Goal: Task Accomplishment & Management: Use online tool/utility

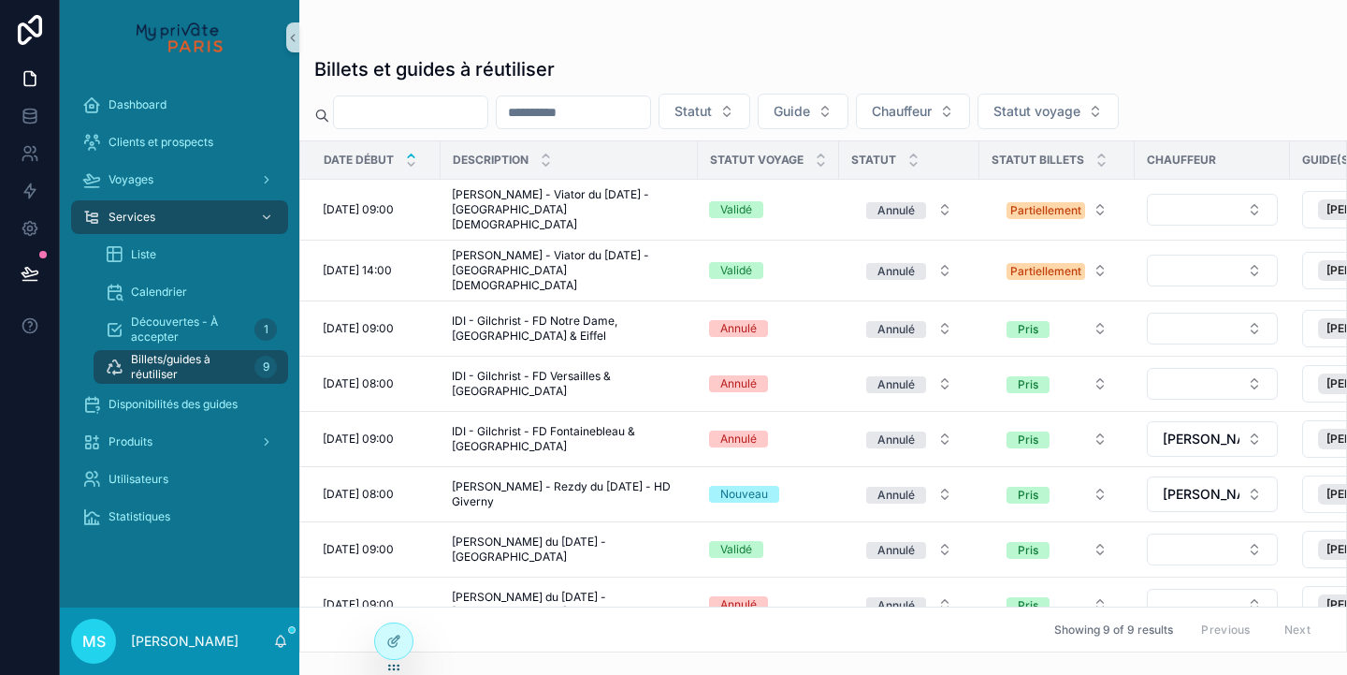
click at [367, 109] on input "scrollable content" at bounding box center [410, 112] width 153 height 26
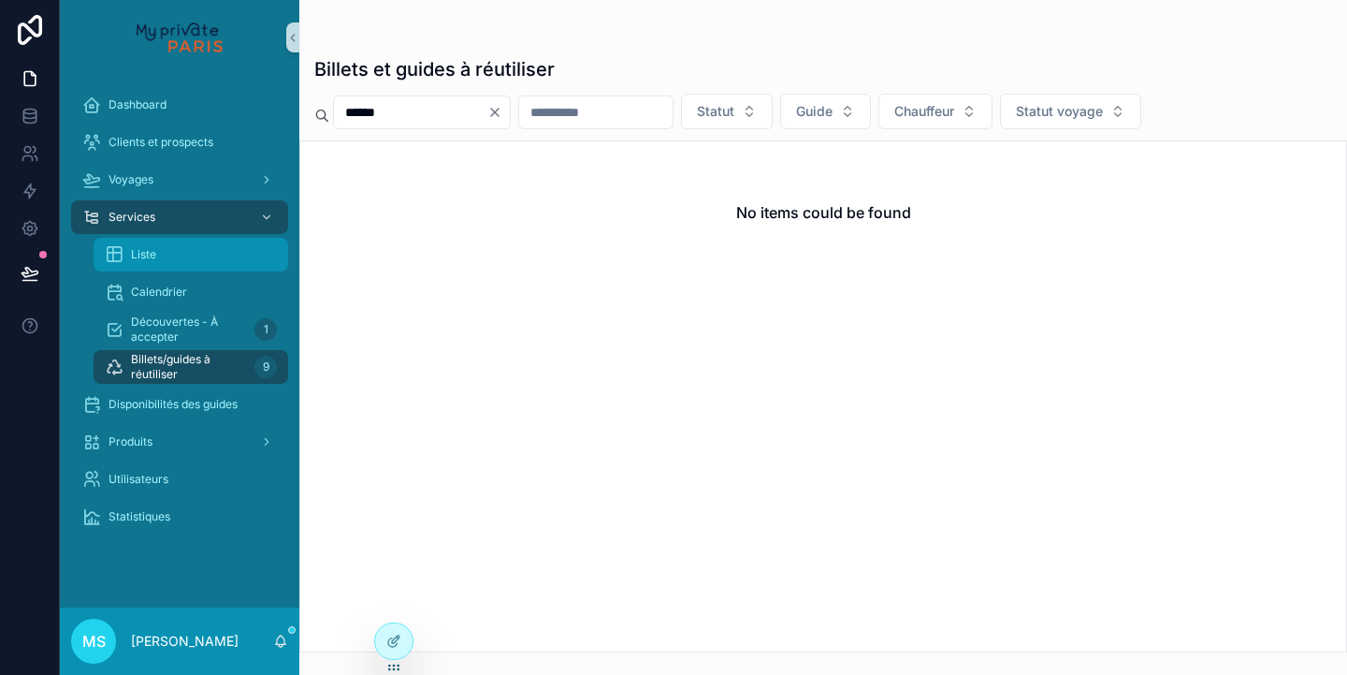
type input "******"
click at [192, 255] on div "Liste" at bounding box center [191, 255] width 172 height 30
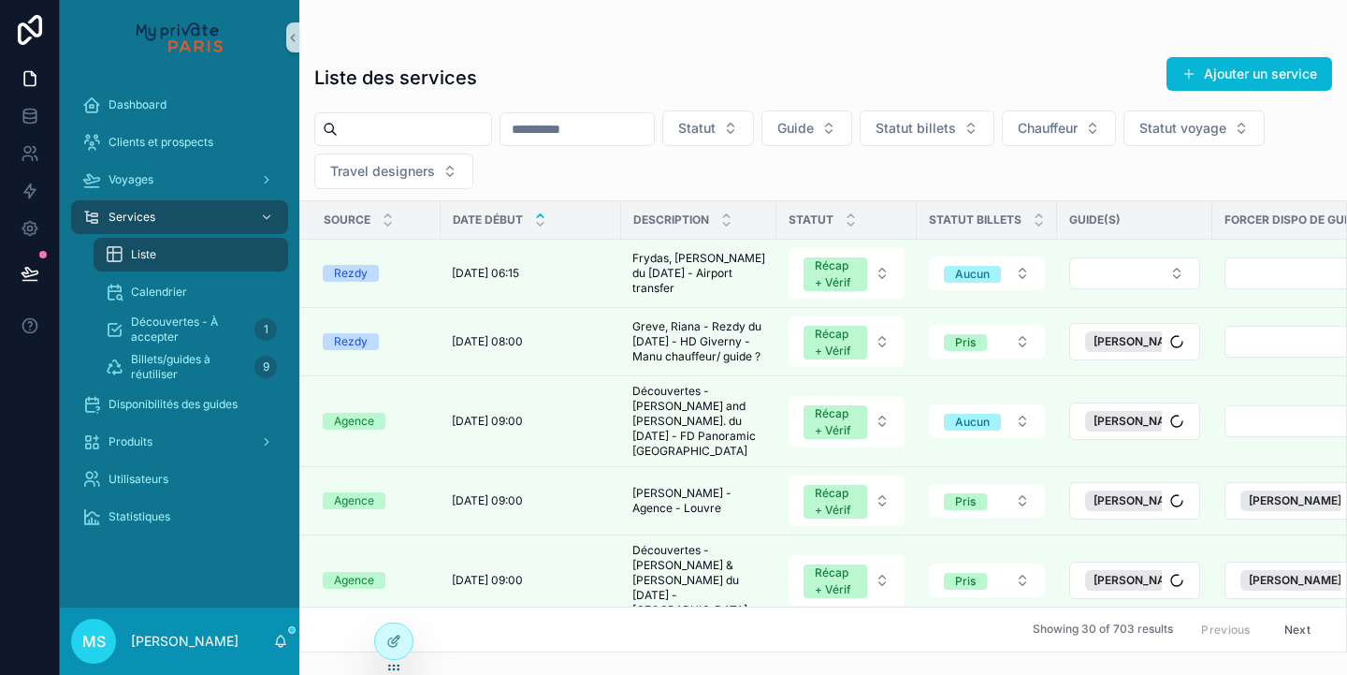
click at [357, 128] on input "scrollable content" at bounding box center [414, 129] width 153 height 26
click at [380, 128] on input "scrollable content" at bounding box center [414, 129] width 153 height 26
paste input "******"
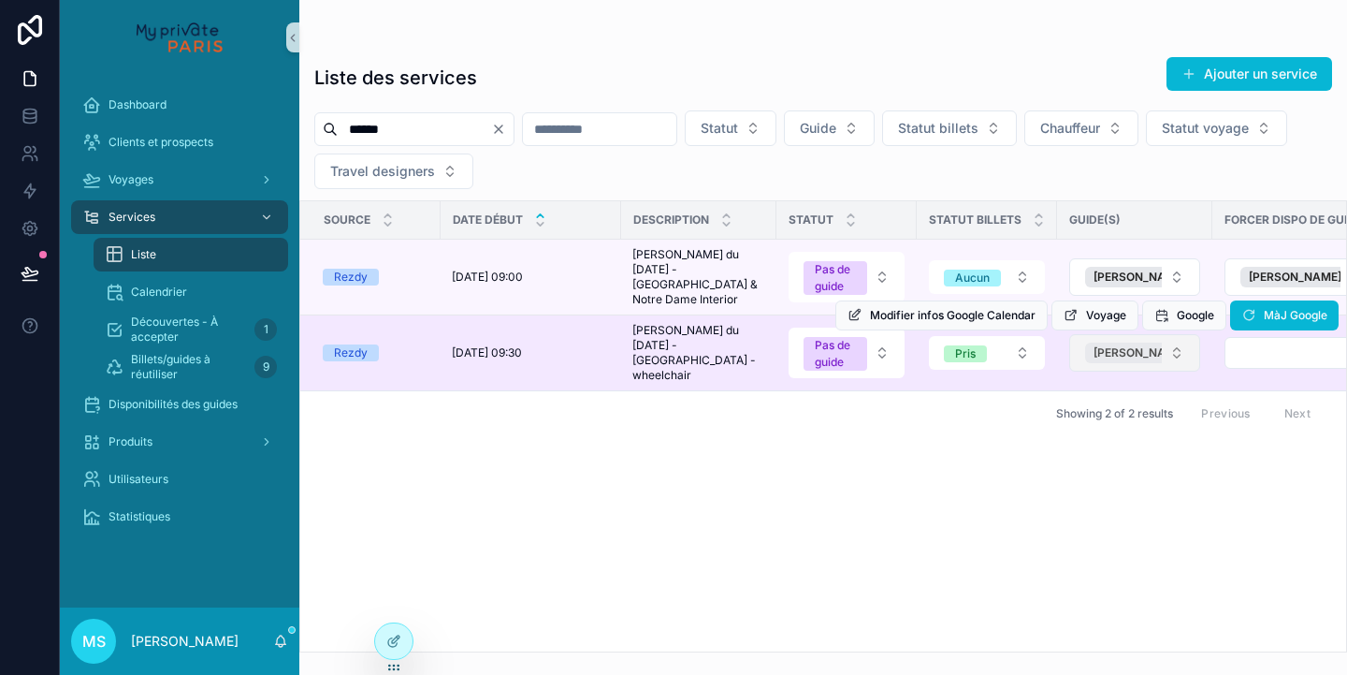
click at [1142, 353] on span "[PERSON_NAME]" at bounding box center [1140, 352] width 93 height 15
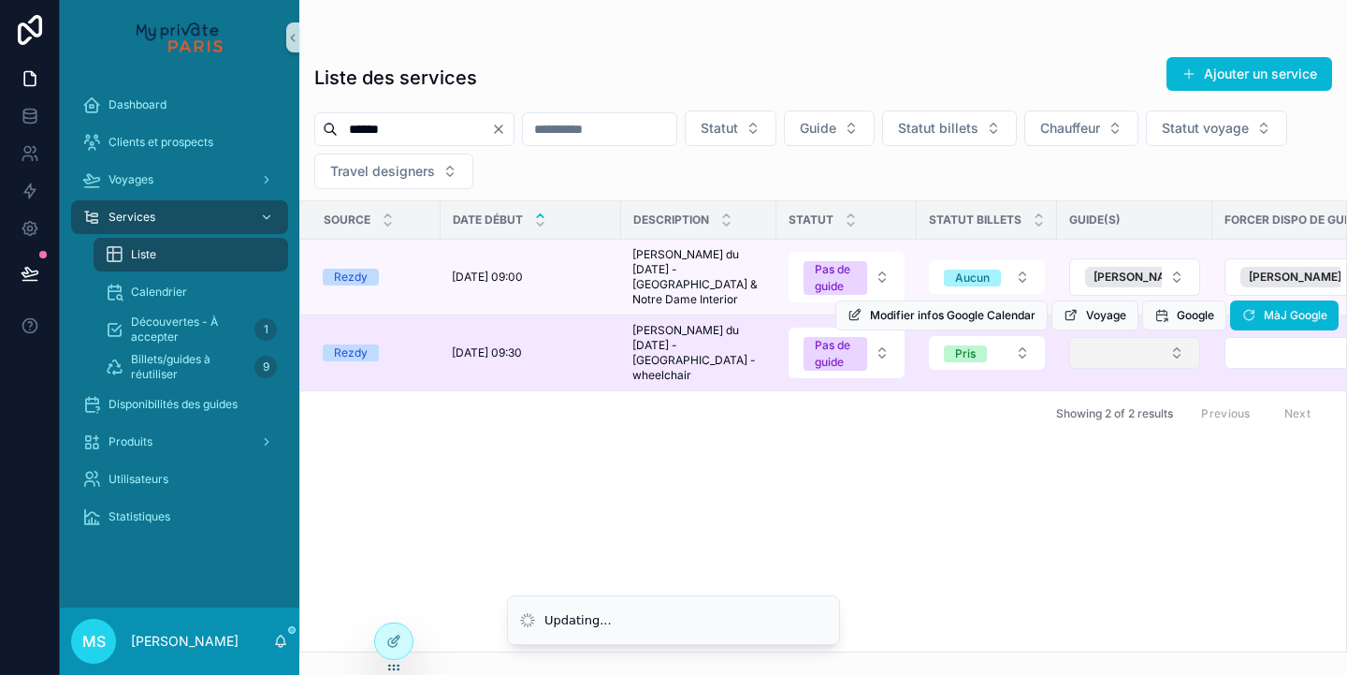
click at [1141, 351] on button "Select Button" at bounding box center [1135, 353] width 131 height 32
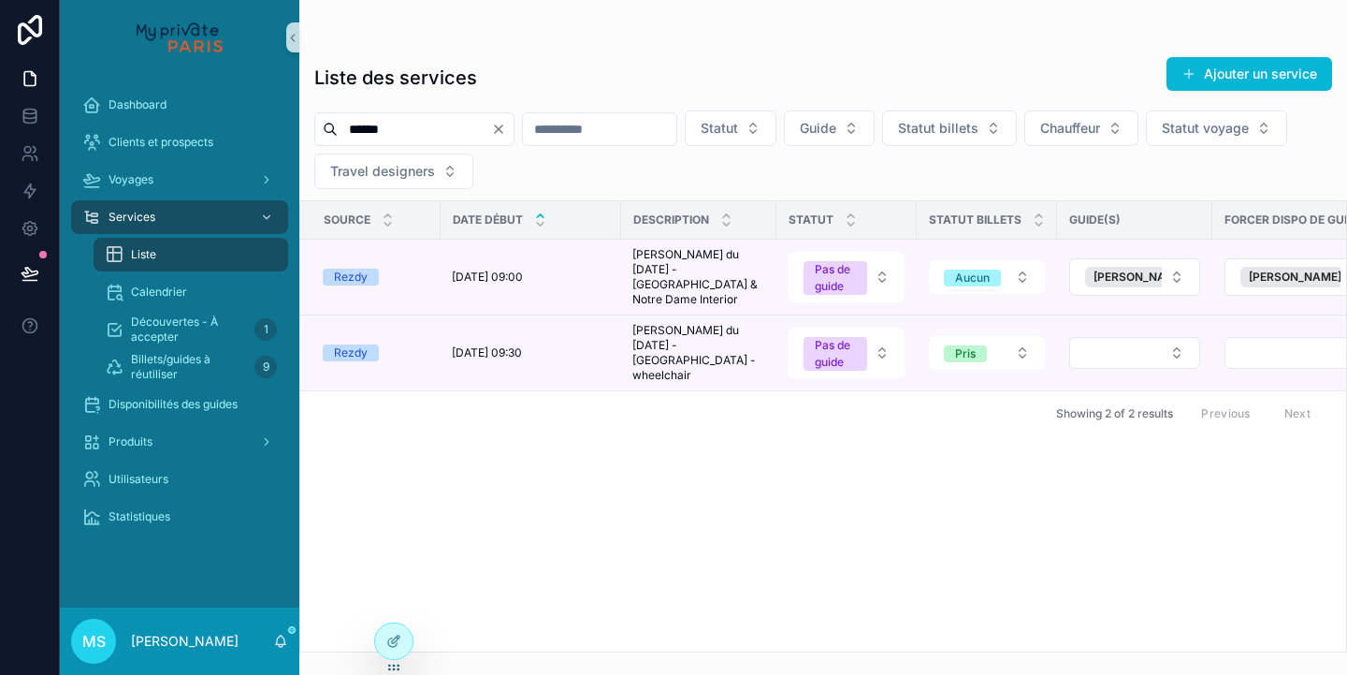
click at [1127, 357] on button "Select Button" at bounding box center [1135, 353] width 131 height 32
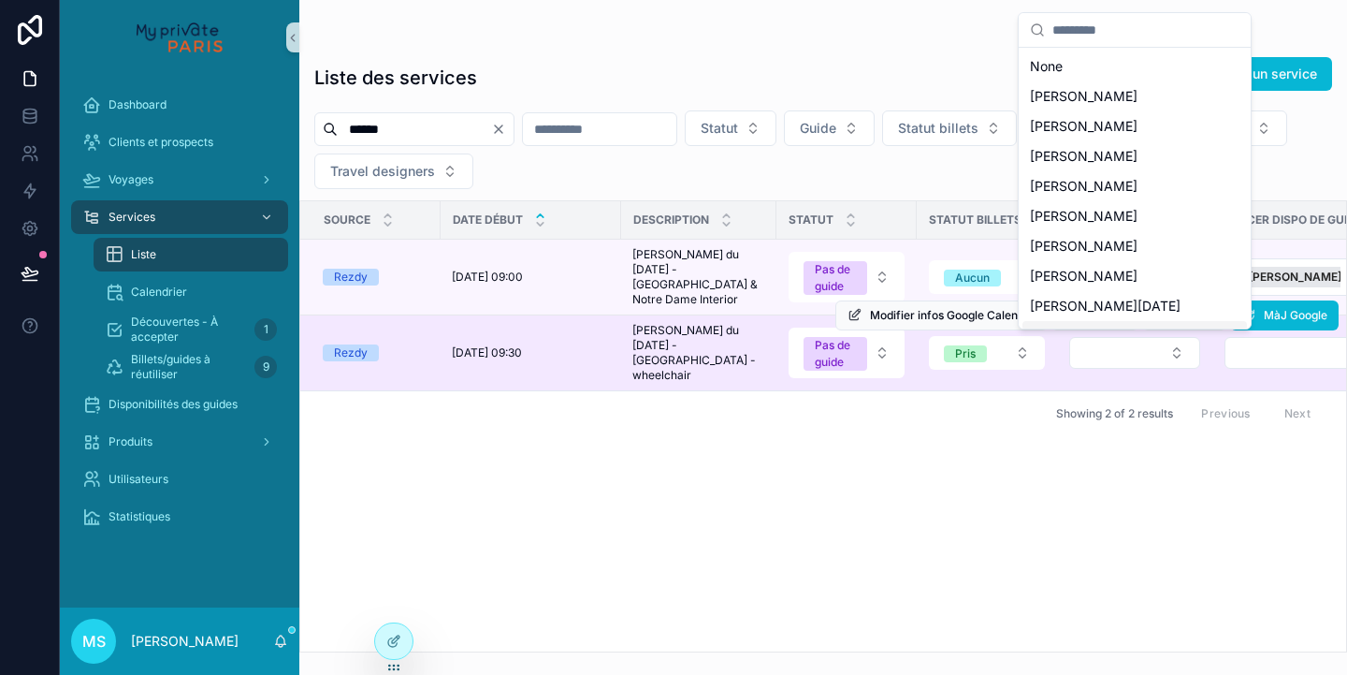
click at [1253, 348] on div "Modifier infos Google Calendar Voyage Google MàJ Google" at bounding box center [1087, 315] width 503 height 75
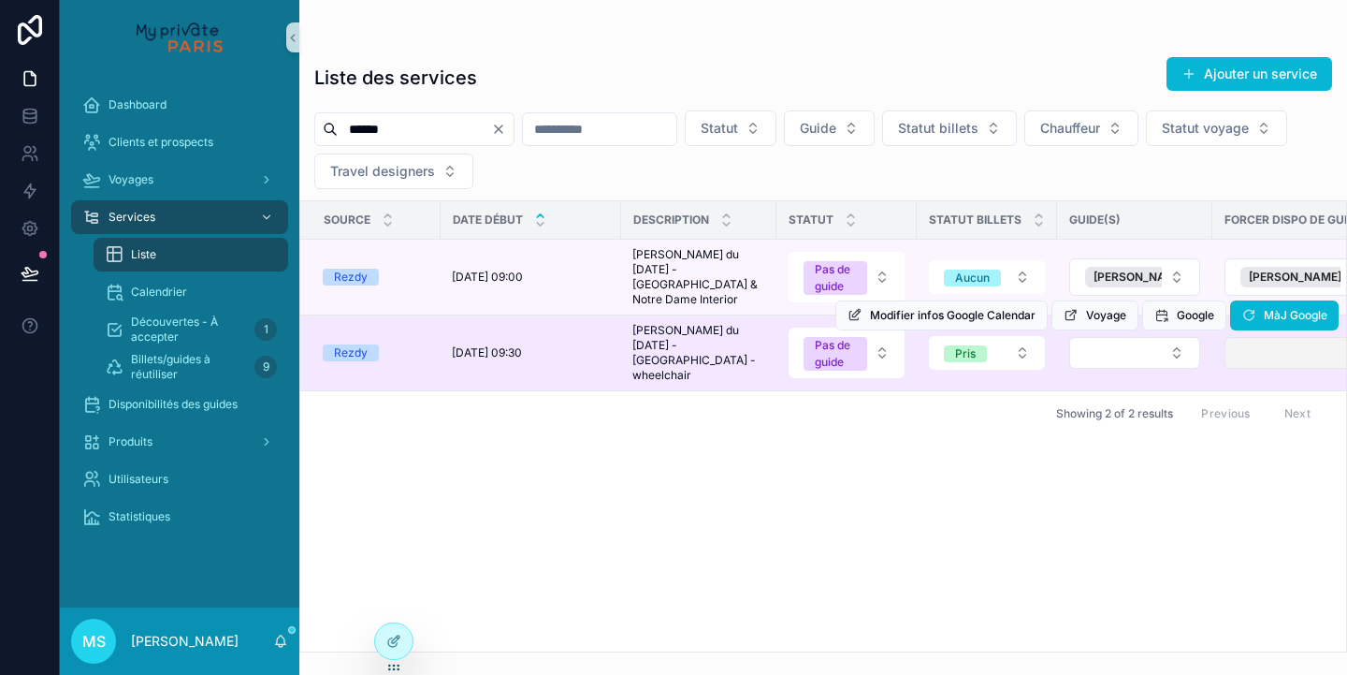
click at [1250, 357] on button "Select Button" at bounding box center [1302, 353] width 154 height 32
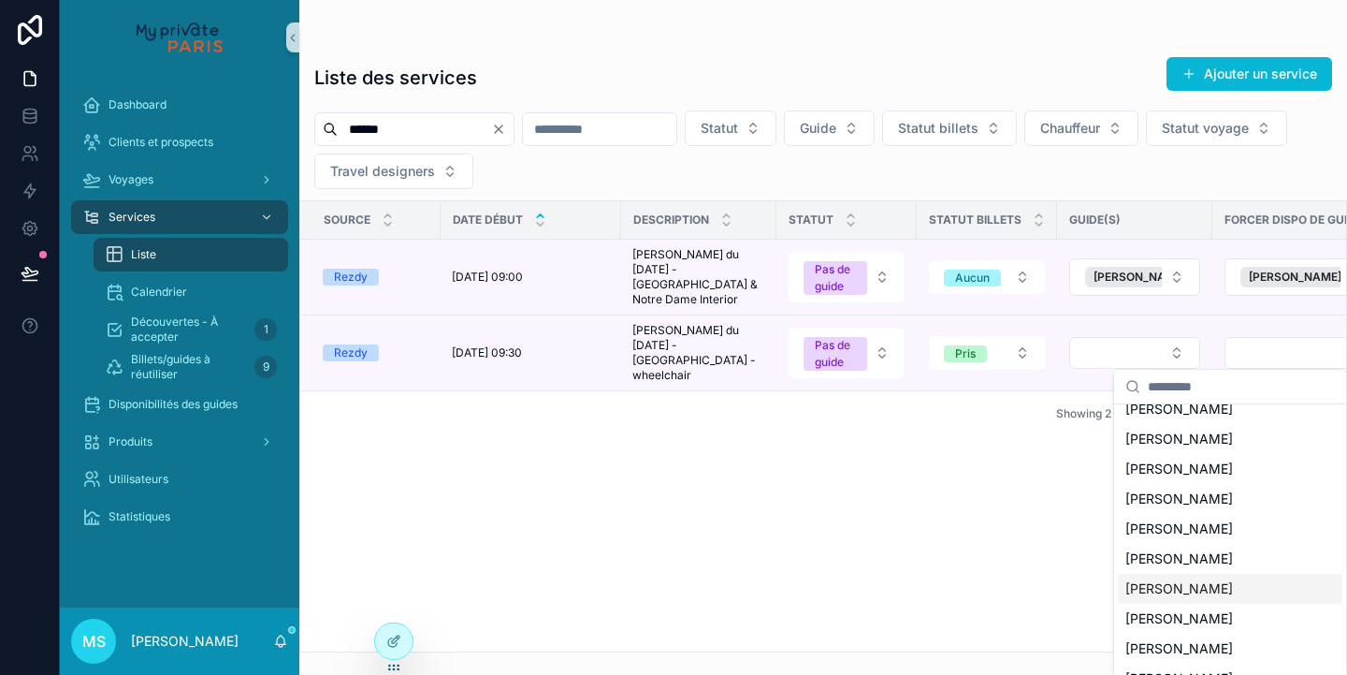
scroll to position [51, 0]
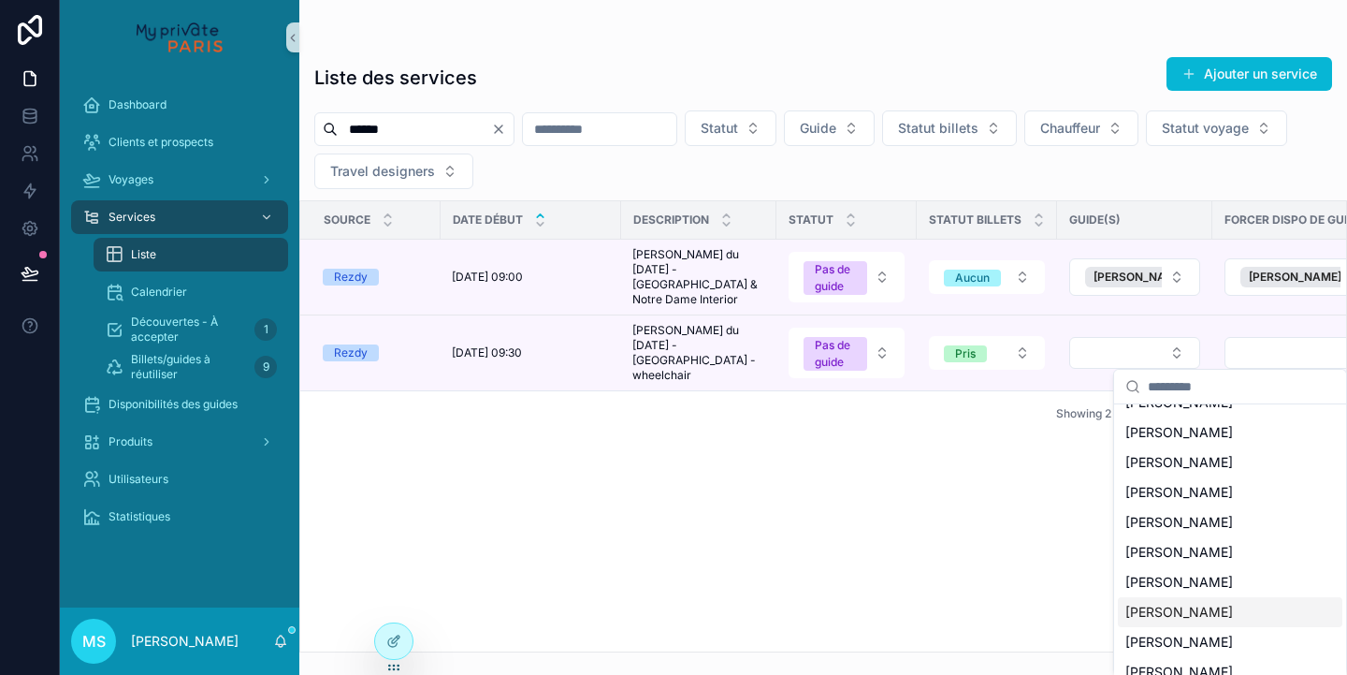
click at [1156, 615] on span "[PERSON_NAME]" at bounding box center [1180, 612] width 108 height 19
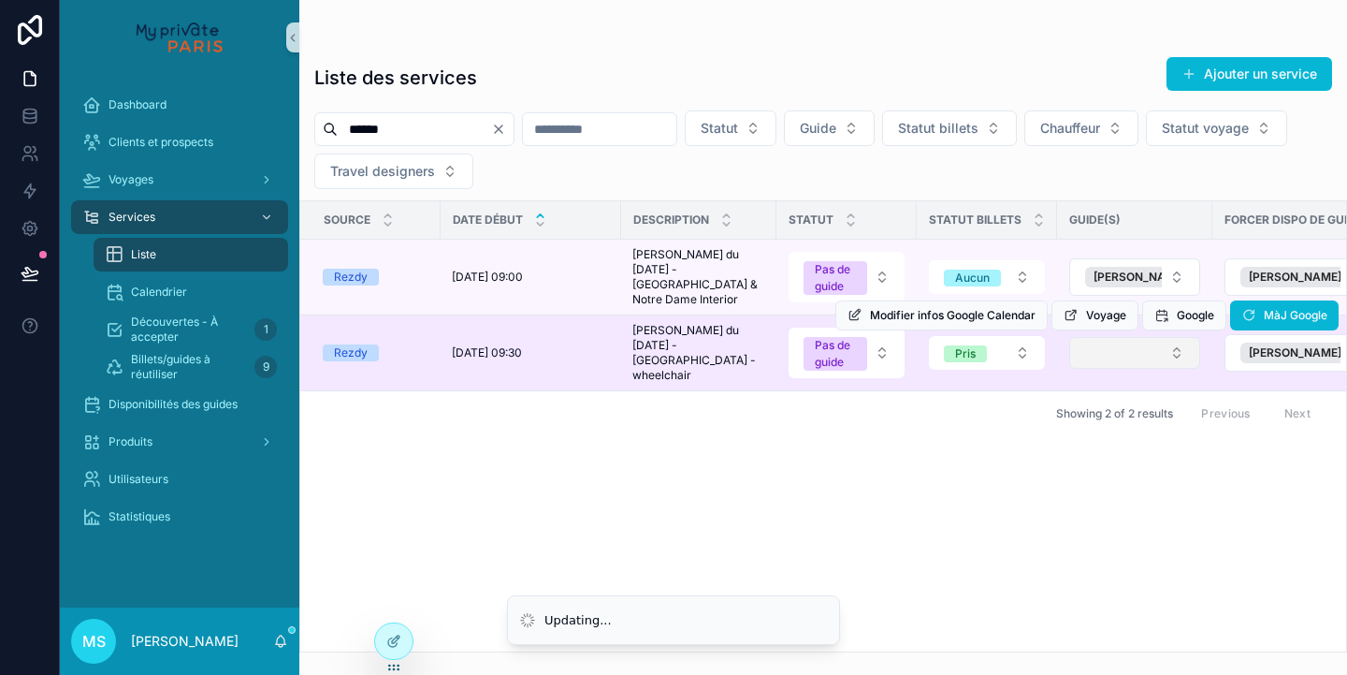
click at [1141, 359] on button "Select Button" at bounding box center [1135, 353] width 131 height 32
click at [1113, 358] on button "Select Button" at bounding box center [1135, 353] width 131 height 32
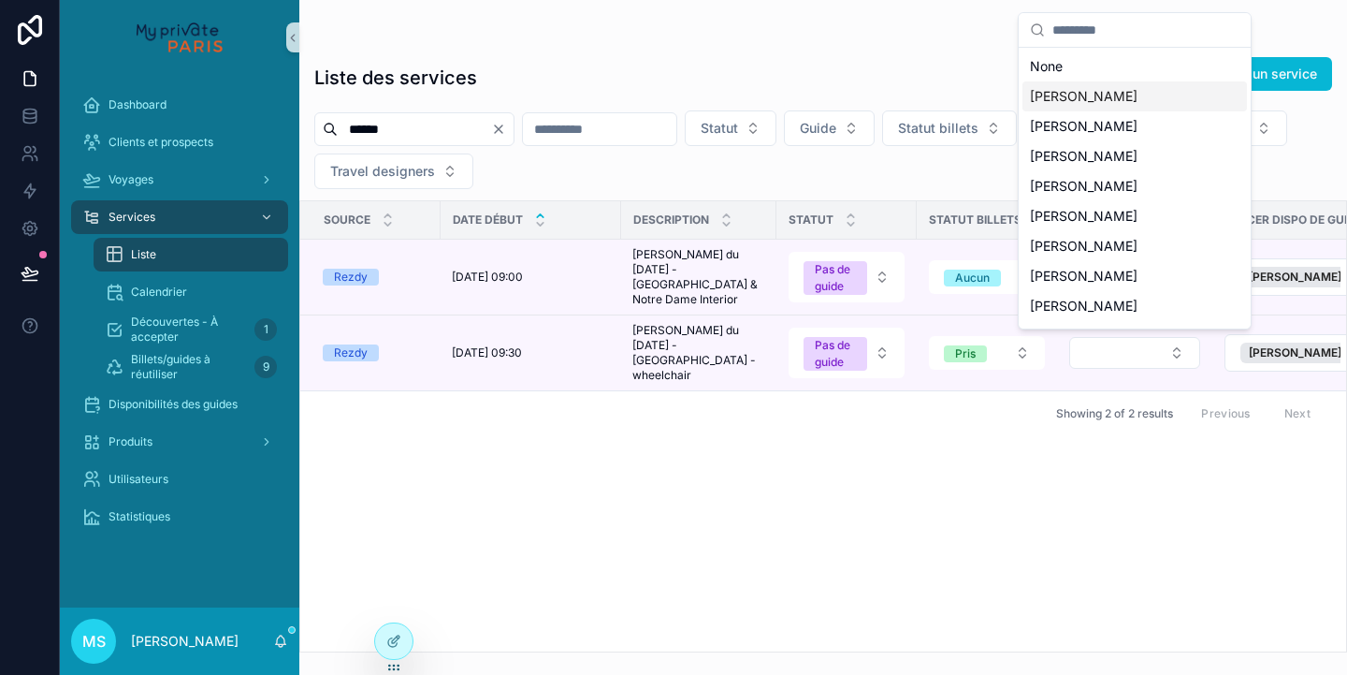
click at [1080, 106] on div "[PERSON_NAME]" at bounding box center [1135, 96] width 225 height 30
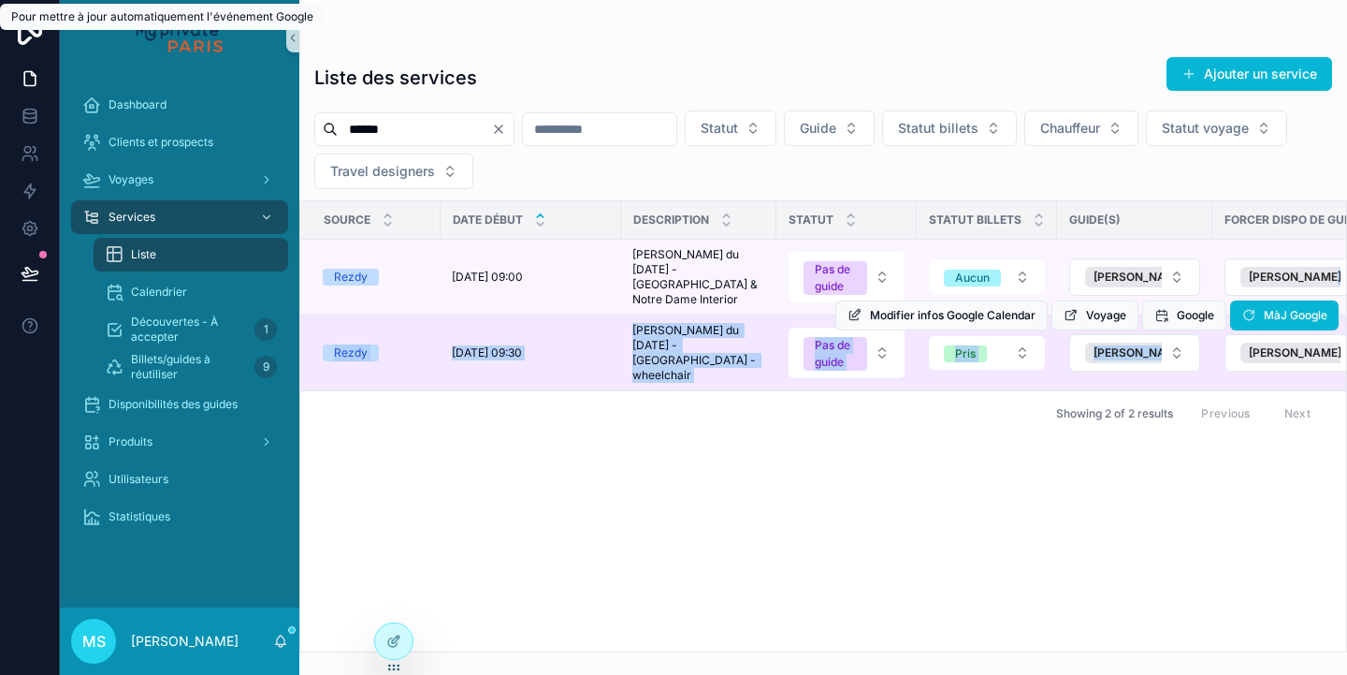
click at [1269, 315] on tbody "Rezdy [DATE] 09:00 [DATE] 09:00 [PERSON_NAME] - Rezdy du [DATE] - [GEOGRAPHIC_D…" at bounding box center [1365, 316] width 2131 height 152
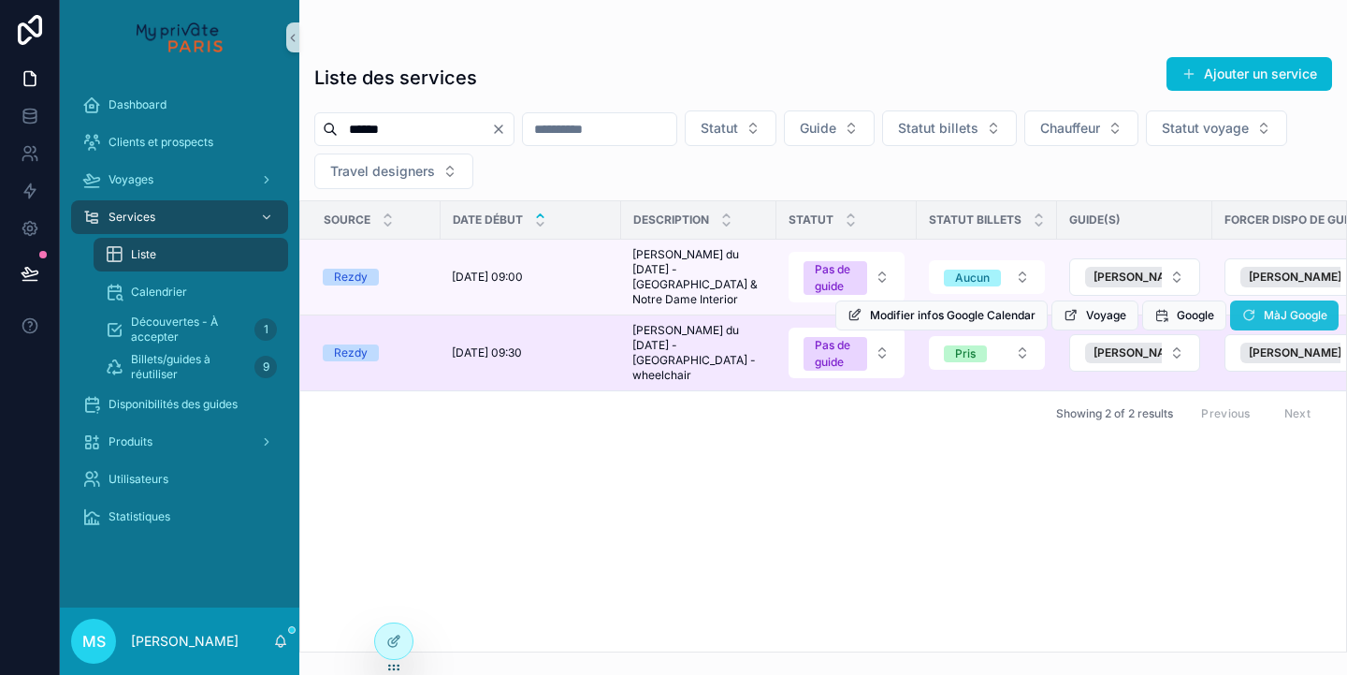
click at [1259, 318] on button "MàJ Google" at bounding box center [1284, 315] width 109 height 30
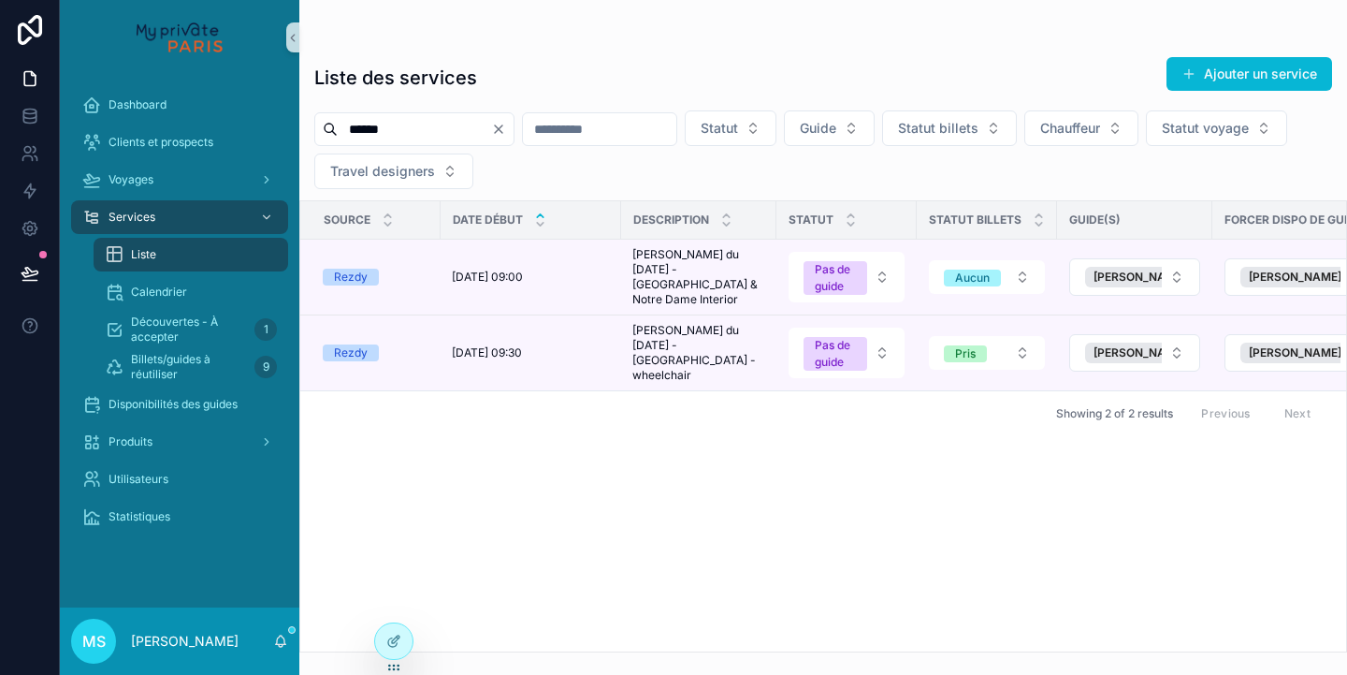
drag, startPoint x: 389, startPoint y: 131, endPoint x: 313, endPoint y: 124, distance: 77.1
click at [313, 124] on div "****** Statut Guide Statut billets Chauffeur Statut voyage Travel designers" at bounding box center [823, 149] width 1048 height 79
paste input "*"
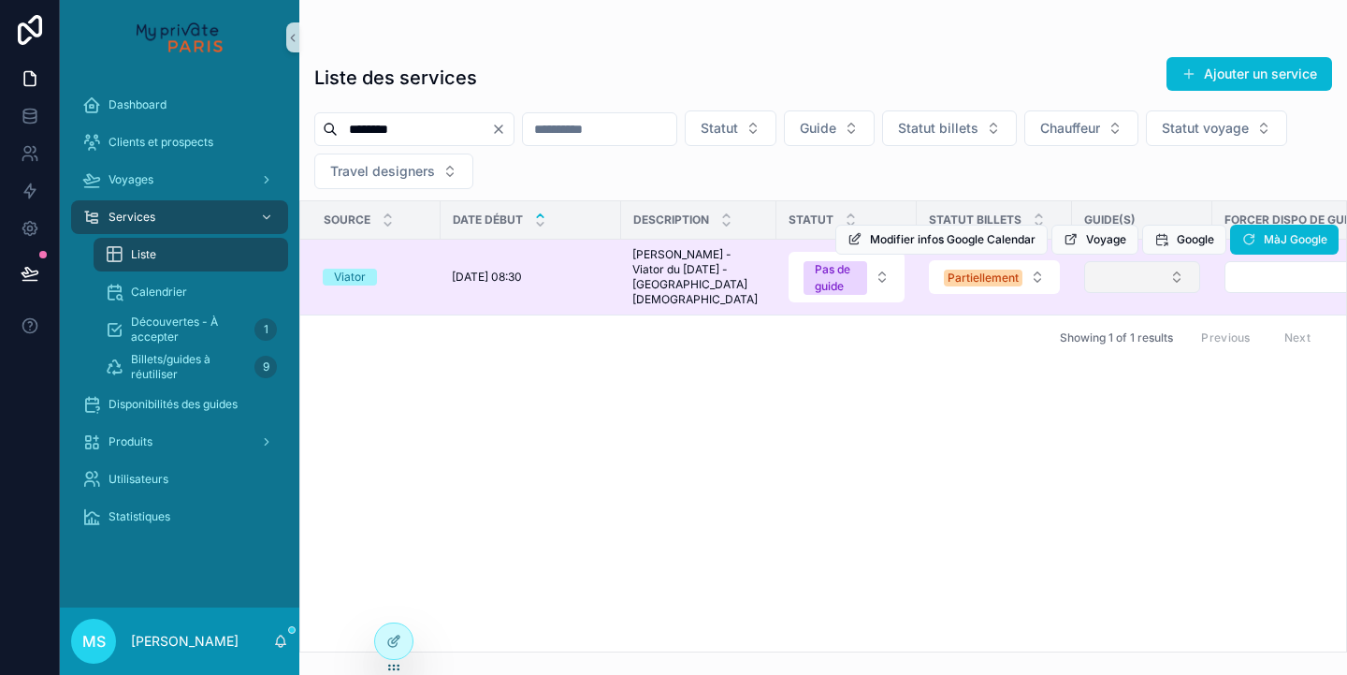
click at [1146, 278] on button "Select Button" at bounding box center [1142, 277] width 116 height 32
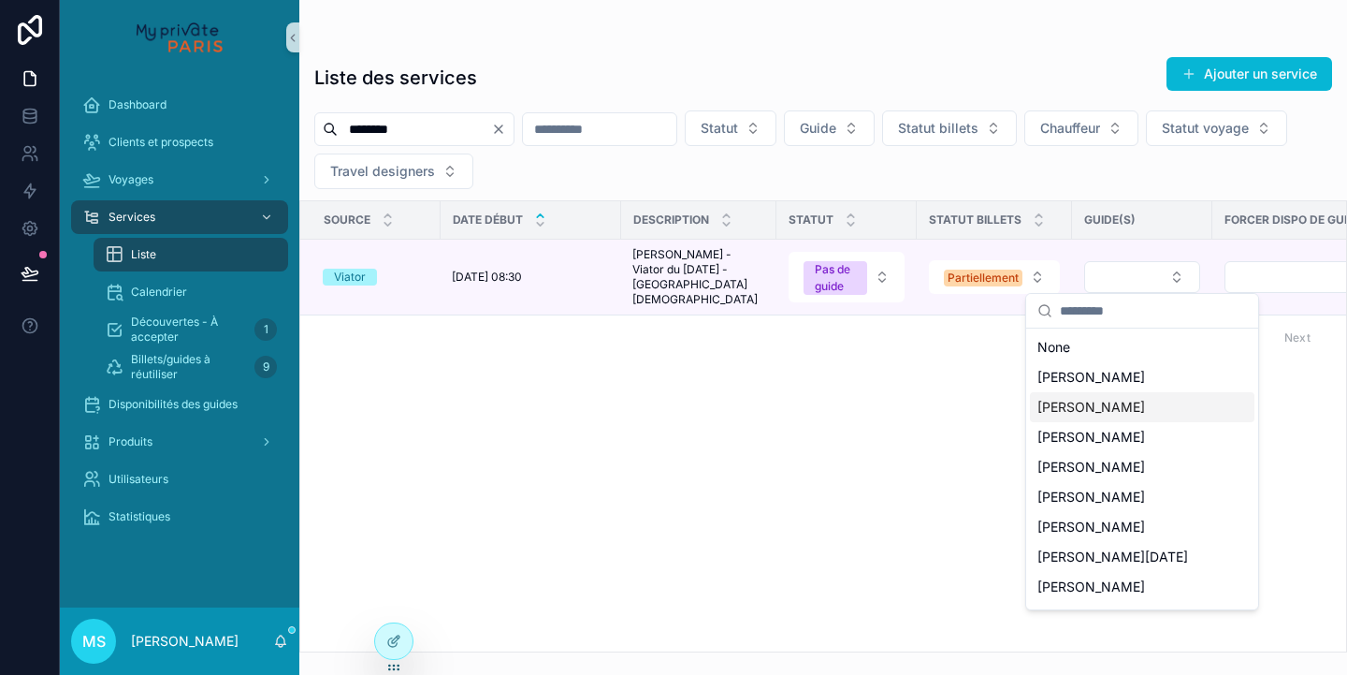
click at [1089, 400] on span "[PERSON_NAME]" at bounding box center [1092, 407] width 108 height 19
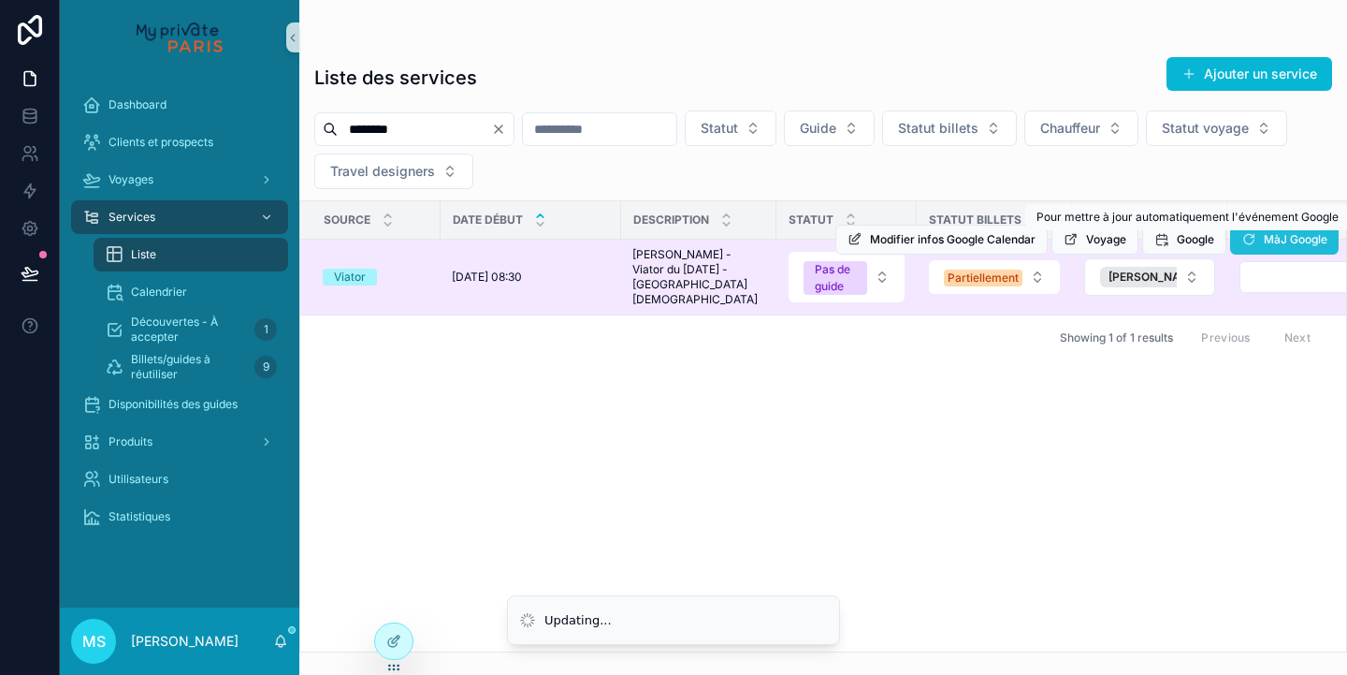
click at [1301, 238] on span "MàJ Google" at bounding box center [1296, 239] width 64 height 15
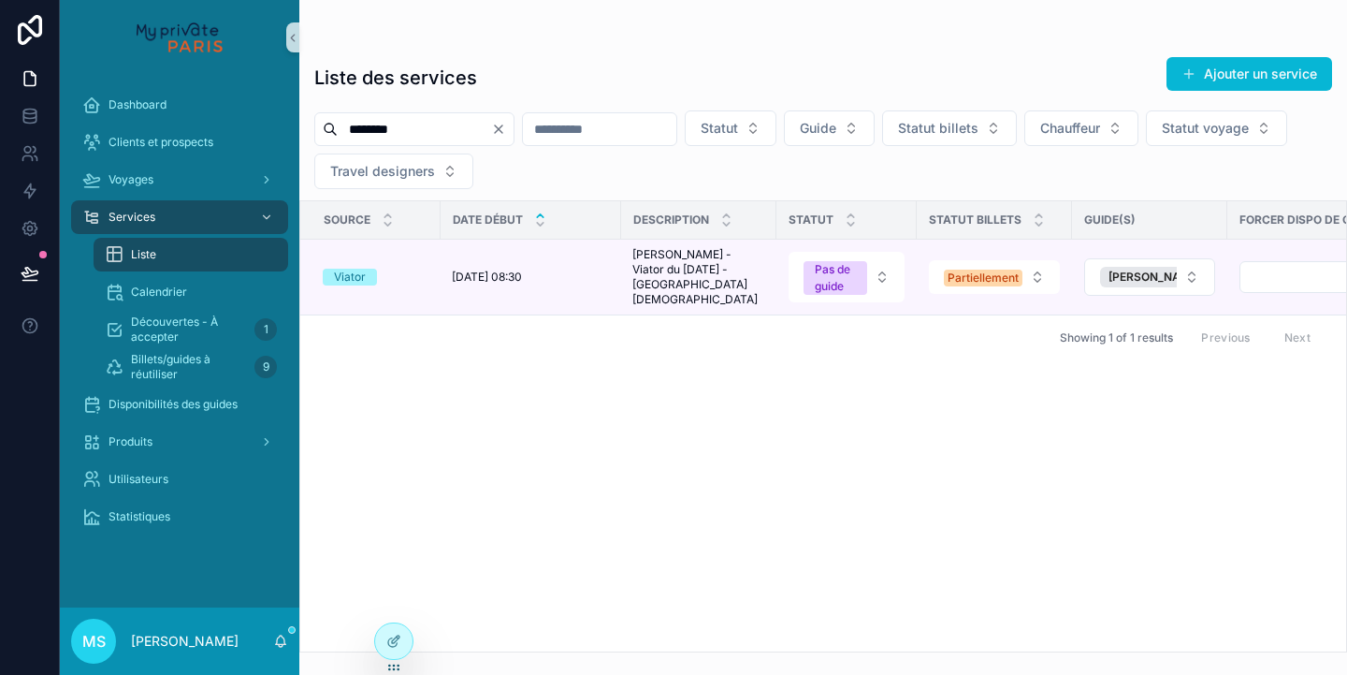
click at [325, 124] on div "*******" at bounding box center [414, 129] width 200 height 34
paste input "scrollable content"
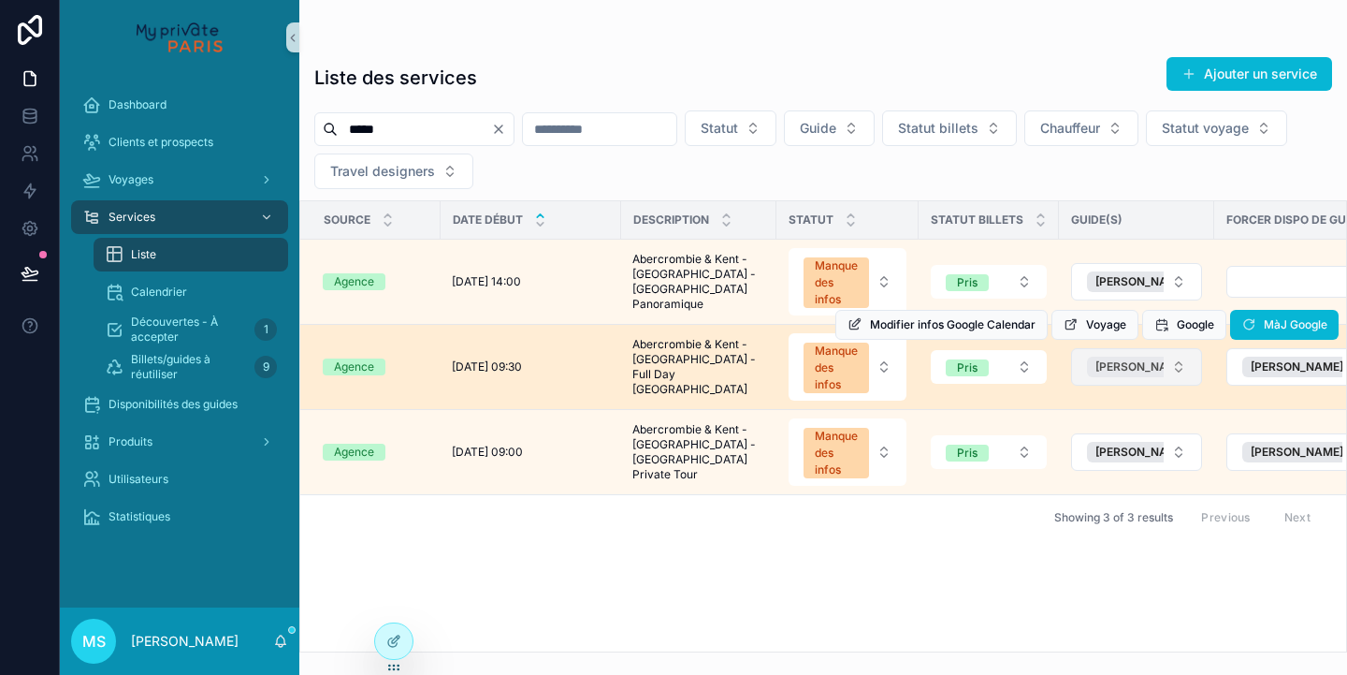
click at [1146, 374] on span "[PERSON_NAME]" at bounding box center [1142, 366] width 93 height 15
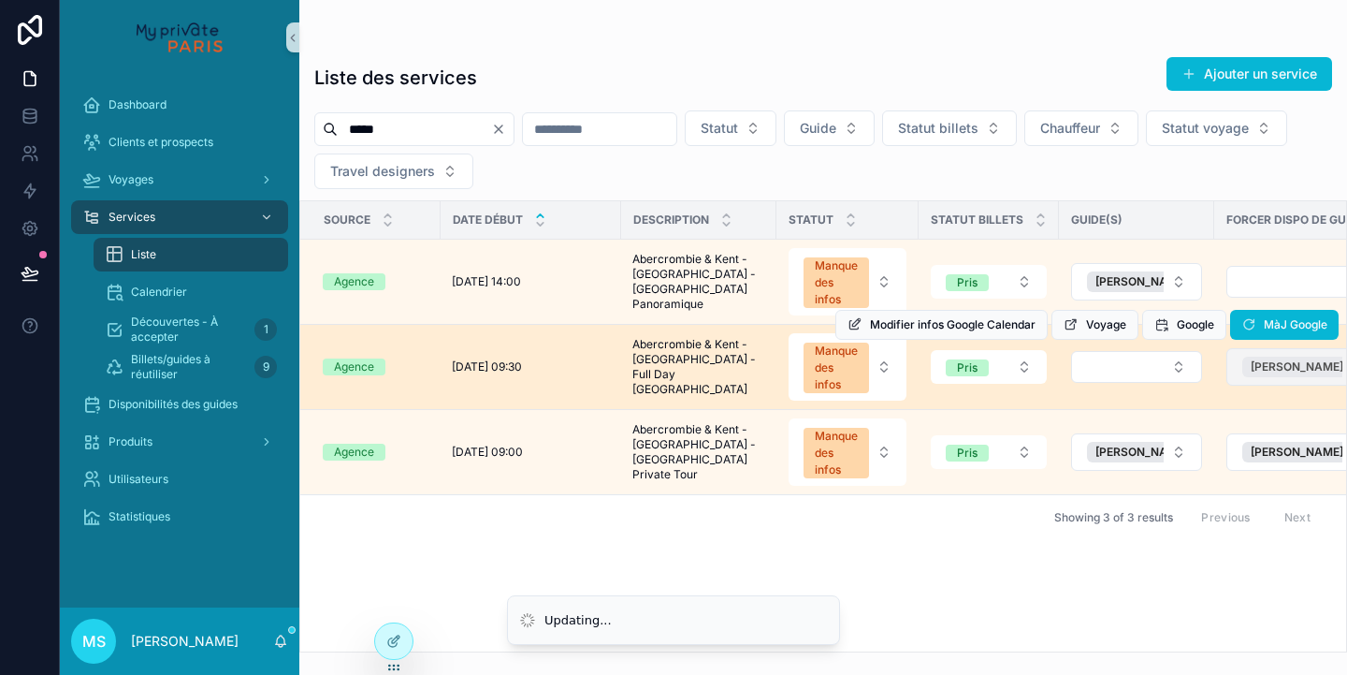
click at [1270, 374] on span "[PERSON_NAME]" at bounding box center [1297, 366] width 93 height 15
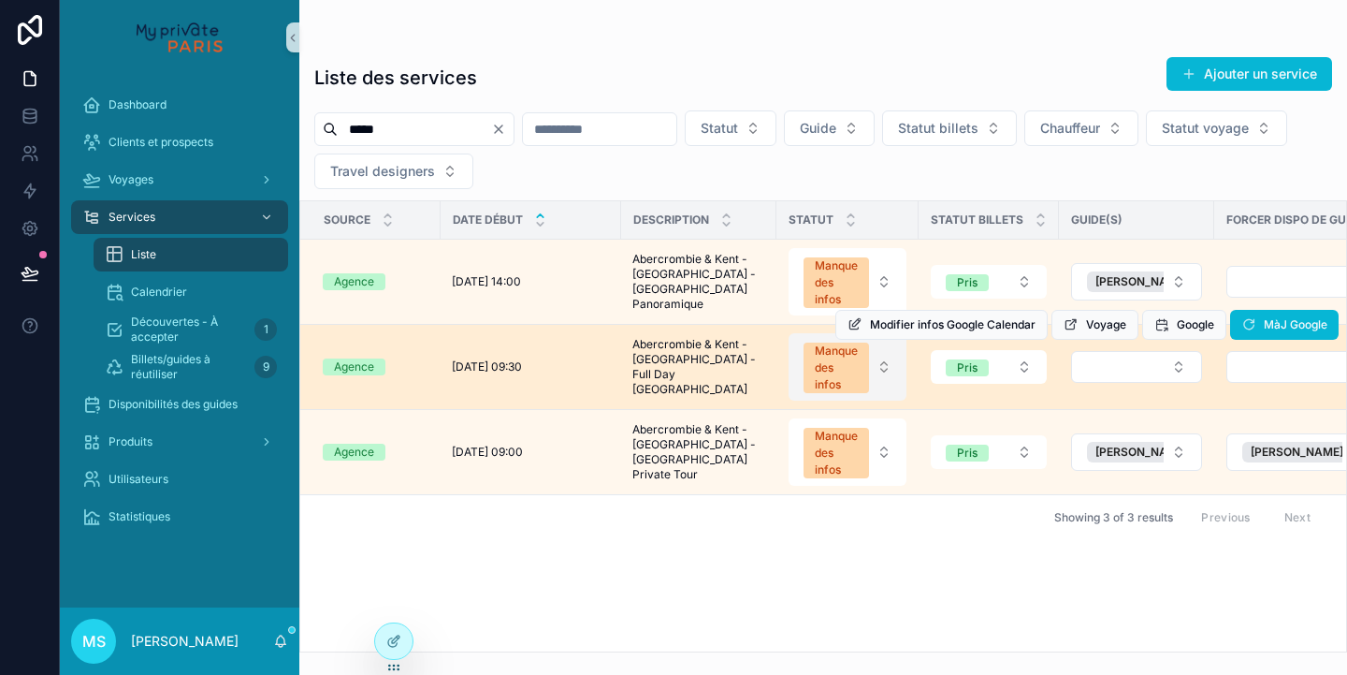
click at [882, 383] on button "Manque des infos" at bounding box center [848, 366] width 118 height 67
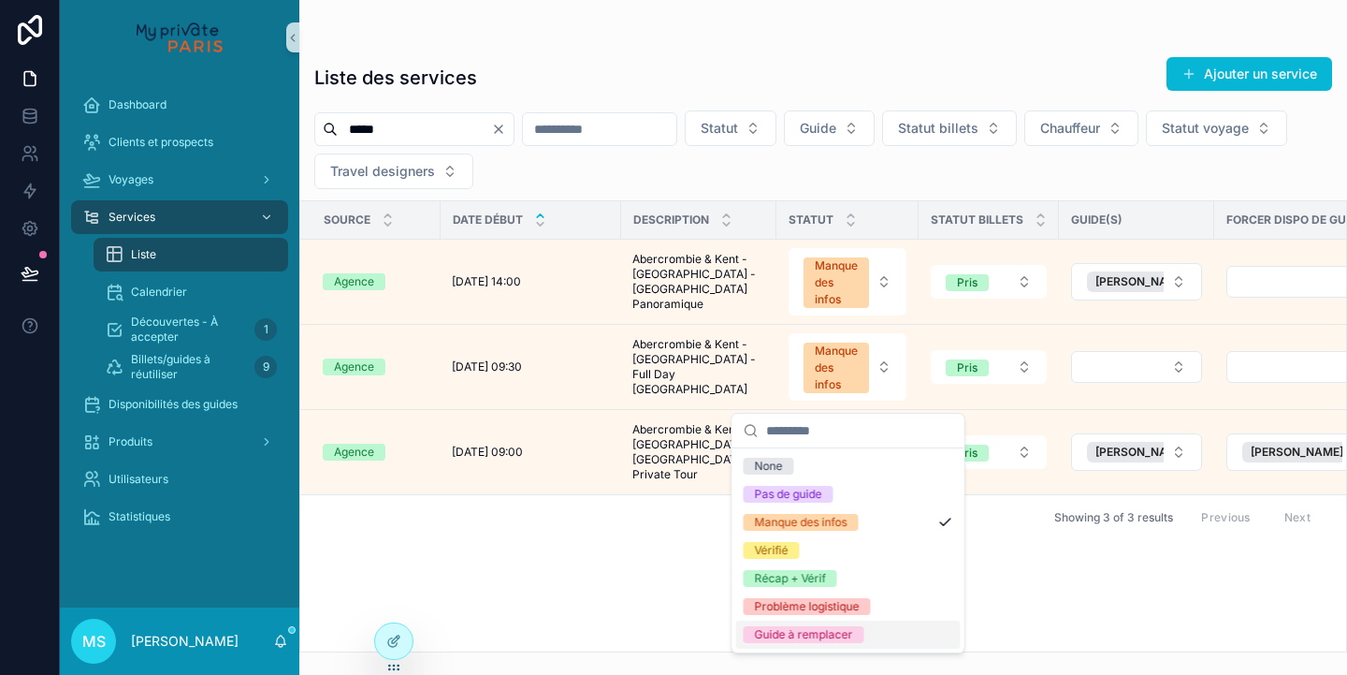
click at [833, 632] on div "Guide à remplacer" at bounding box center [804, 634] width 98 height 17
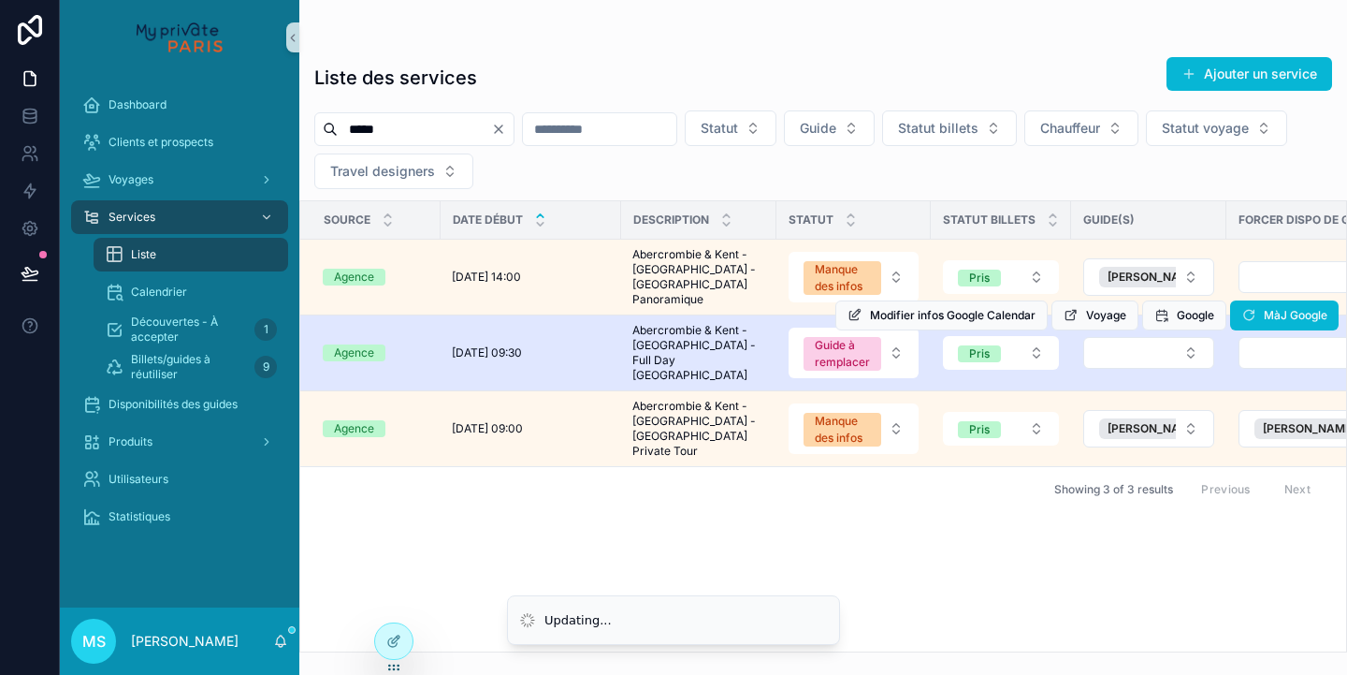
click at [1119, 353] on div "Modifier infos Google Calendar Voyage Google MàJ Google" at bounding box center [1087, 315] width 503 height 75
click at [1113, 369] on button "Select Button" at bounding box center [1149, 353] width 131 height 32
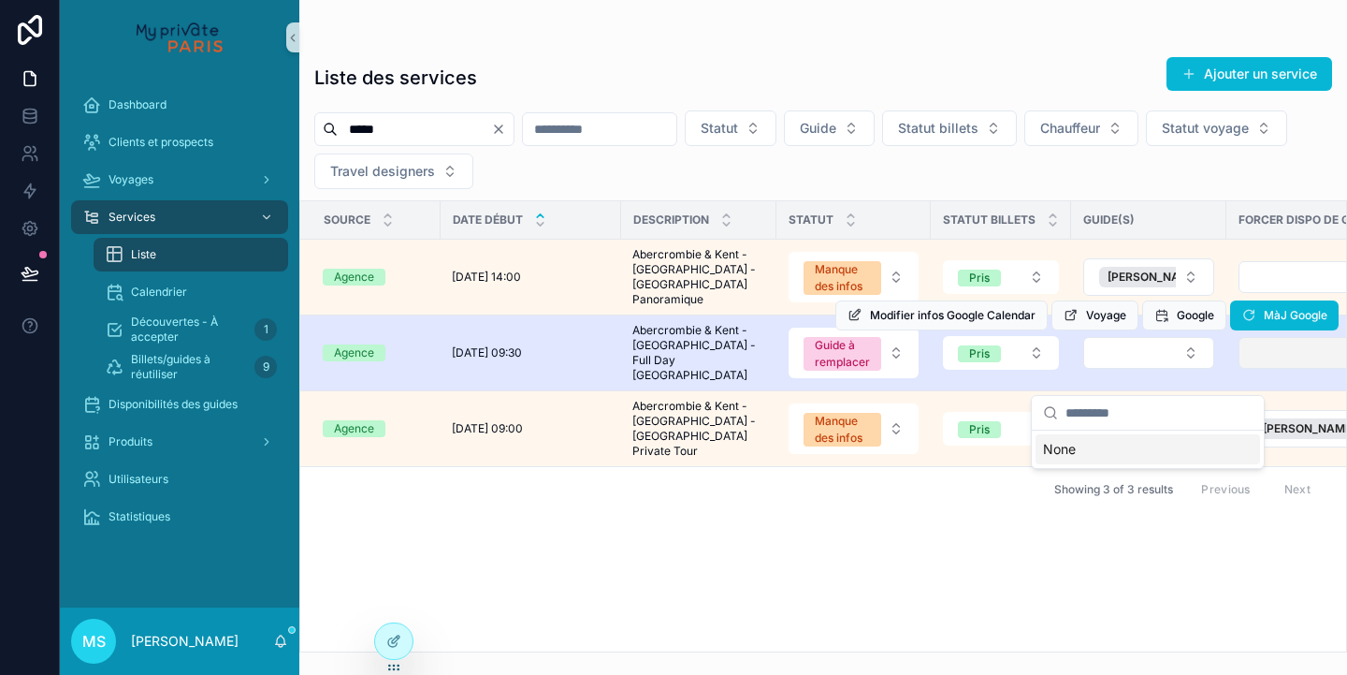
click at [1250, 369] on button "Select Button" at bounding box center [1316, 353] width 154 height 32
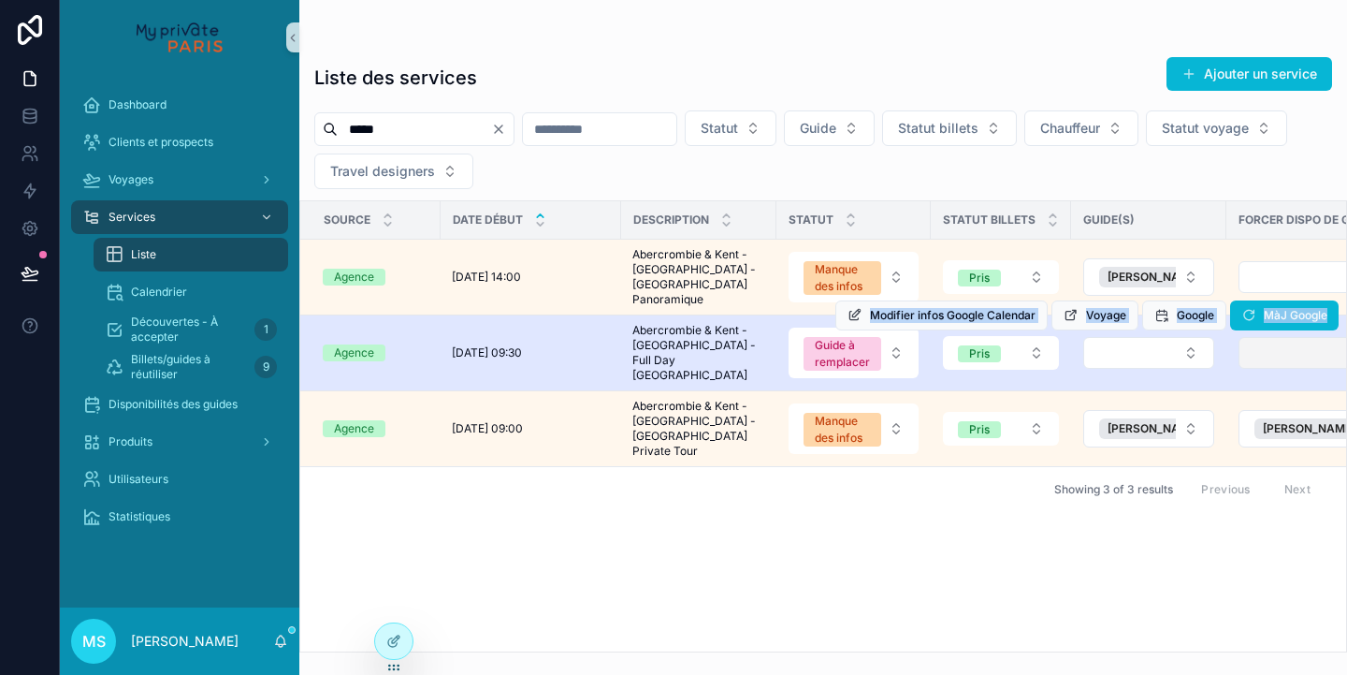
click at [1268, 353] on div "Modifier infos Google Calendar Voyage Google MàJ Google" at bounding box center [1087, 315] width 503 height 75
click at [1258, 369] on button "Select Button" at bounding box center [1316, 353] width 154 height 32
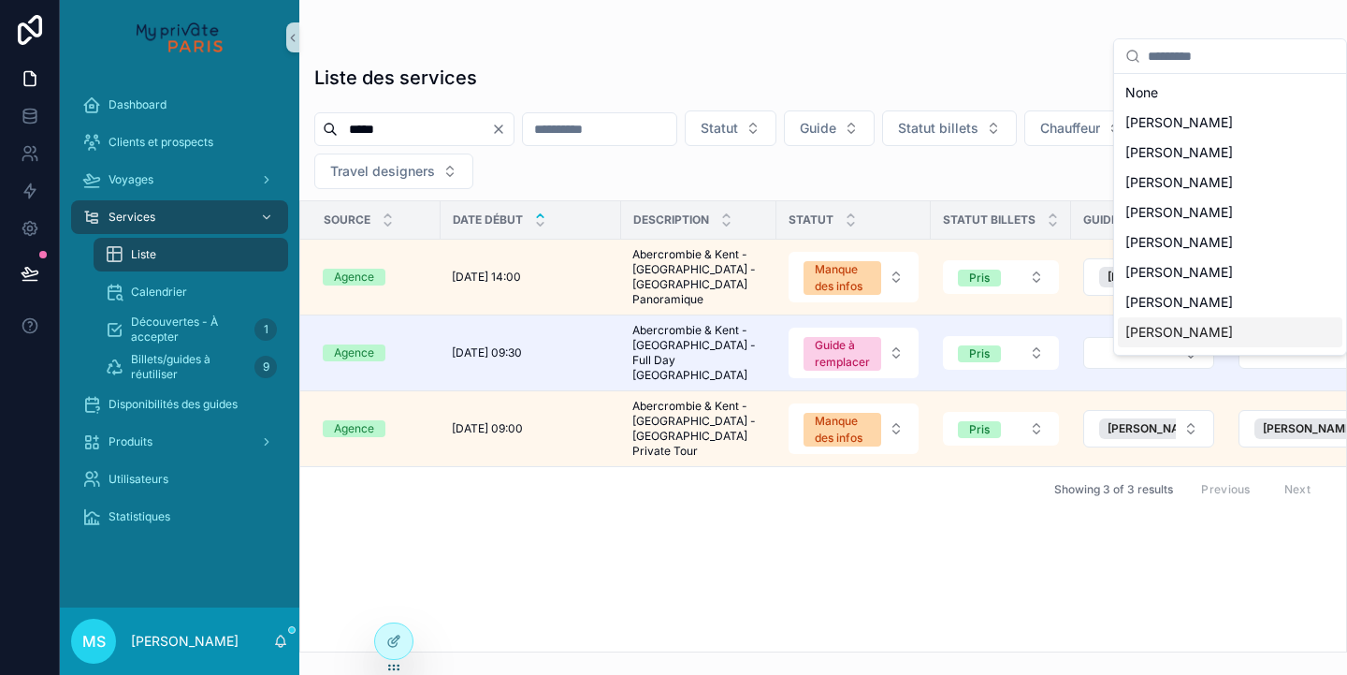
click at [1242, 329] on div "[PERSON_NAME]" at bounding box center [1230, 332] width 225 height 30
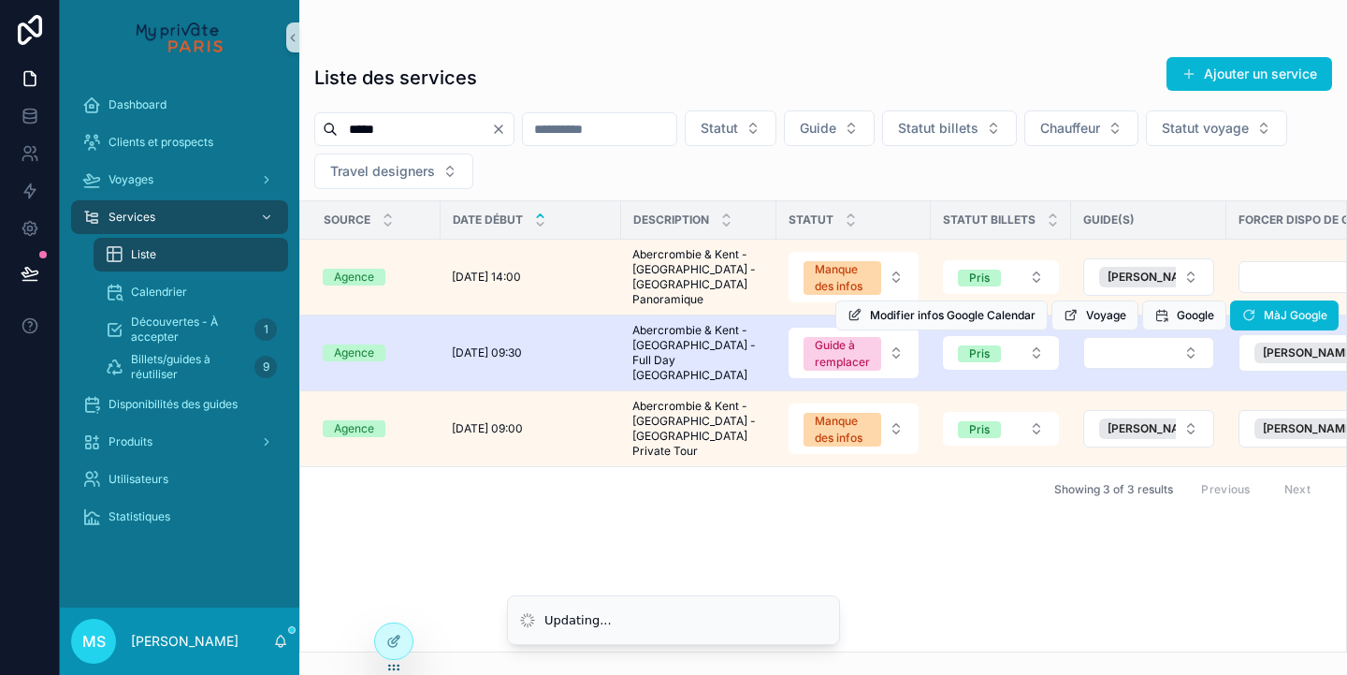
click at [1193, 353] on div "Modifier infos Google Calendar Voyage Google MàJ Google" at bounding box center [1087, 315] width 503 height 75
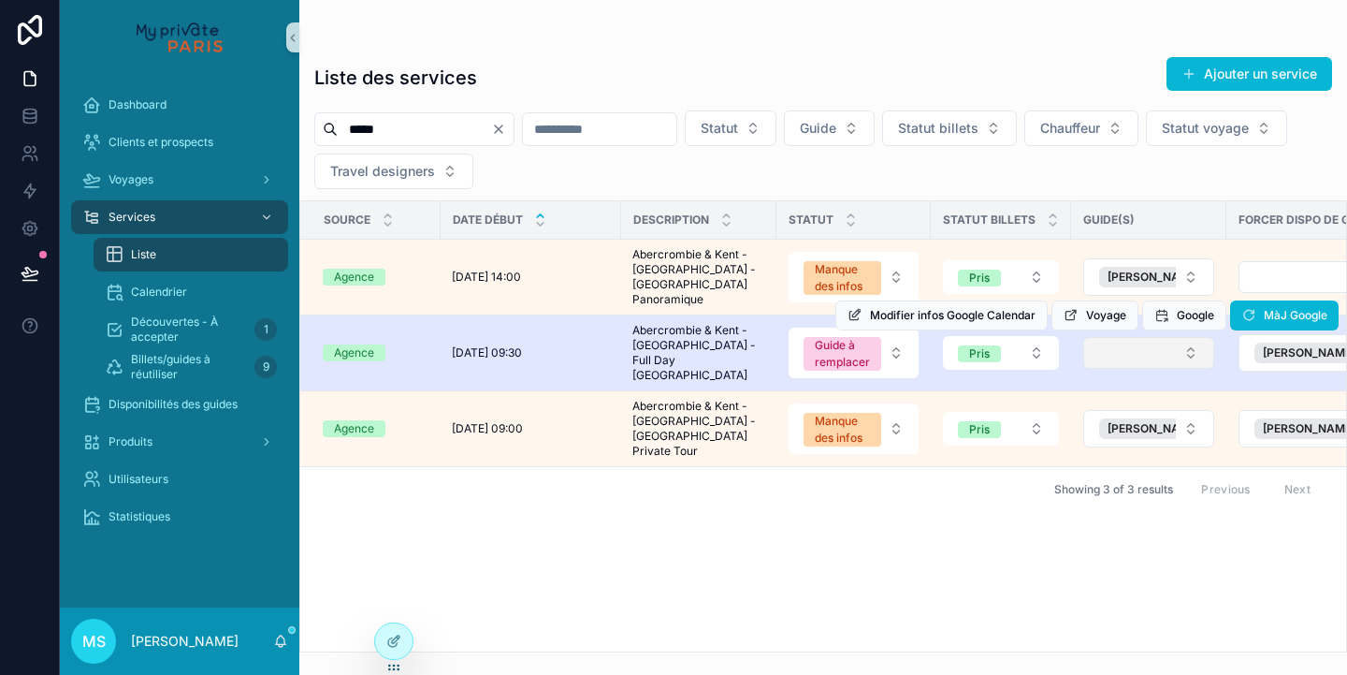
click at [1184, 369] on button "Select Button" at bounding box center [1149, 353] width 131 height 32
click at [1177, 369] on button "Select Button" at bounding box center [1149, 353] width 131 height 32
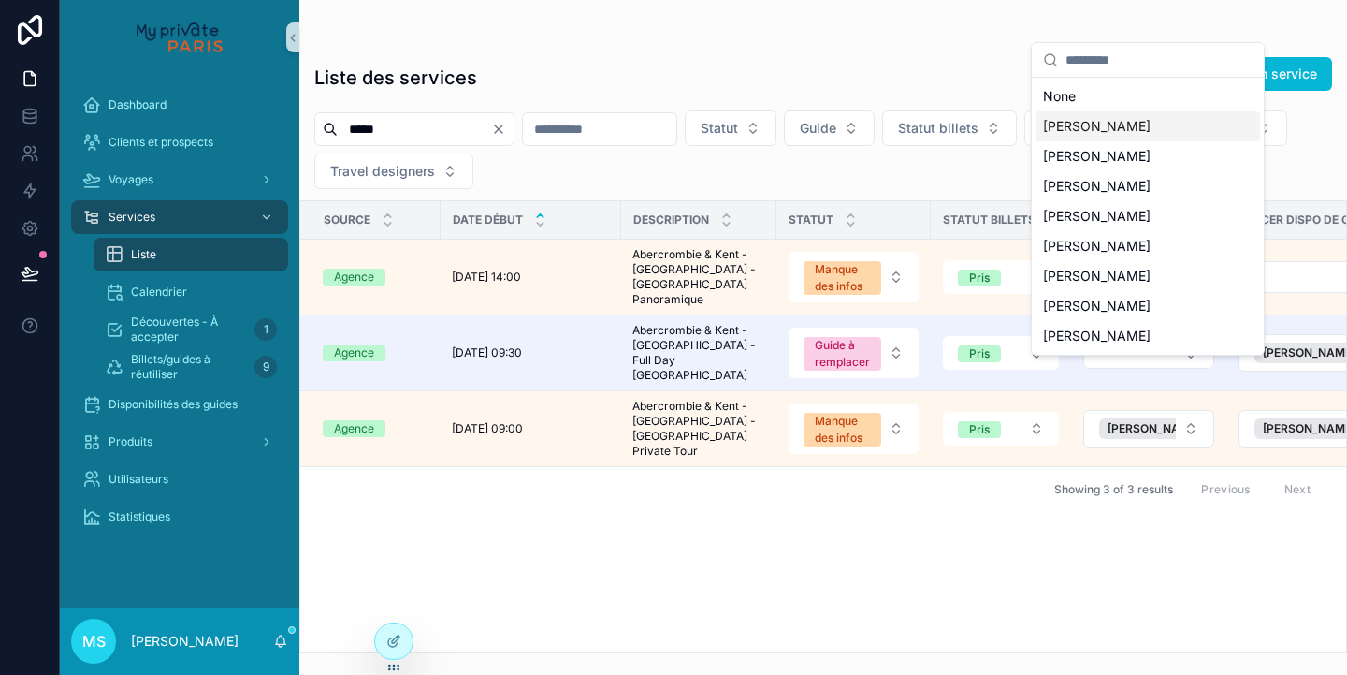
click at [1119, 124] on span "[PERSON_NAME]" at bounding box center [1097, 126] width 108 height 19
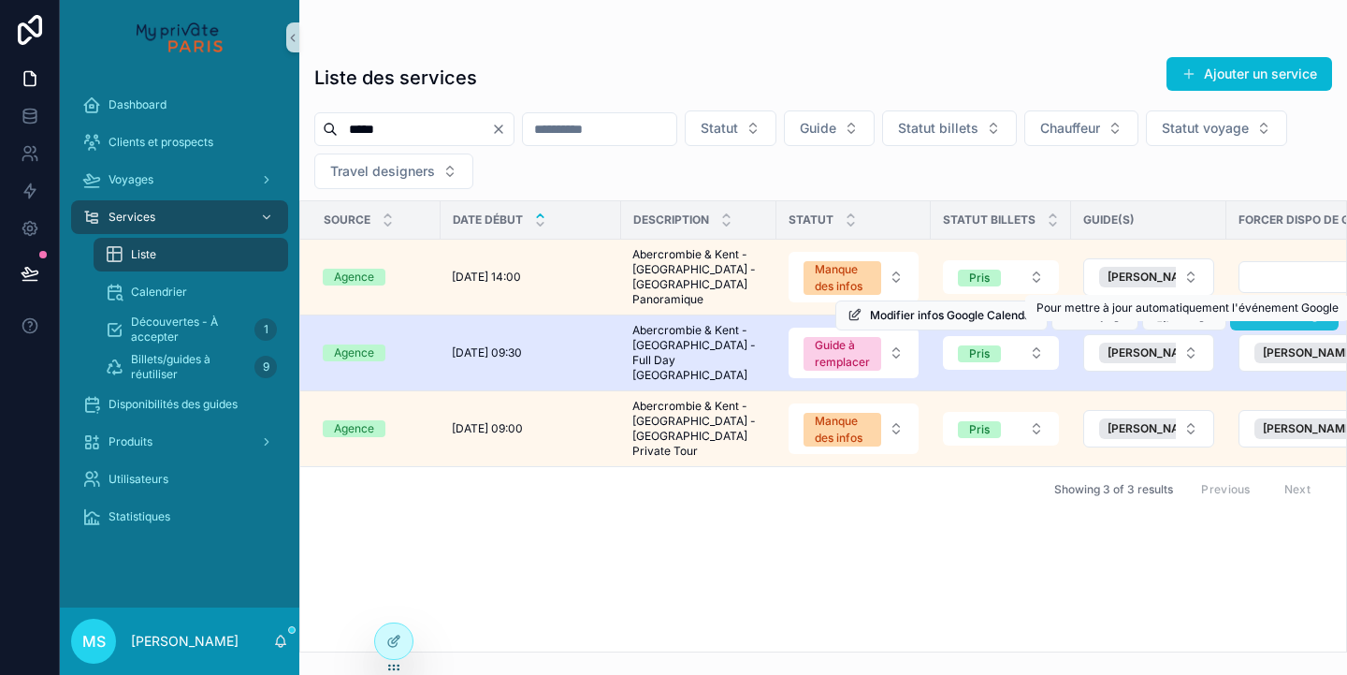
click at [1253, 323] on icon "scrollable content" at bounding box center [1249, 315] width 15 height 15
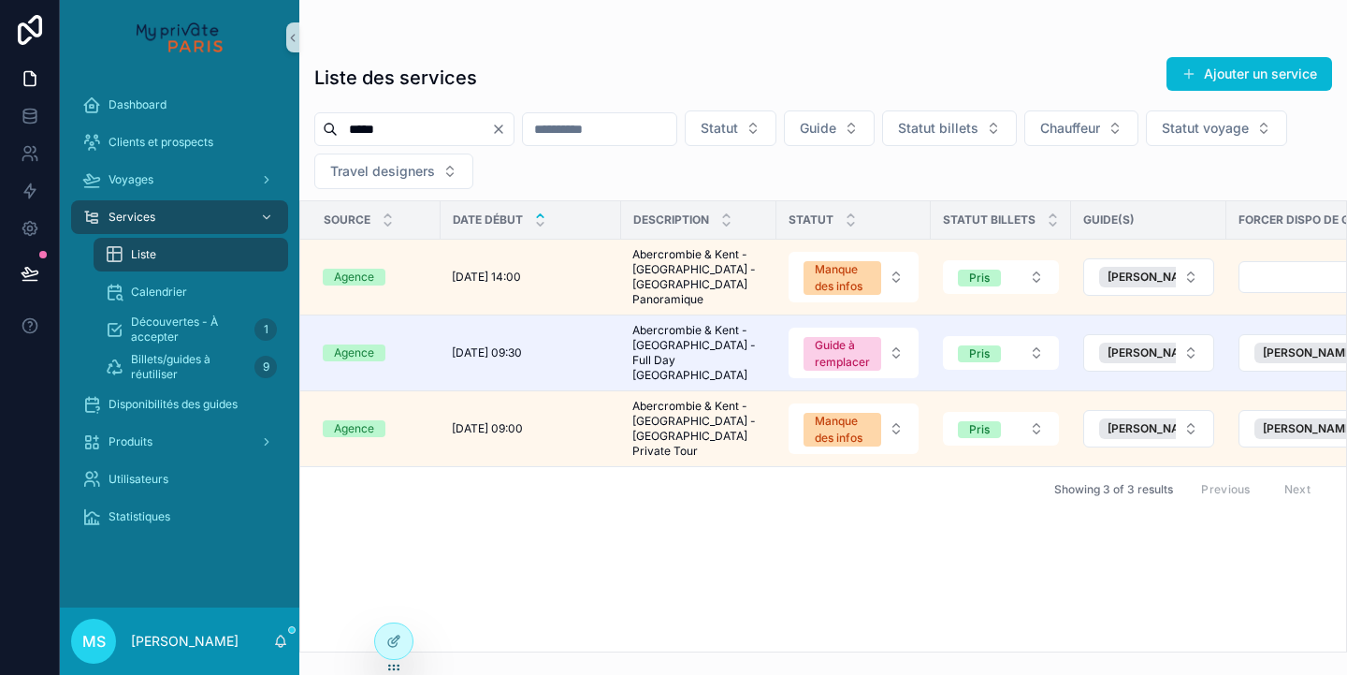
drag, startPoint x: 467, startPoint y: 138, endPoint x: 311, endPoint y: 127, distance: 156.6
click at [311, 127] on div "***** Statut Guide Statut billets Chauffeur Statut voyage Travel designers" at bounding box center [823, 149] width 1048 height 79
paste input "*"
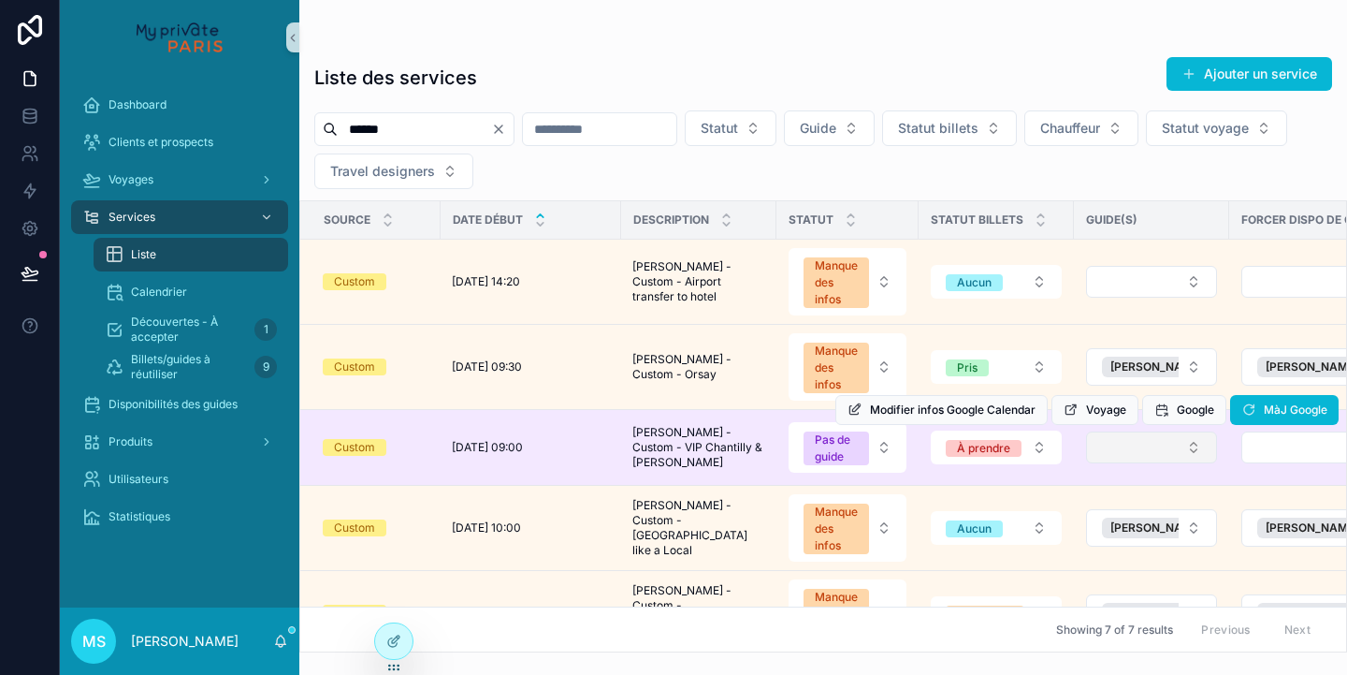
click at [1177, 463] on button "Select Button" at bounding box center [1151, 447] width 131 height 32
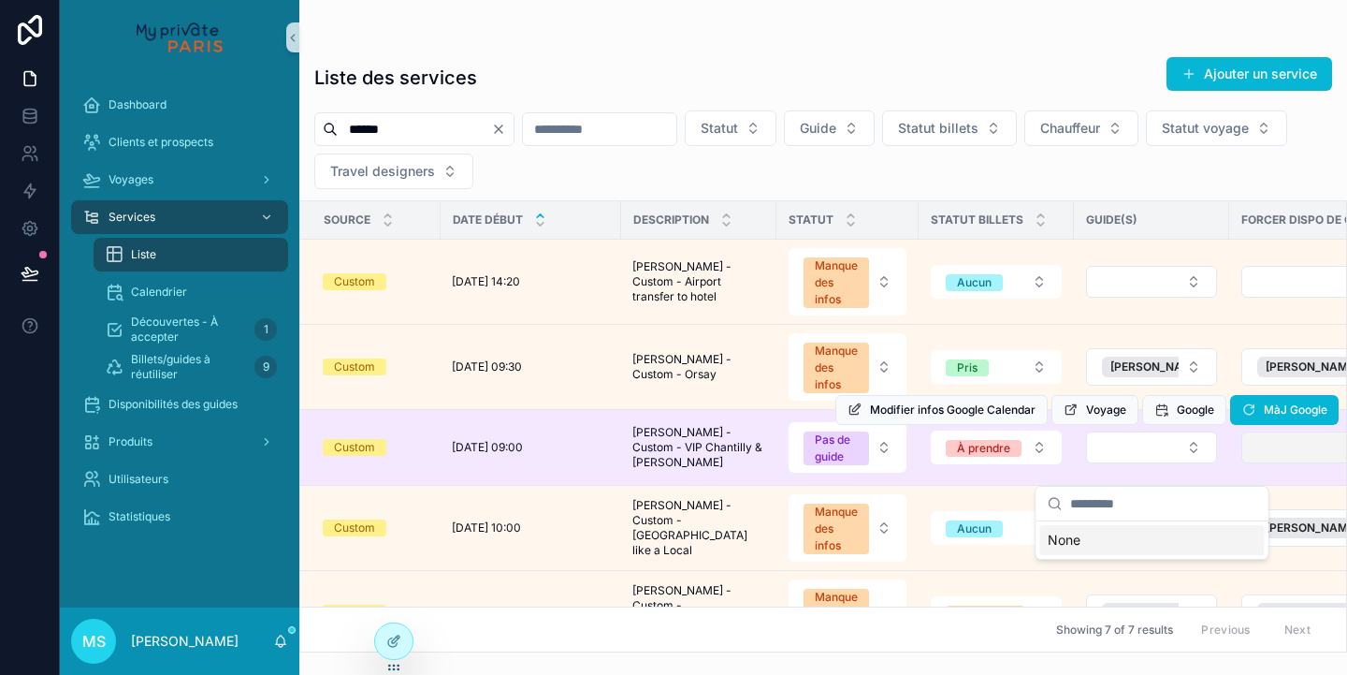
click at [1261, 463] on button "Select Button" at bounding box center [1319, 447] width 154 height 32
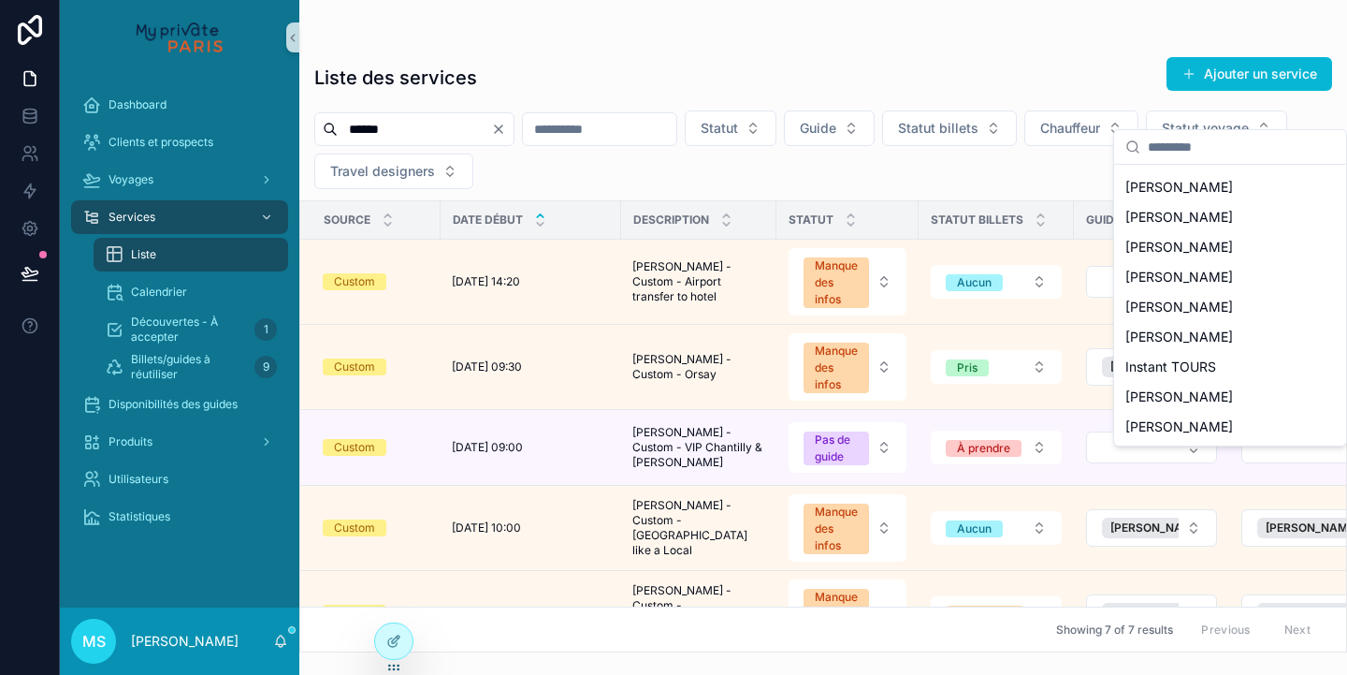
scroll to position [794, 0]
click at [1200, 334] on span "[PERSON_NAME]" at bounding box center [1180, 336] width 108 height 19
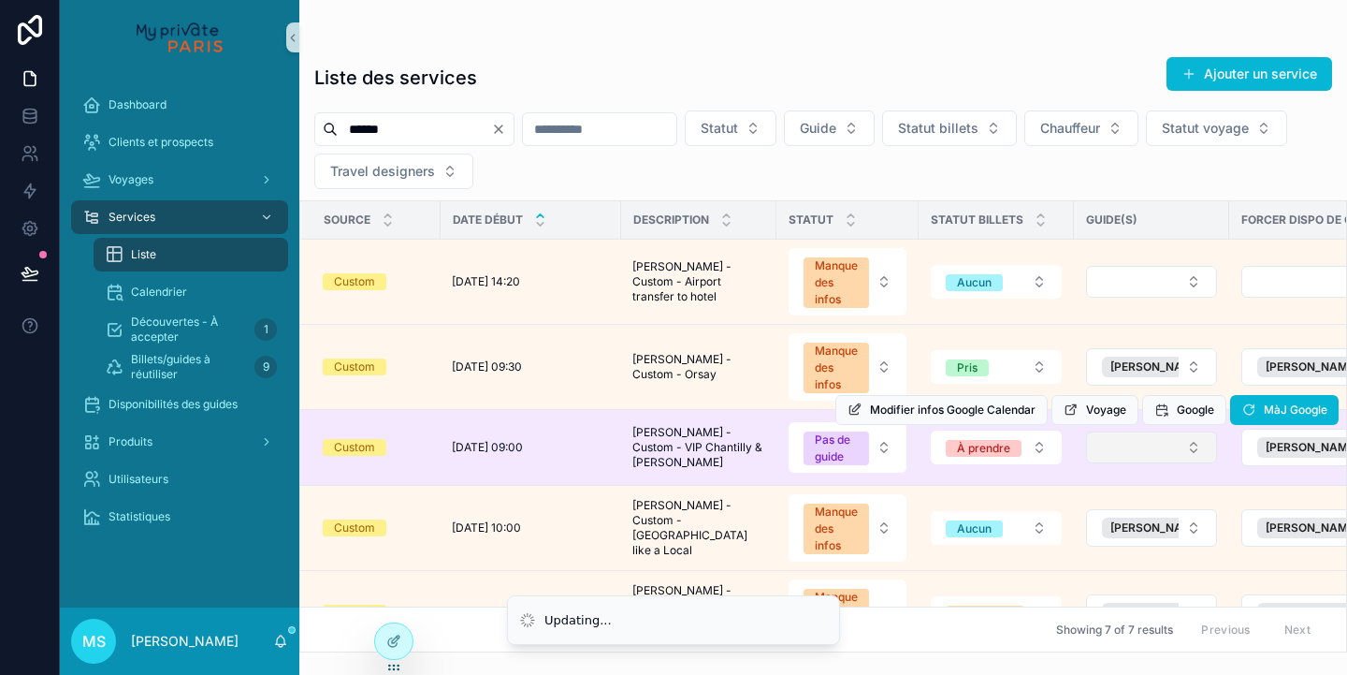
click at [1148, 463] on button "Select Button" at bounding box center [1151, 447] width 131 height 32
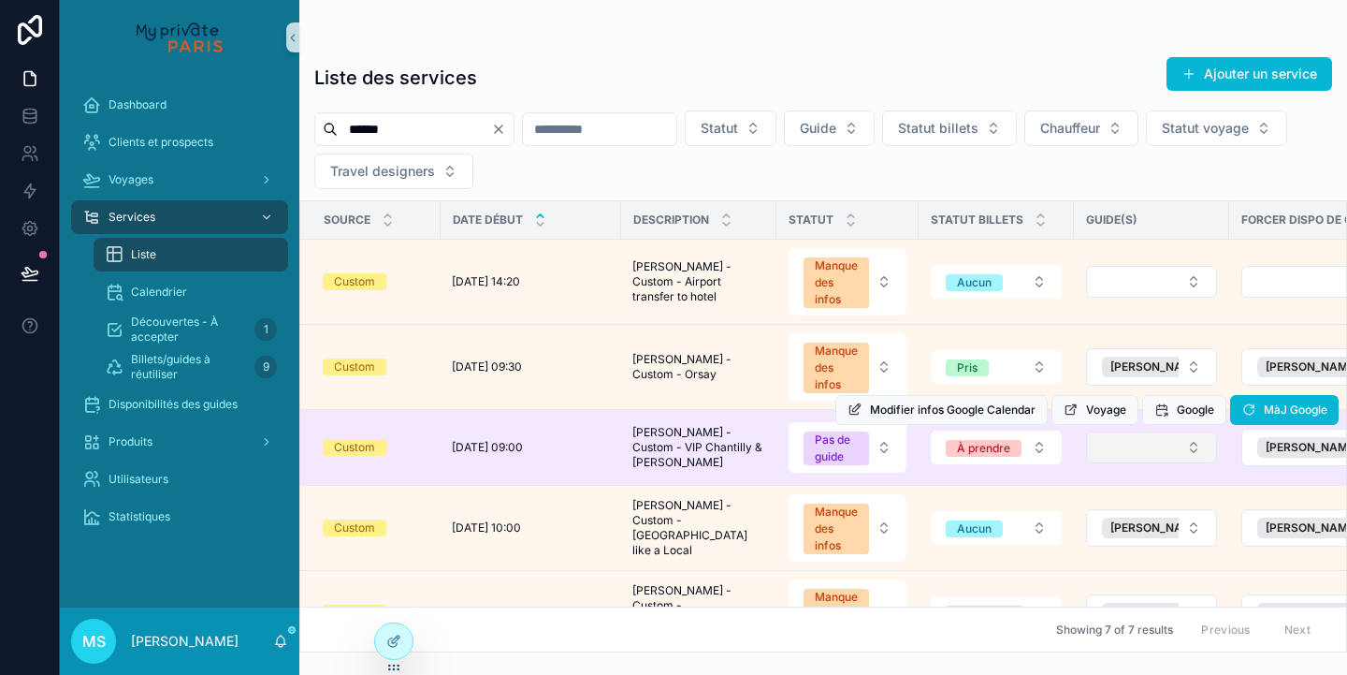
scroll to position [5, 0]
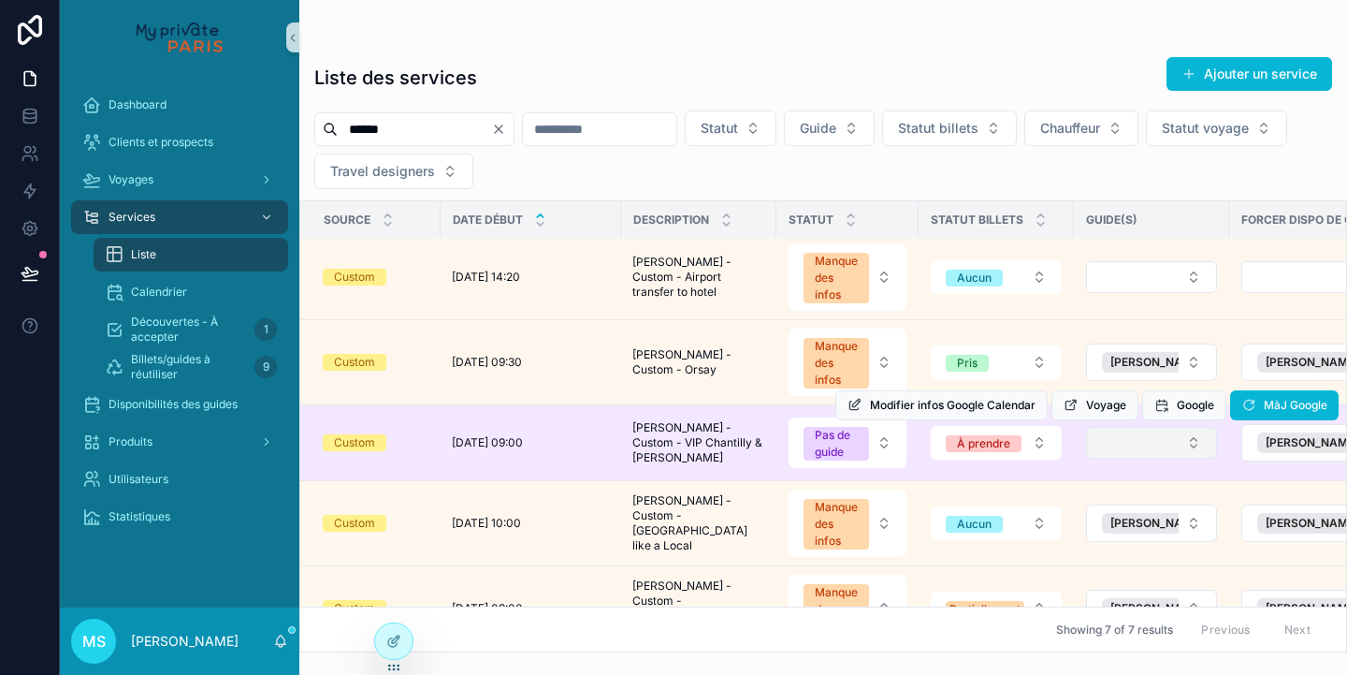
click at [1114, 443] on div "Modifier infos Google Calendar Voyage Google MàJ Google" at bounding box center [1087, 405] width 503 height 75
click at [1127, 443] on div "Modifier infos Google Calendar Voyage Google MàJ Google" at bounding box center [1087, 405] width 503 height 75
click at [1120, 458] on button "Select Button" at bounding box center [1151, 443] width 131 height 32
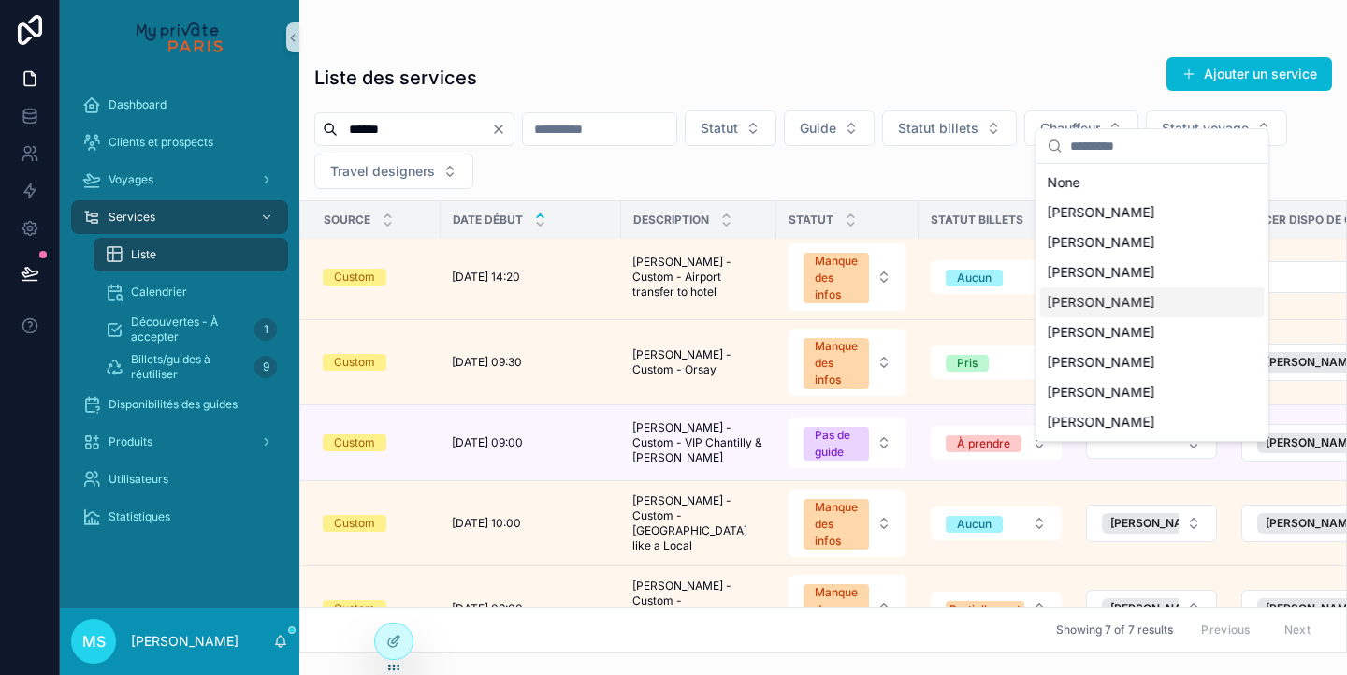
click at [1126, 302] on span "[PERSON_NAME]" at bounding box center [1102, 302] width 108 height 19
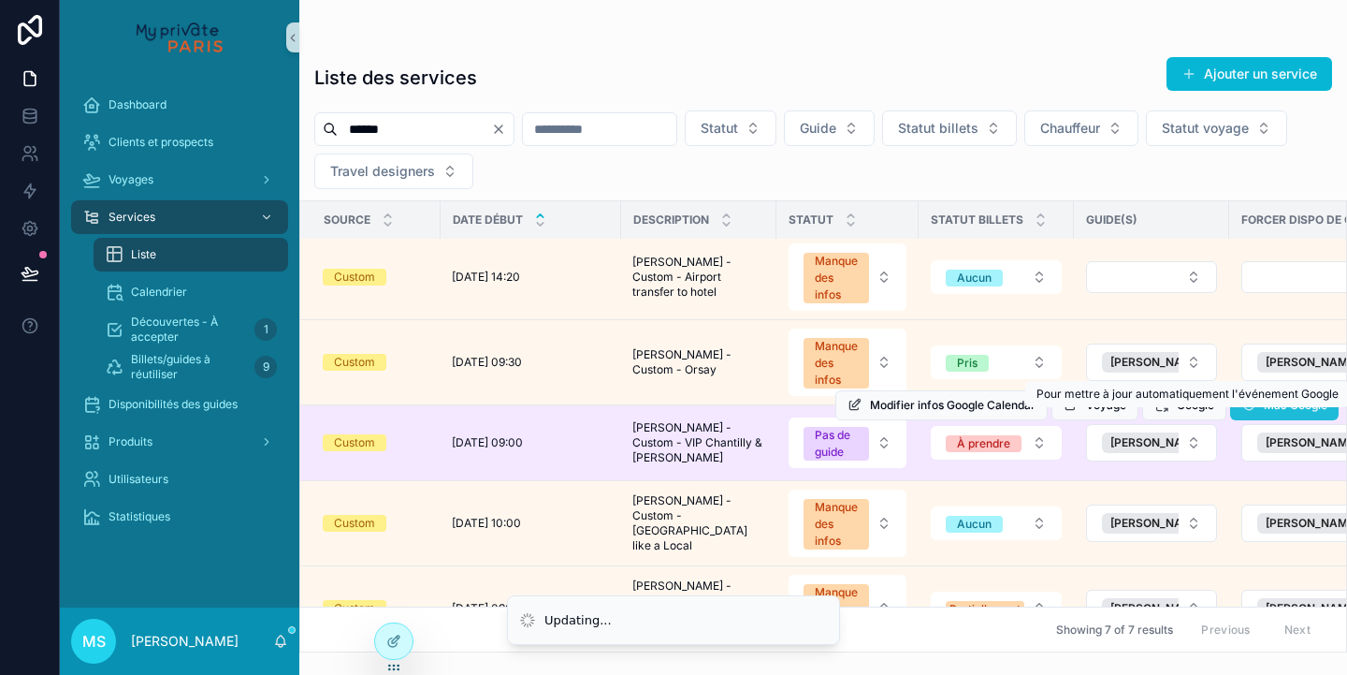
click at [1261, 408] on button "MàJ Google" at bounding box center [1284, 405] width 109 height 30
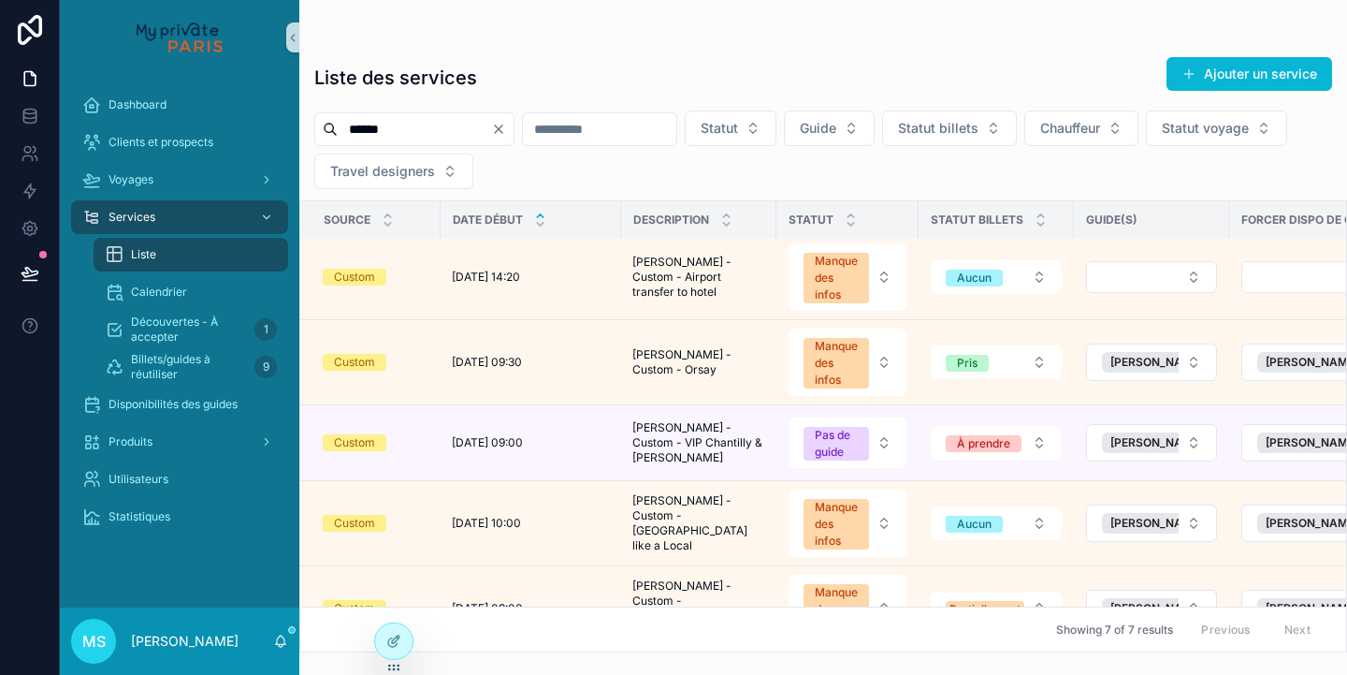
drag, startPoint x: 412, startPoint y: 124, endPoint x: 318, endPoint y: 120, distance: 93.6
click at [318, 120] on div "******" at bounding box center [414, 129] width 200 height 34
paste input "****"
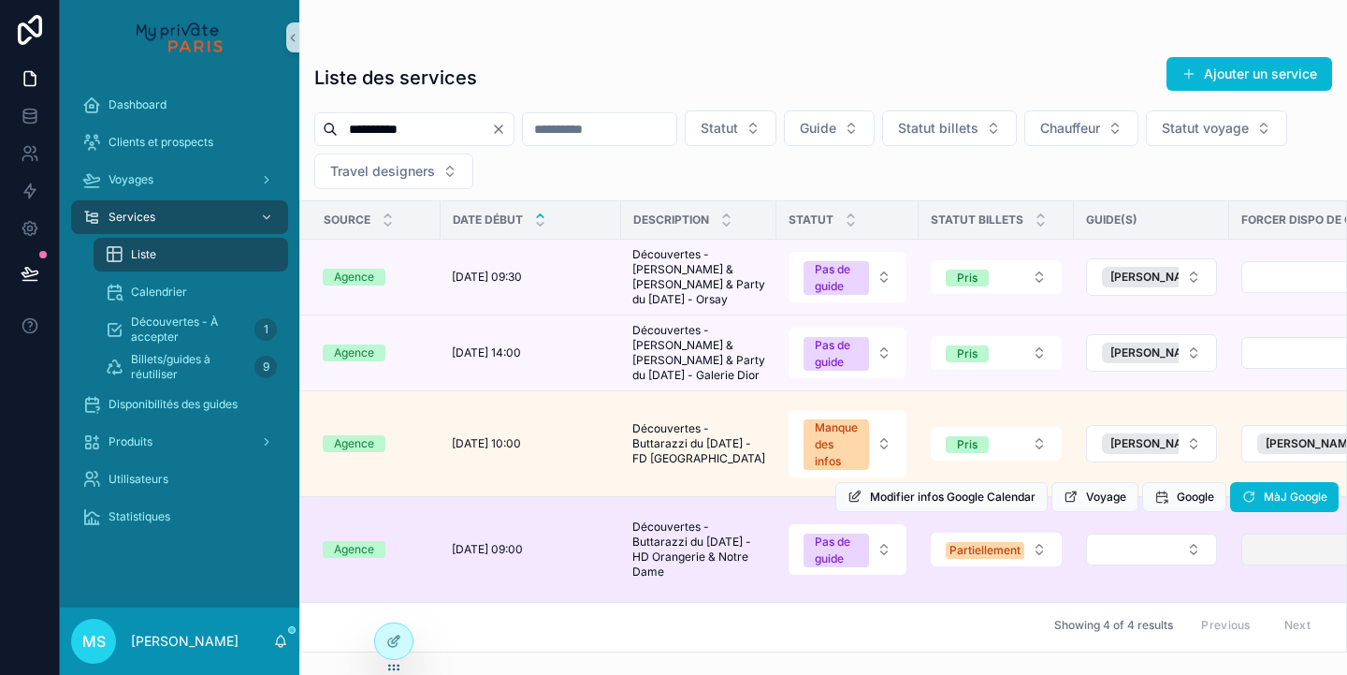
click at [1256, 533] on button "Select Button" at bounding box center [1319, 549] width 154 height 32
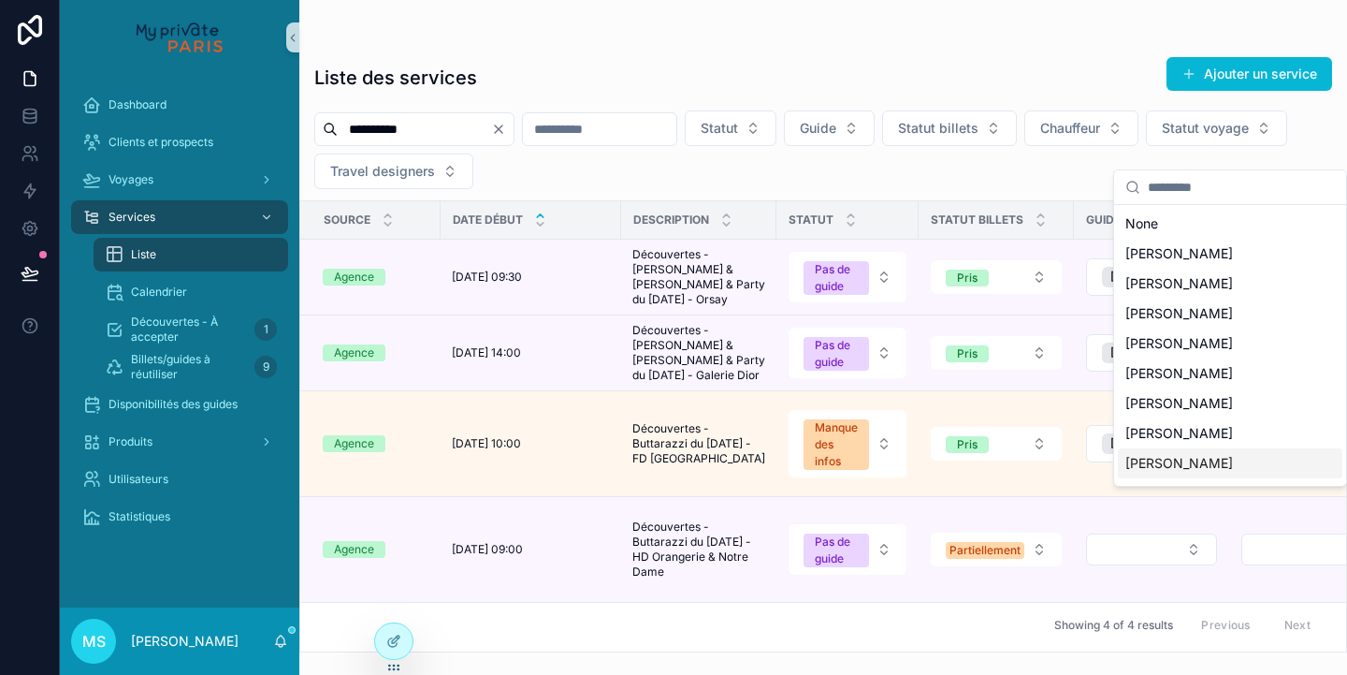
click at [1209, 458] on span "[PERSON_NAME]" at bounding box center [1180, 463] width 108 height 19
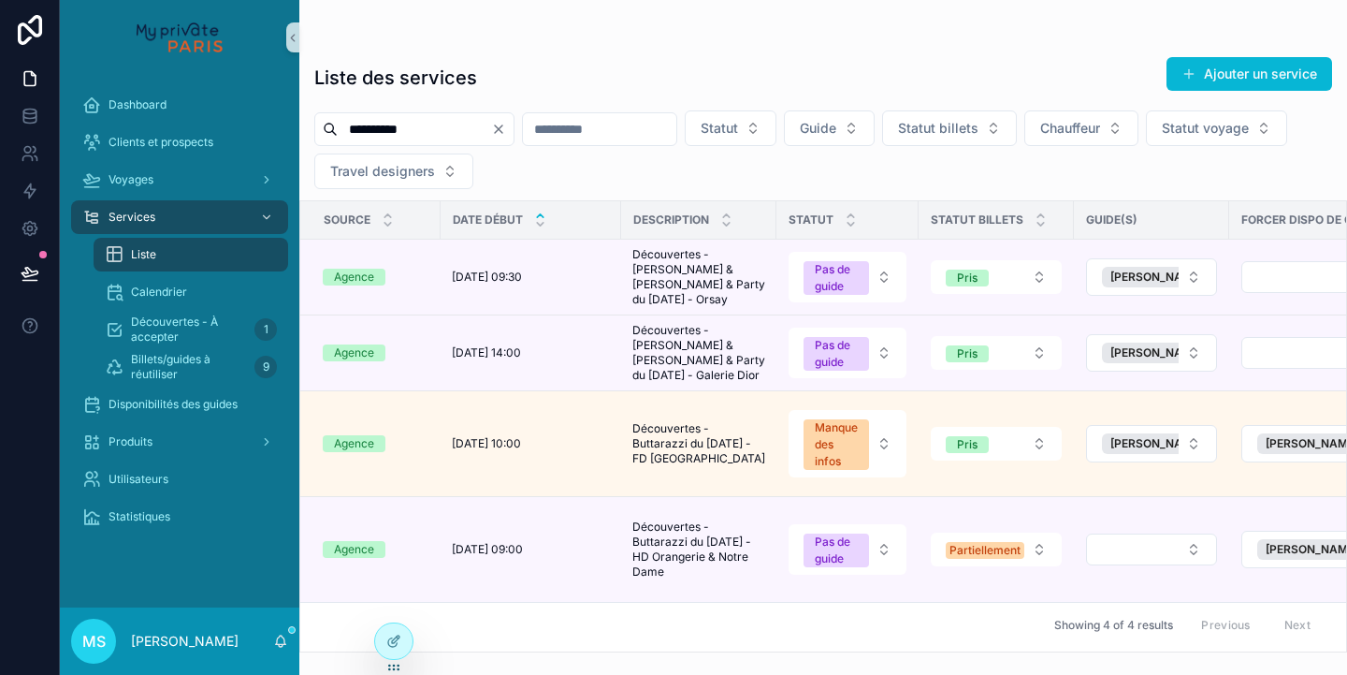
click at [1193, 533] on button "Select Button" at bounding box center [1151, 549] width 131 height 32
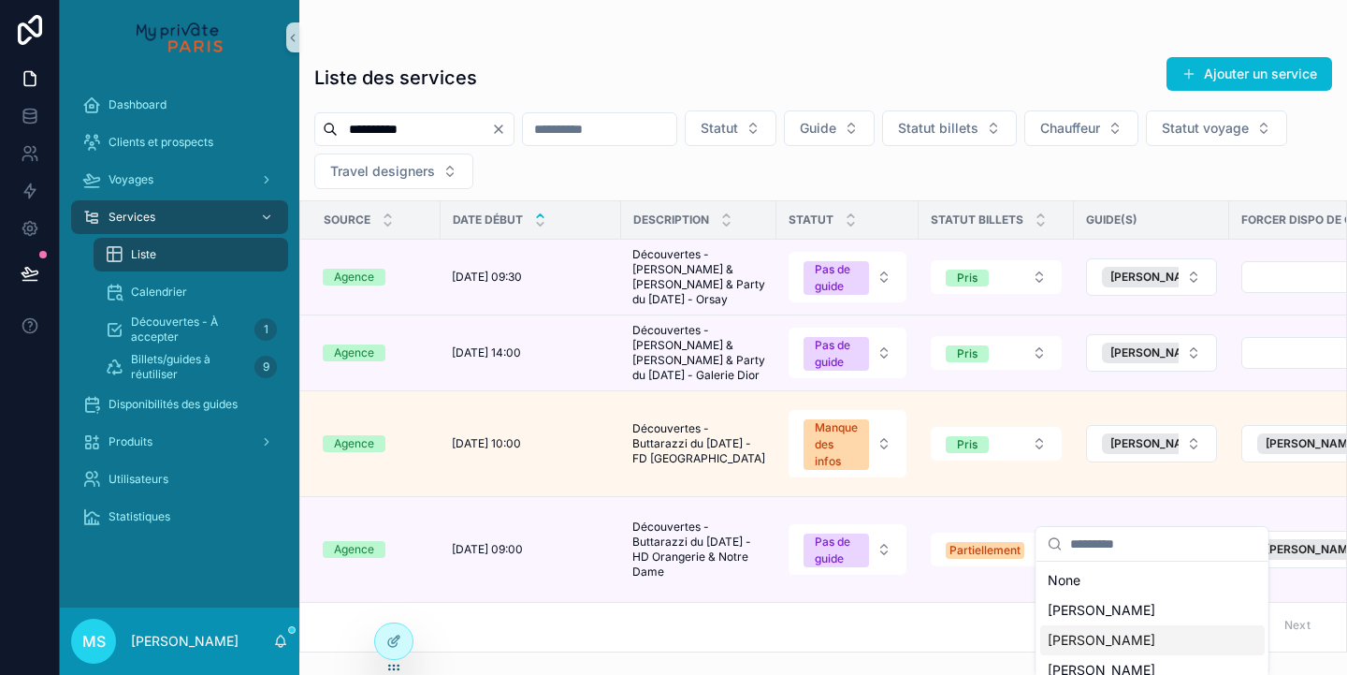
click at [1133, 636] on span "[PERSON_NAME]" at bounding box center [1102, 640] width 108 height 19
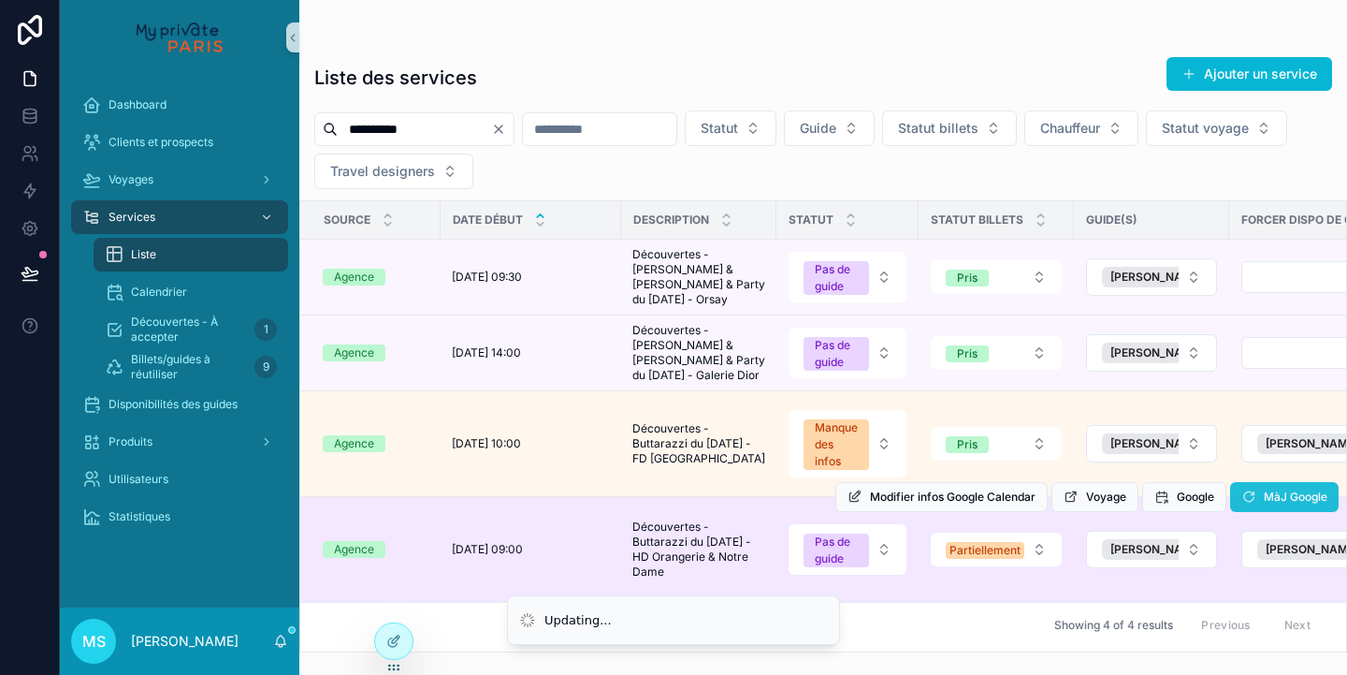
click at [1310, 465] on div "**********" at bounding box center [704, 337] width 1288 height 675
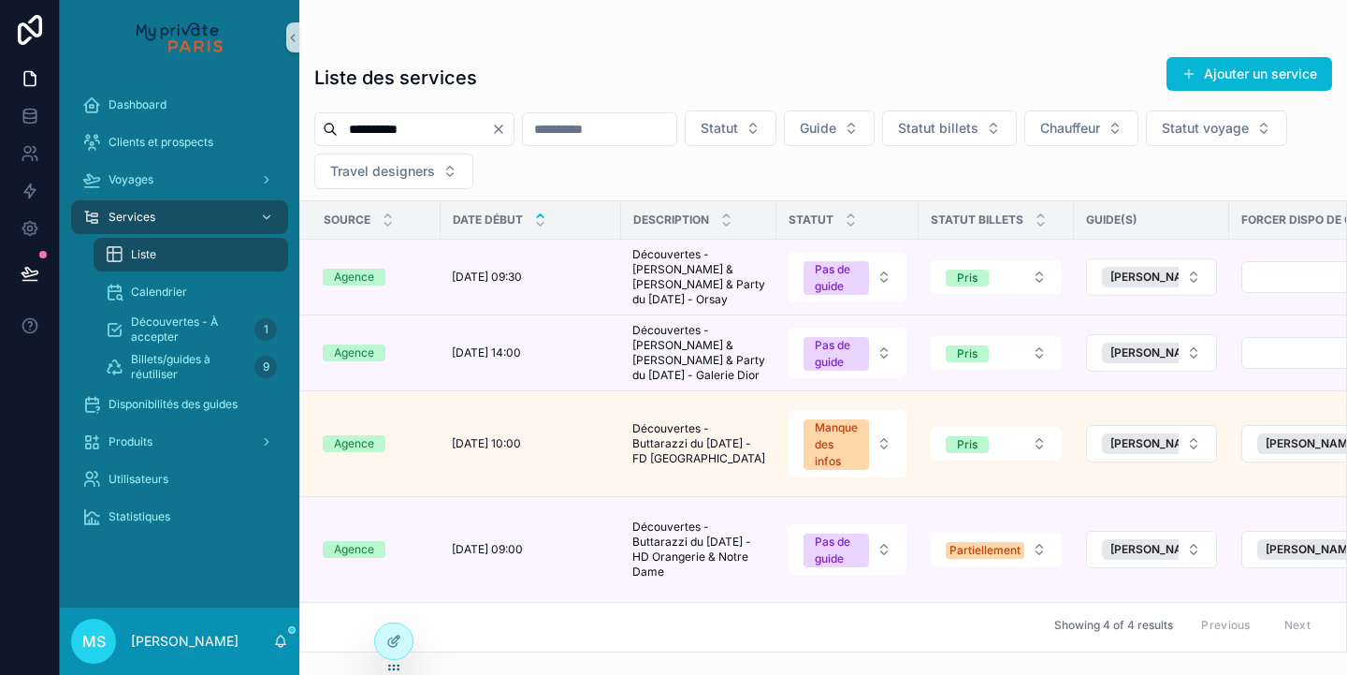
click at [0, 0] on span "MàJ Google" at bounding box center [0, 0] width 0 height 0
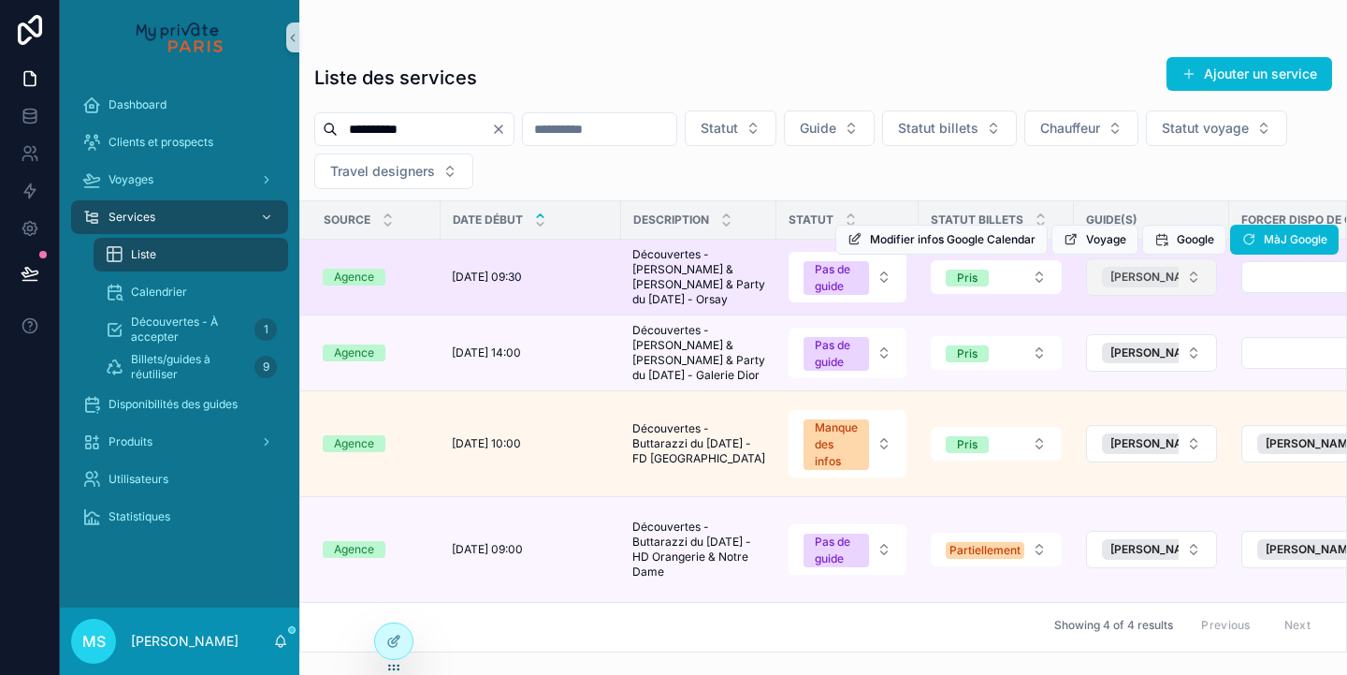
click at [1132, 276] on span "[PERSON_NAME]" at bounding box center [1157, 276] width 93 height 15
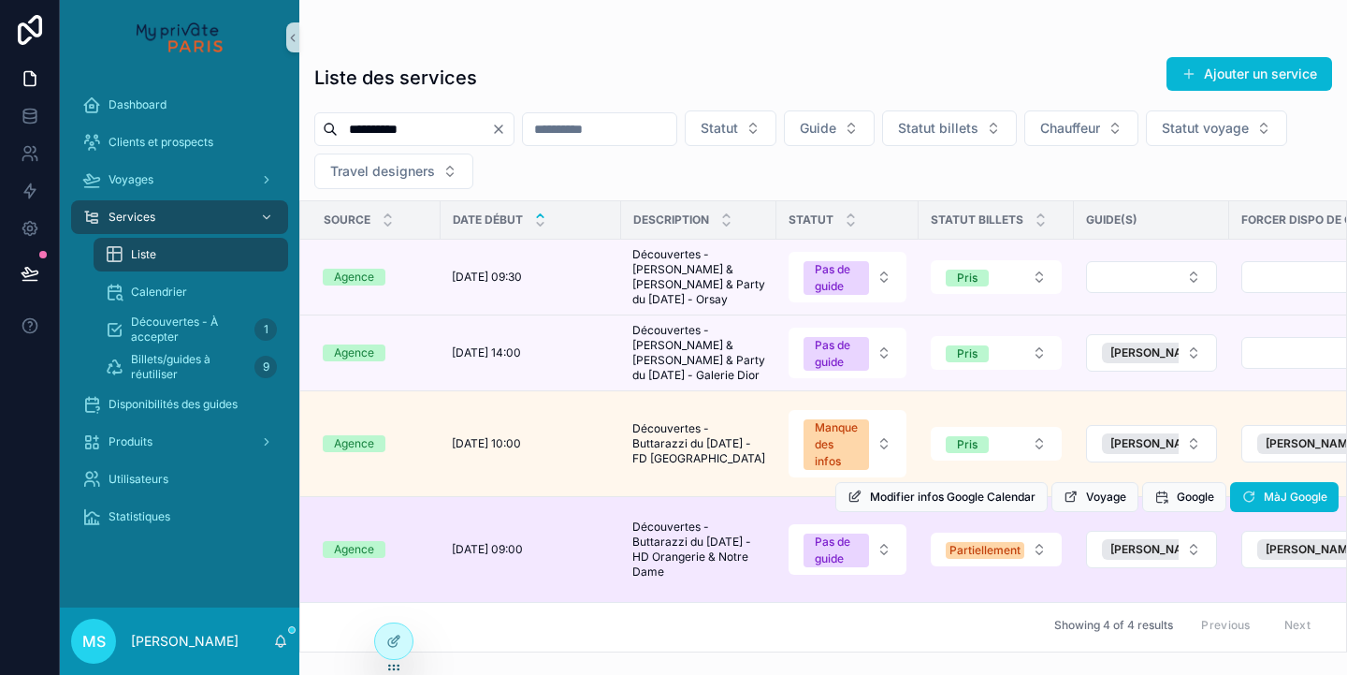
click at [1154, 503] on div "Modifier infos Google Calendar Voyage Google MàJ Google" at bounding box center [1087, 496] width 503 height 105
click at [1154, 542] on span "[PERSON_NAME]" at bounding box center [1157, 549] width 93 height 15
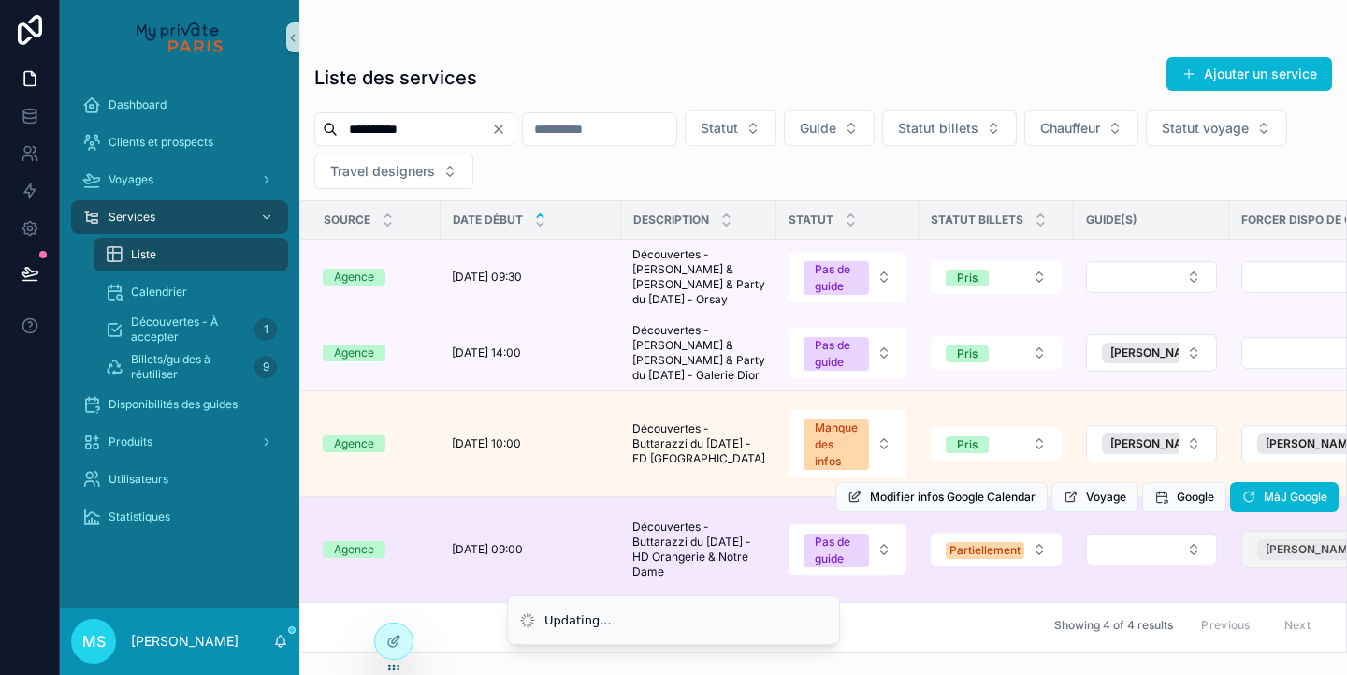
click at [1276, 542] on span "[PERSON_NAME]" at bounding box center [1312, 549] width 93 height 15
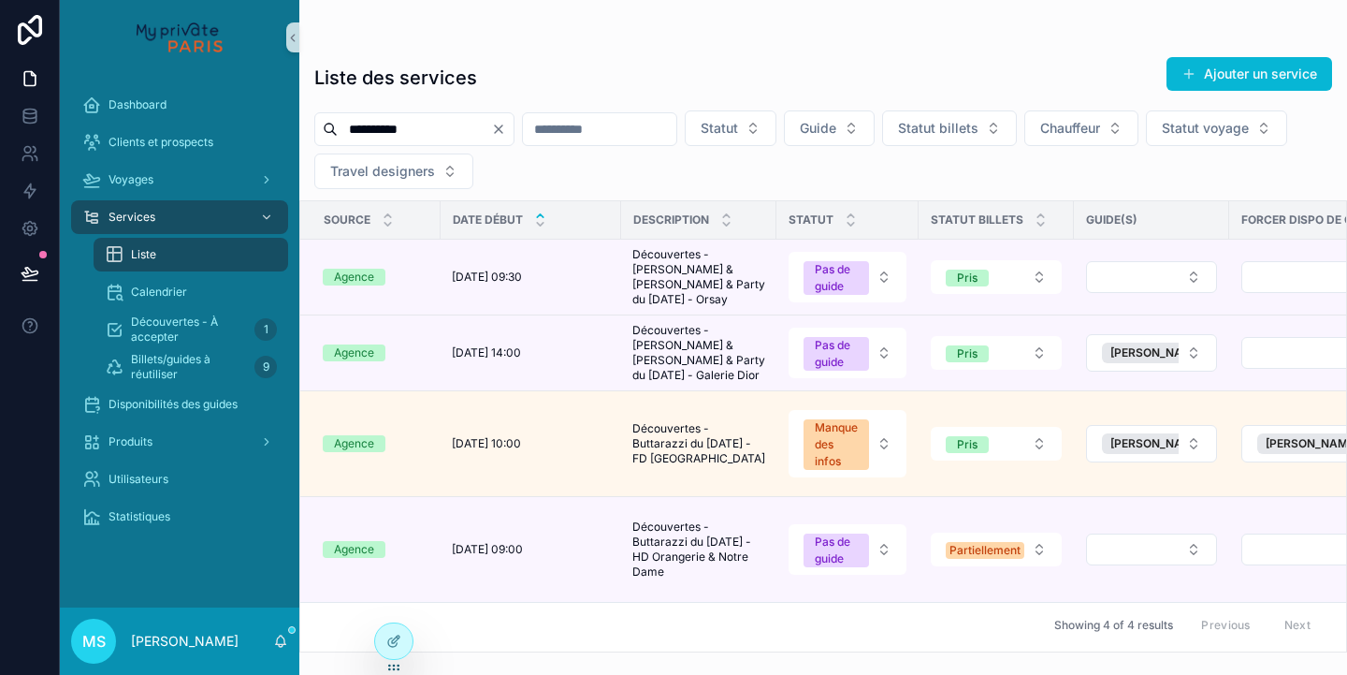
drag, startPoint x: 415, startPoint y: 124, endPoint x: 314, endPoint y: 108, distance: 101.5
click at [314, 108] on div "**********" at bounding box center [823, 348] width 1048 height 607
click at [428, 129] on input "**********" at bounding box center [414, 129] width 153 height 26
drag, startPoint x: 428, startPoint y: 129, endPoint x: 336, endPoint y: 123, distance: 91.9
click at [336, 123] on div "**********" at bounding box center [414, 129] width 200 height 34
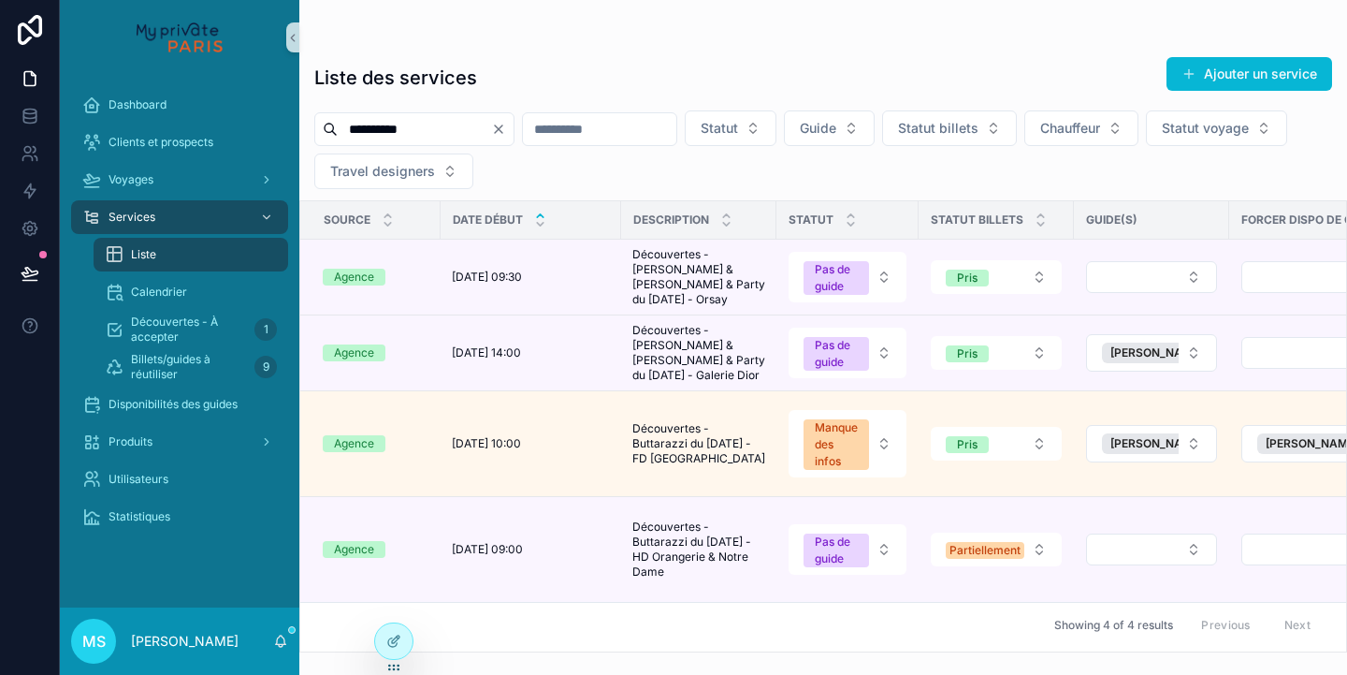
paste input "scrollable content"
drag, startPoint x: 469, startPoint y: 124, endPoint x: 259, endPoint y: 123, distance: 209.6
click at [259, 123] on div "**********" at bounding box center [704, 337] width 1288 height 675
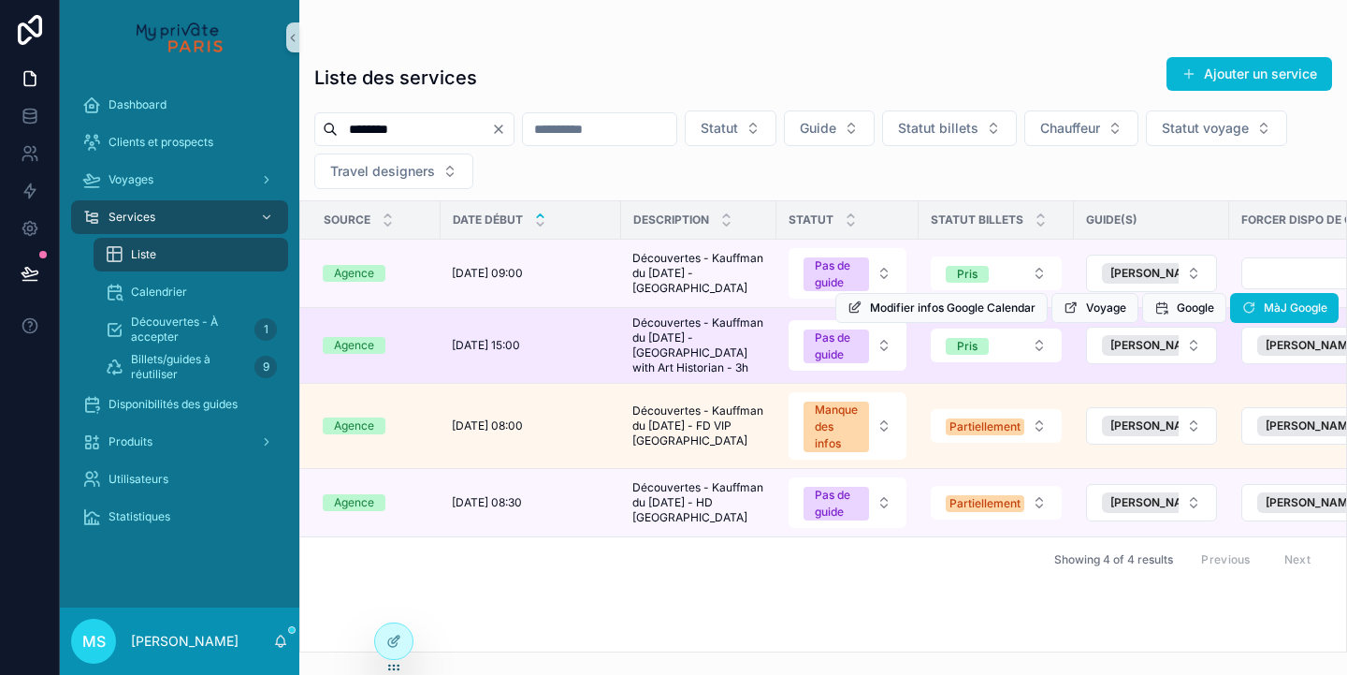
click at [1155, 340] on div "Modifier infos Google Calendar Voyage Google MàJ Google" at bounding box center [1087, 307] width 503 height 75
click at [1144, 354] on button "[PERSON_NAME]" at bounding box center [1151, 345] width 131 height 37
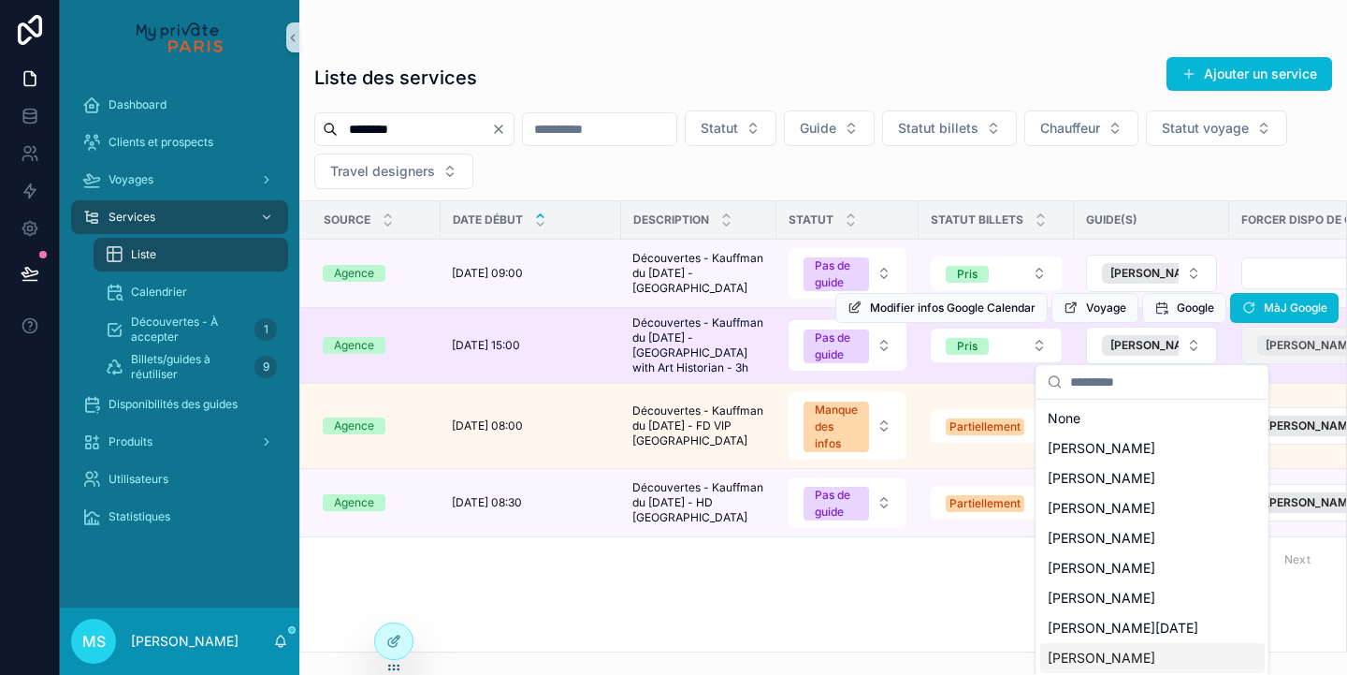
click at [1263, 345] on div "[PERSON_NAME]" at bounding box center [1322, 345] width 128 height 21
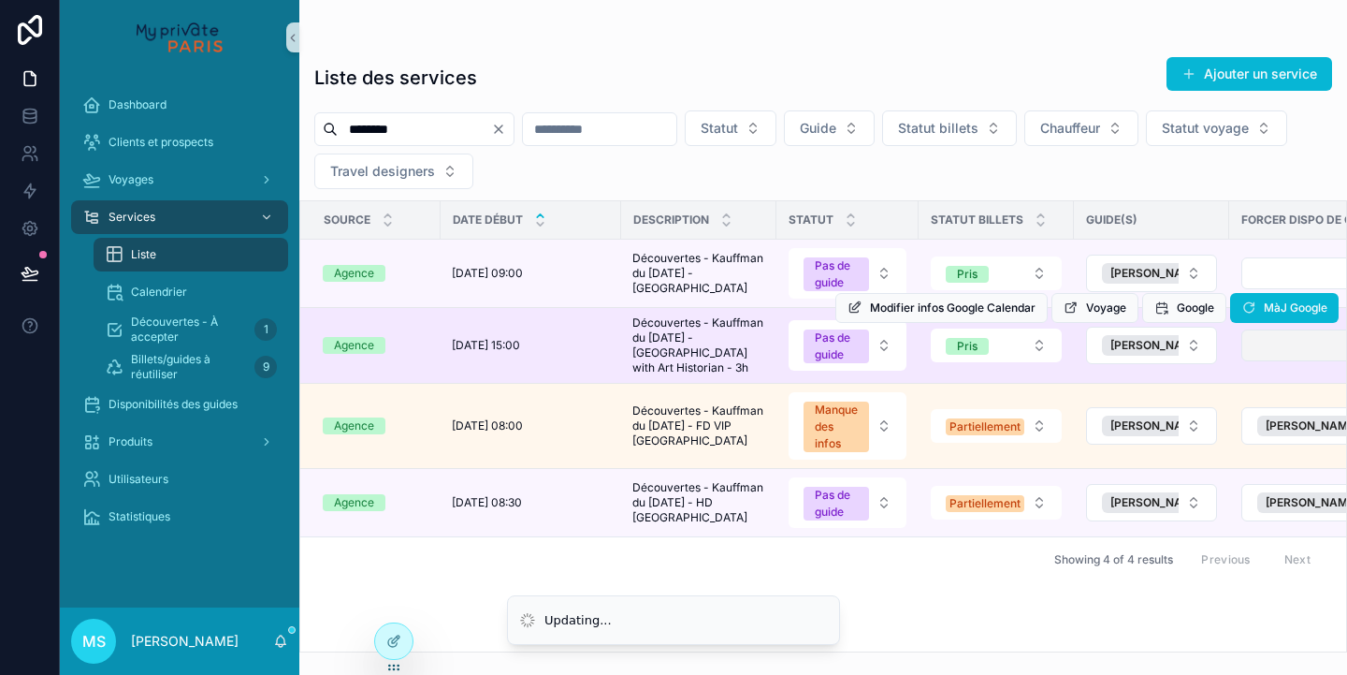
click at [1275, 345] on button "Select Button" at bounding box center [1319, 345] width 154 height 32
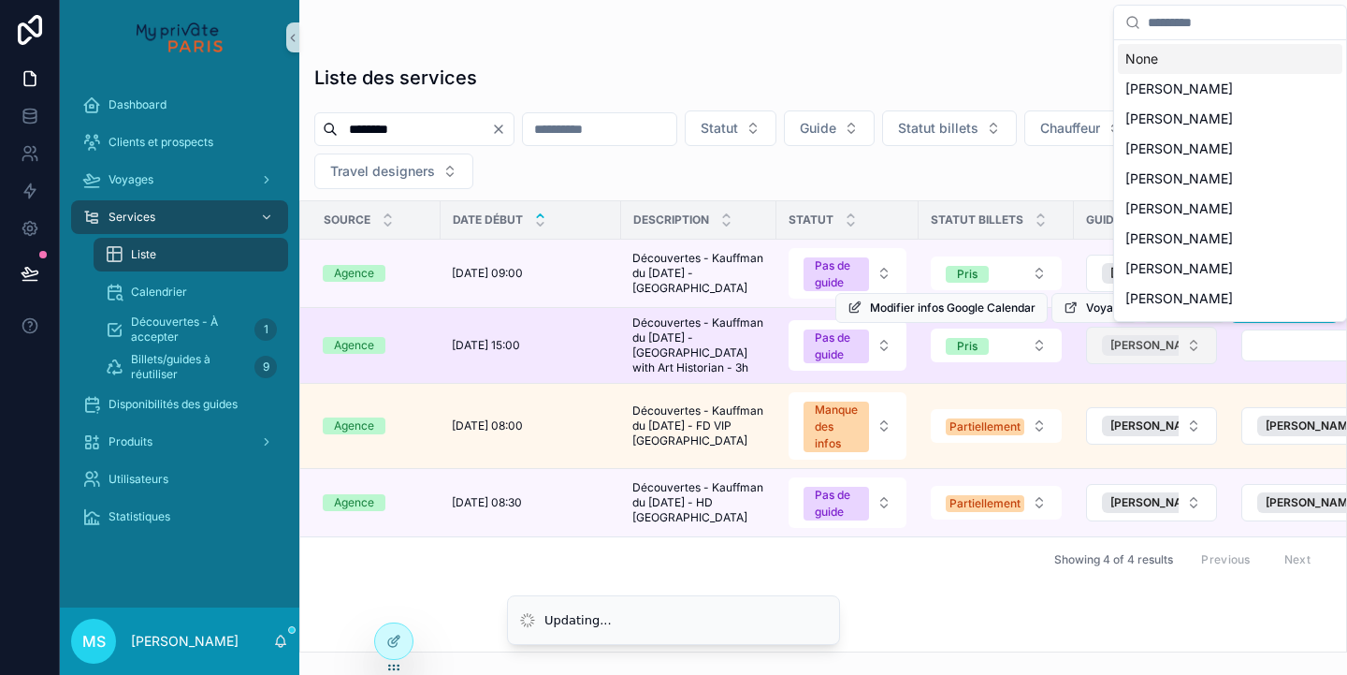
click at [1159, 342] on span "[PERSON_NAME]" at bounding box center [1157, 345] width 93 height 15
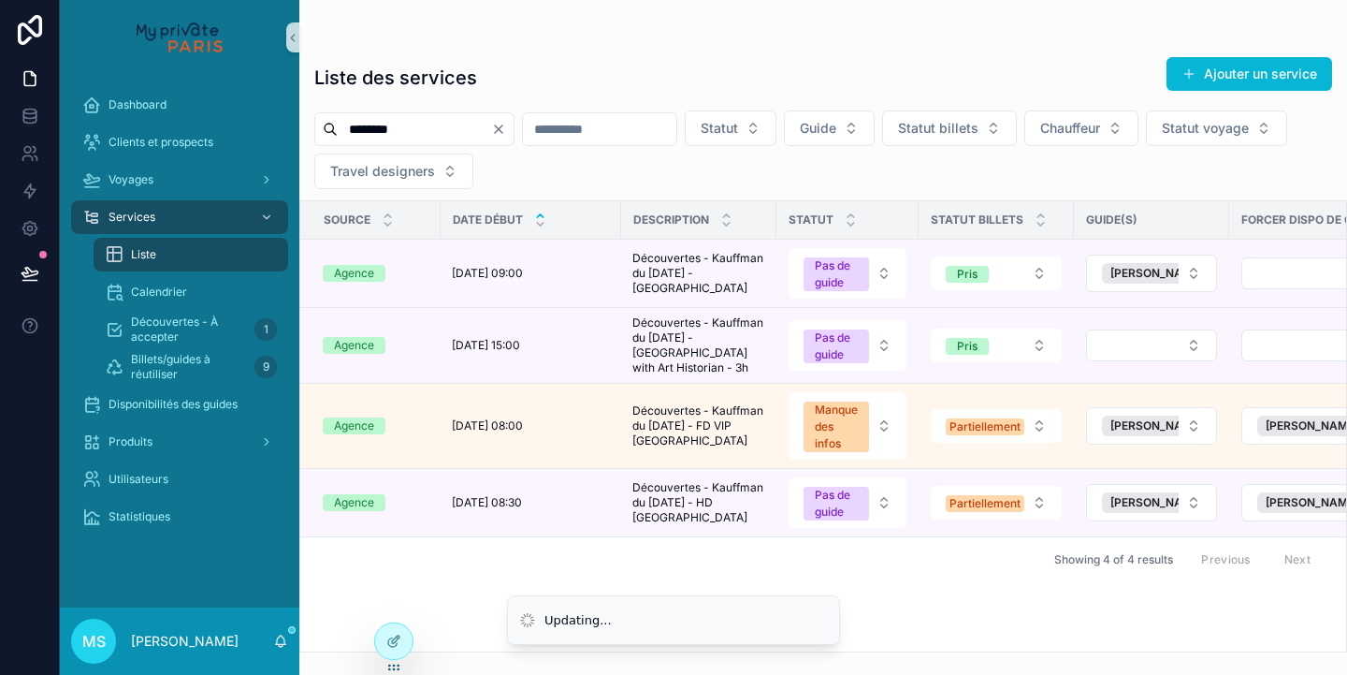
click at [1159, 342] on button "Select Button" at bounding box center [1151, 345] width 131 height 32
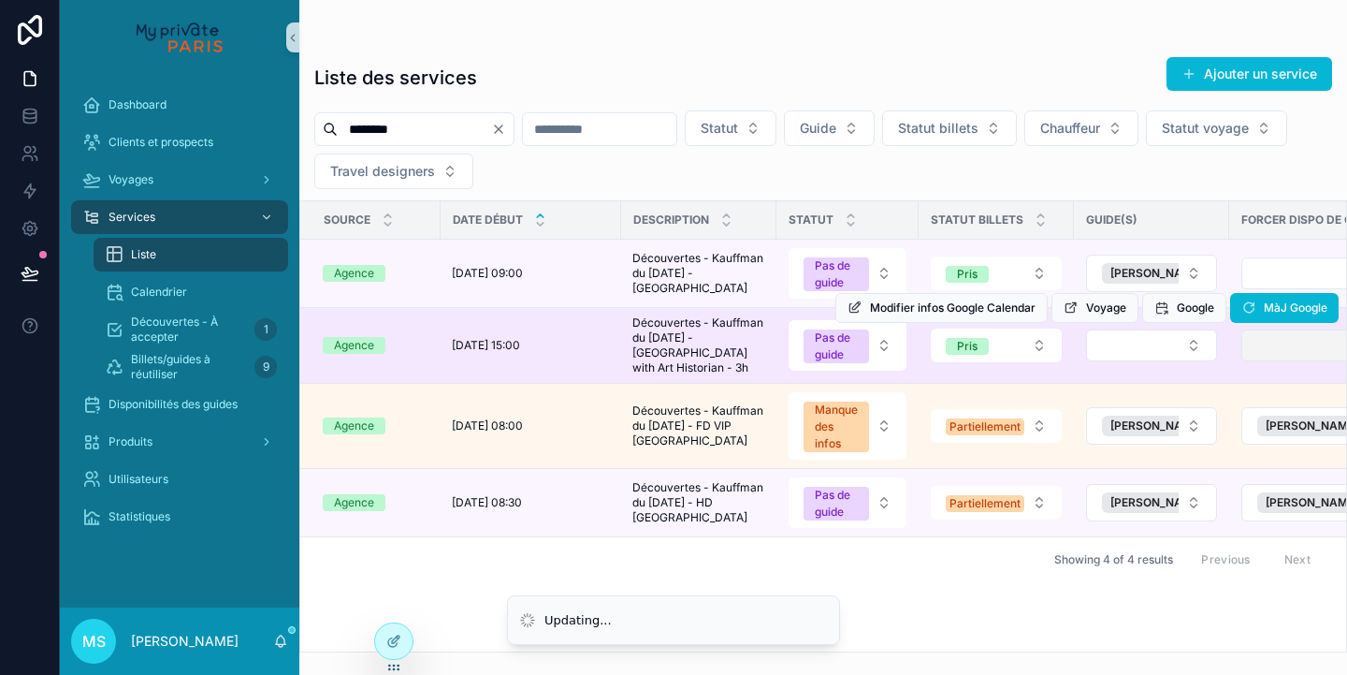
click at [1273, 342] on button "Select Button" at bounding box center [1319, 345] width 154 height 32
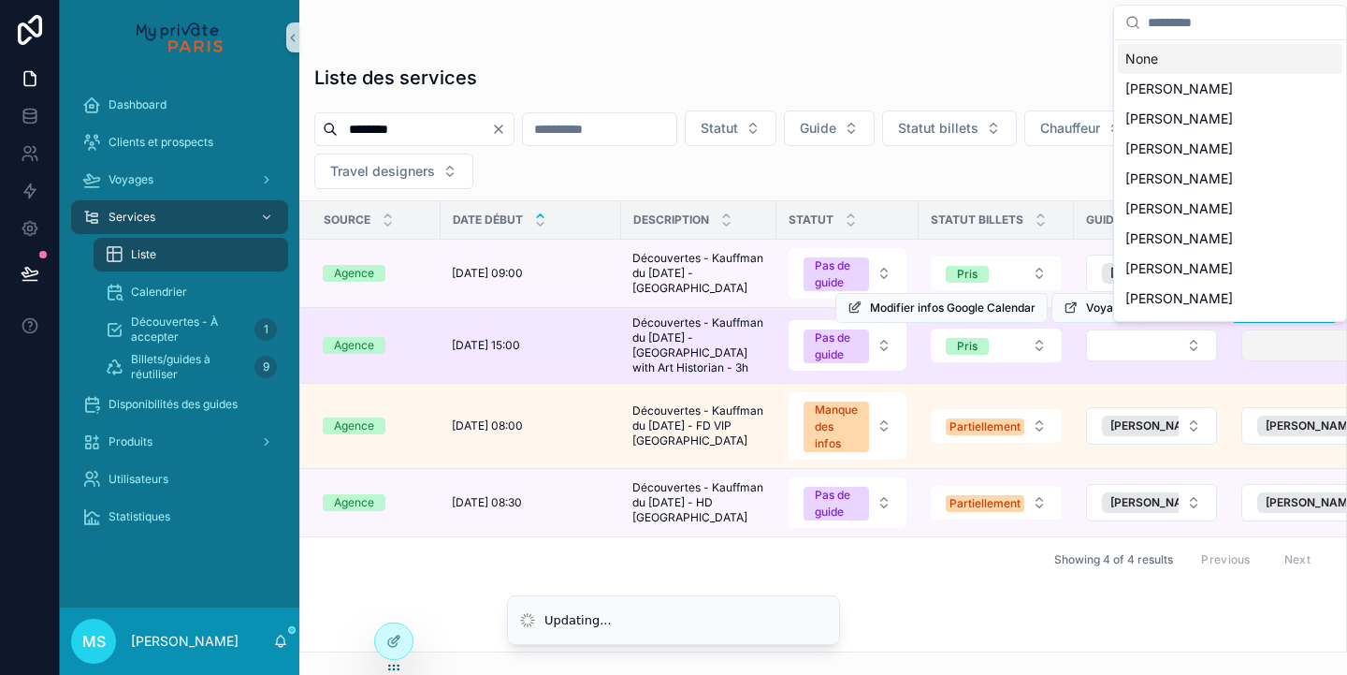
click at [1268, 355] on button "Select Button" at bounding box center [1319, 345] width 154 height 32
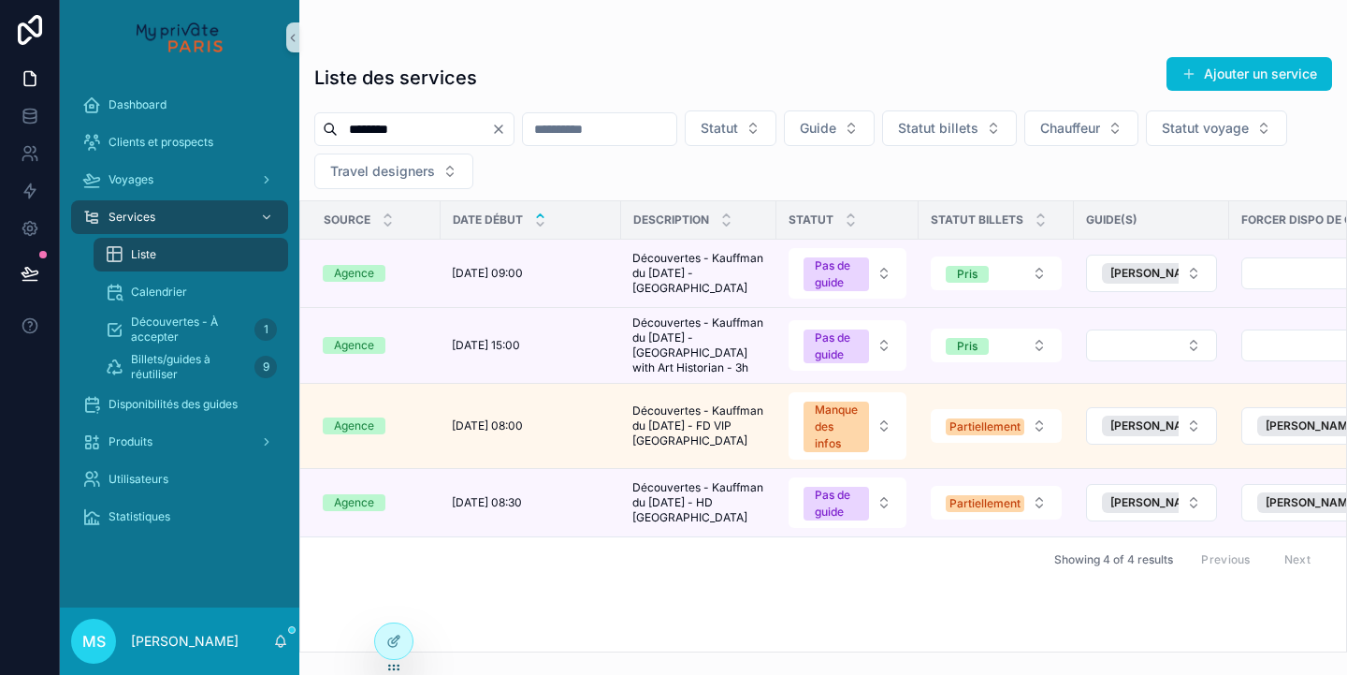
click at [1268, 355] on button "Select Button" at bounding box center [1319, 345] width 154 height 32
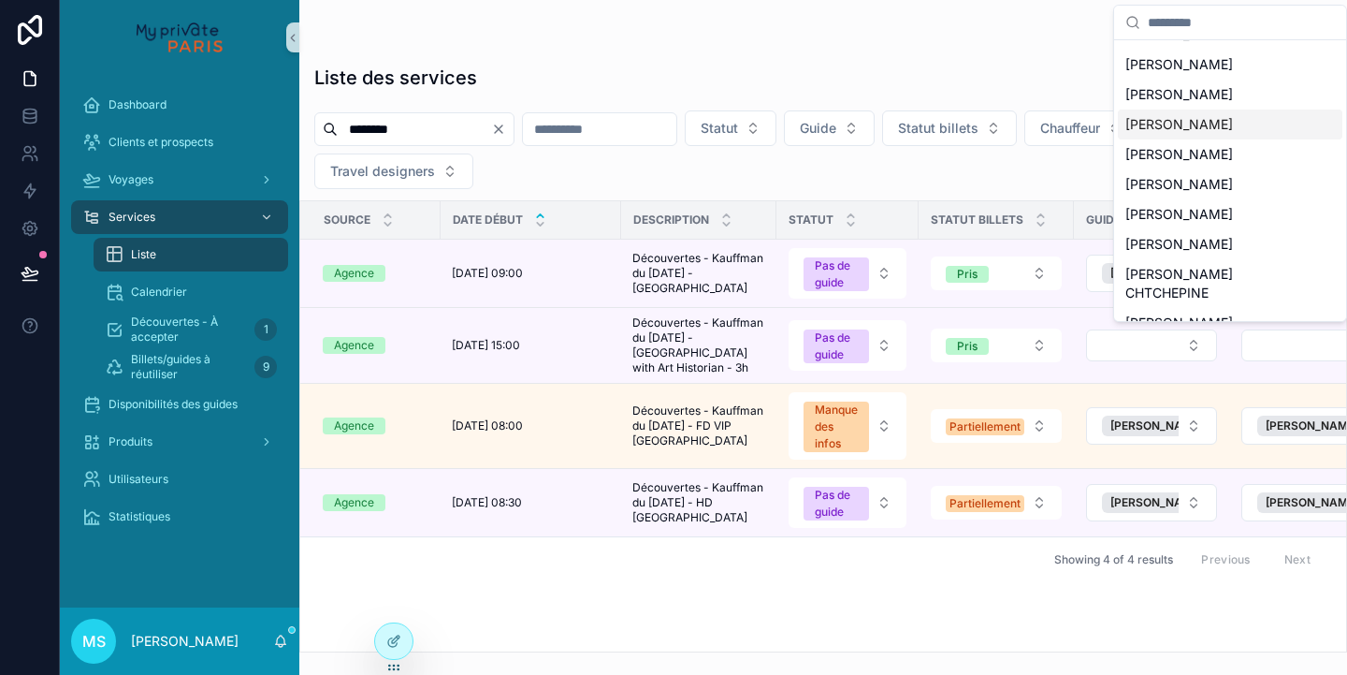
scroll to position [116, 0]
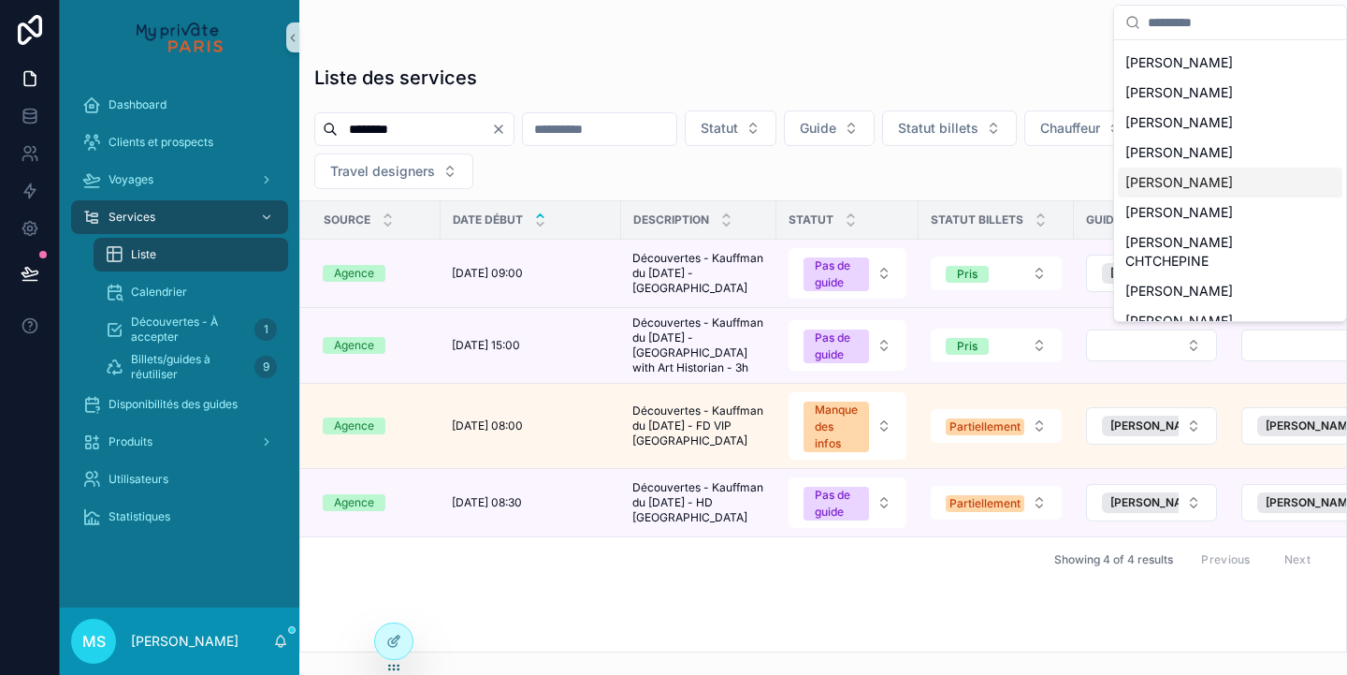
click at [1174, 195] on div "[PERSON_NAME]" at bounding box center [1230, 182] width 225 height 30
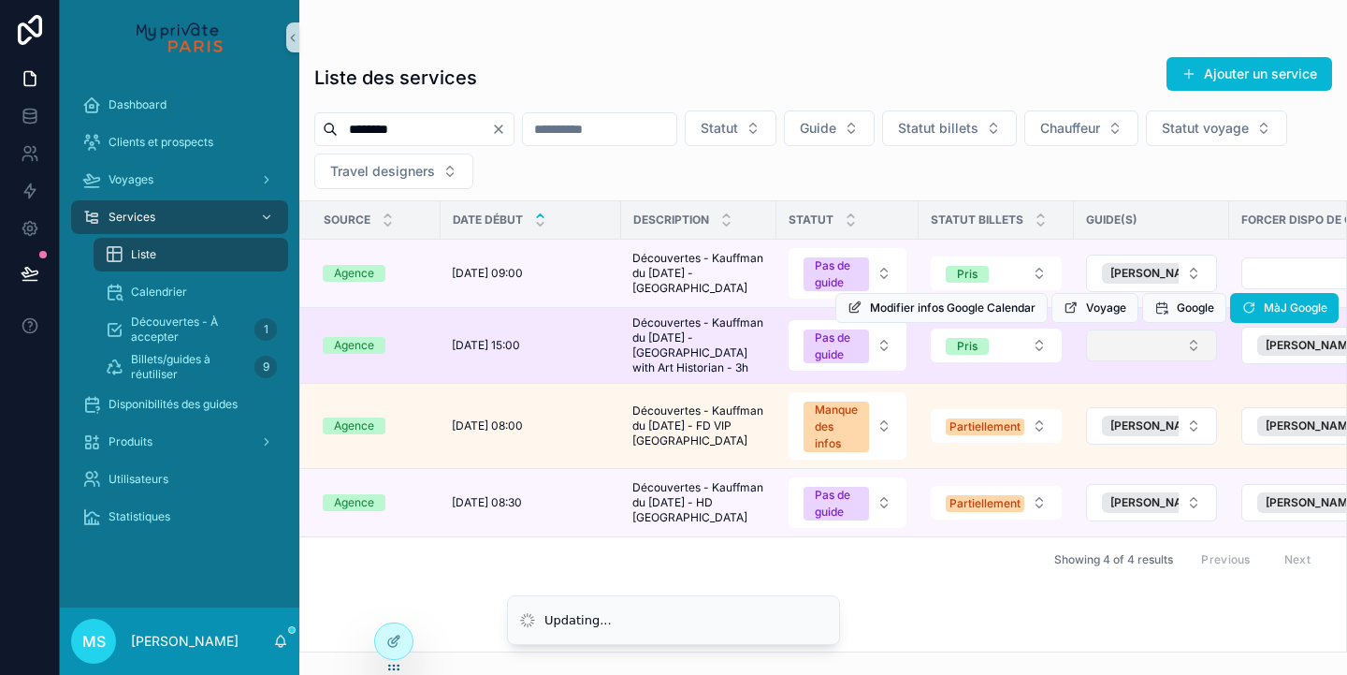
click at [1163, 348] on button "Select Button" at bounding box center [1151, 345] width 131 height 32
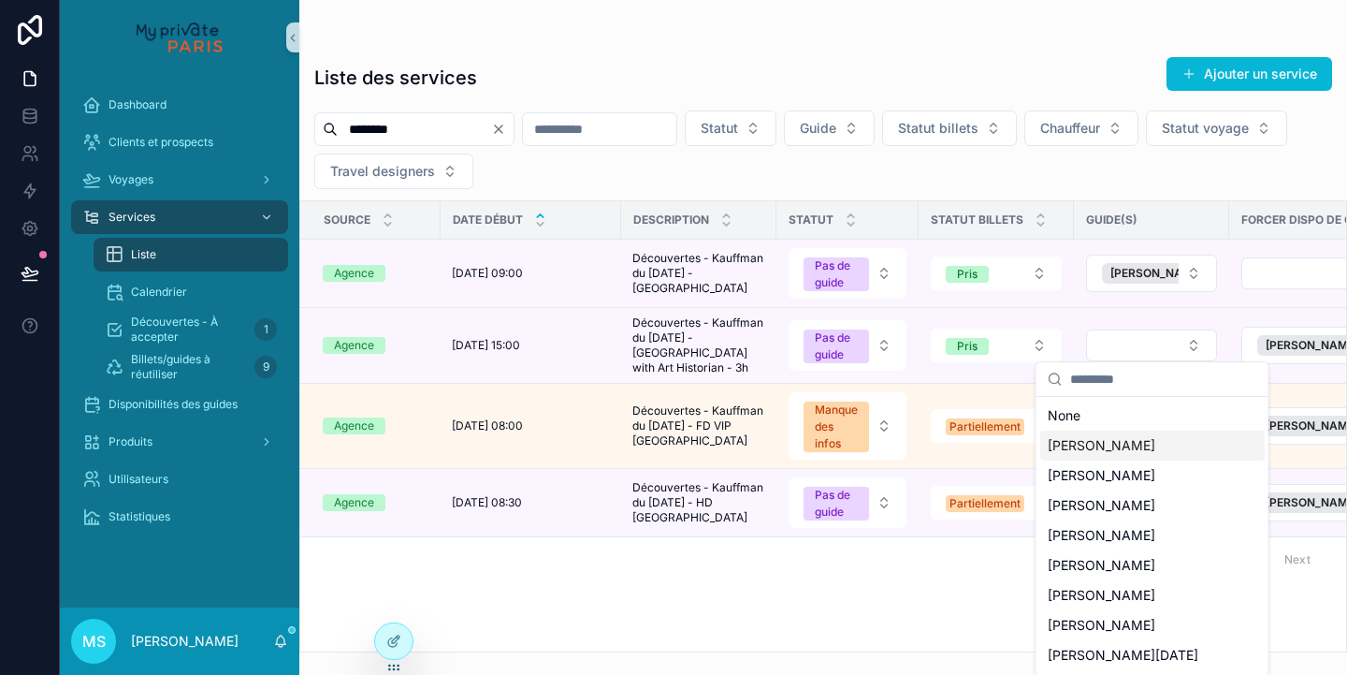
click at [1111, 451] on span "[PERSON_NAME]" at bounding box center [1102, 445] width 108 height 19
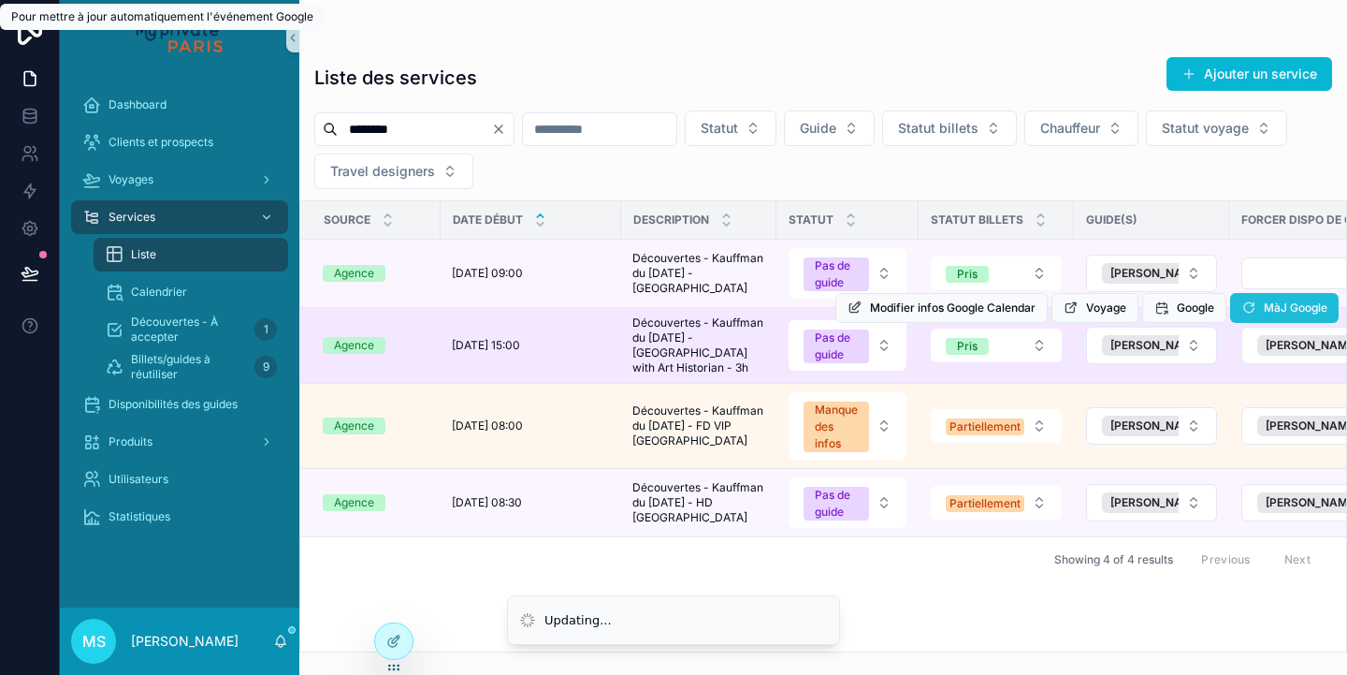
click at [1277, 311] on span "MàJ Google" at bounding box center [1296, 307] width 64 height 15
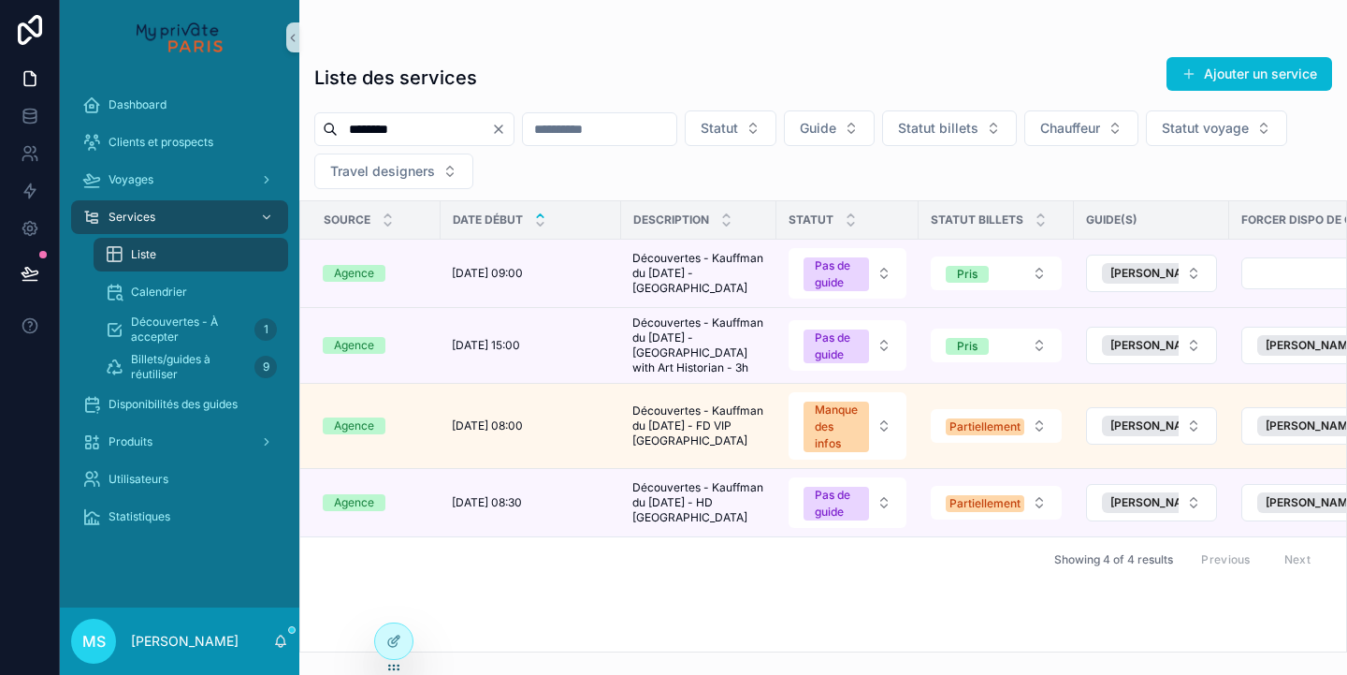
drag, startPoint x: 413, startPoint y: 129, endPoint x: 340, endPoint y: 129, distance: 73.0
click at [340, 129] on input "********" at bounding box center [414, 129] width 153 height 26
paste input "*"
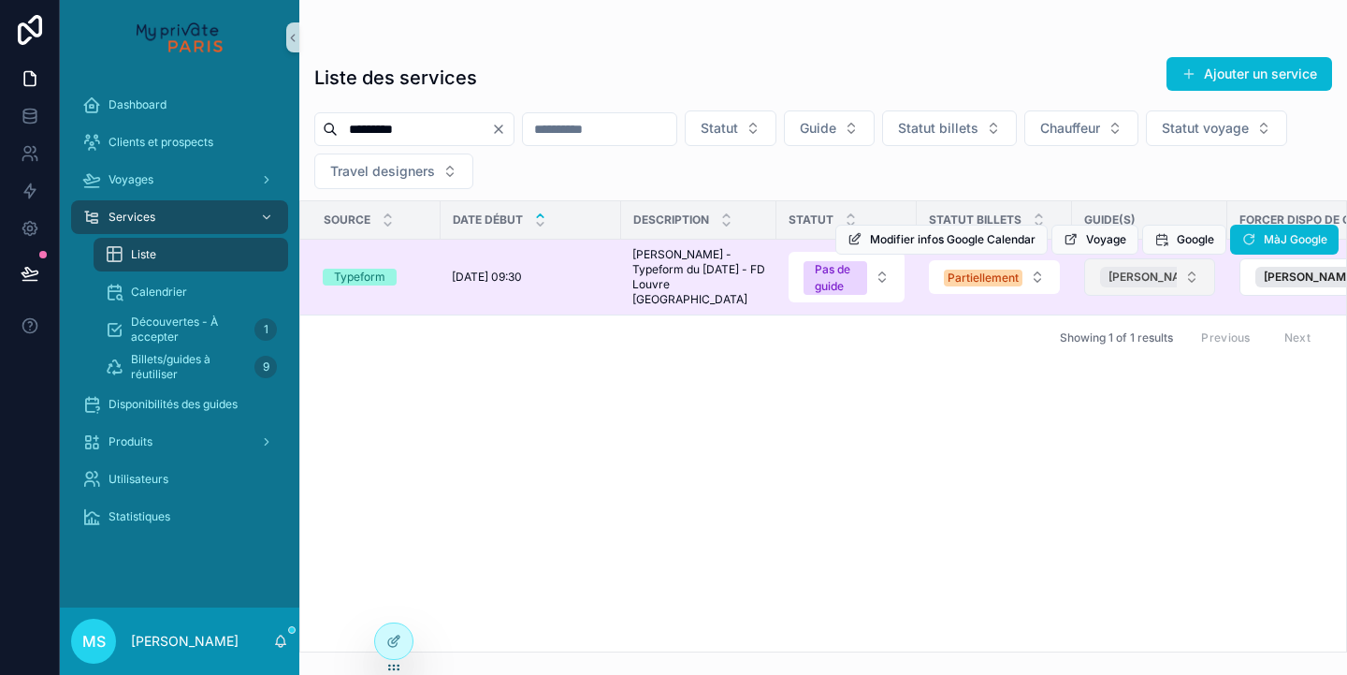
click at [1140, 284] on span "[PERSON_NAME]" at bounding box center [1155, 276] width 93 height 15
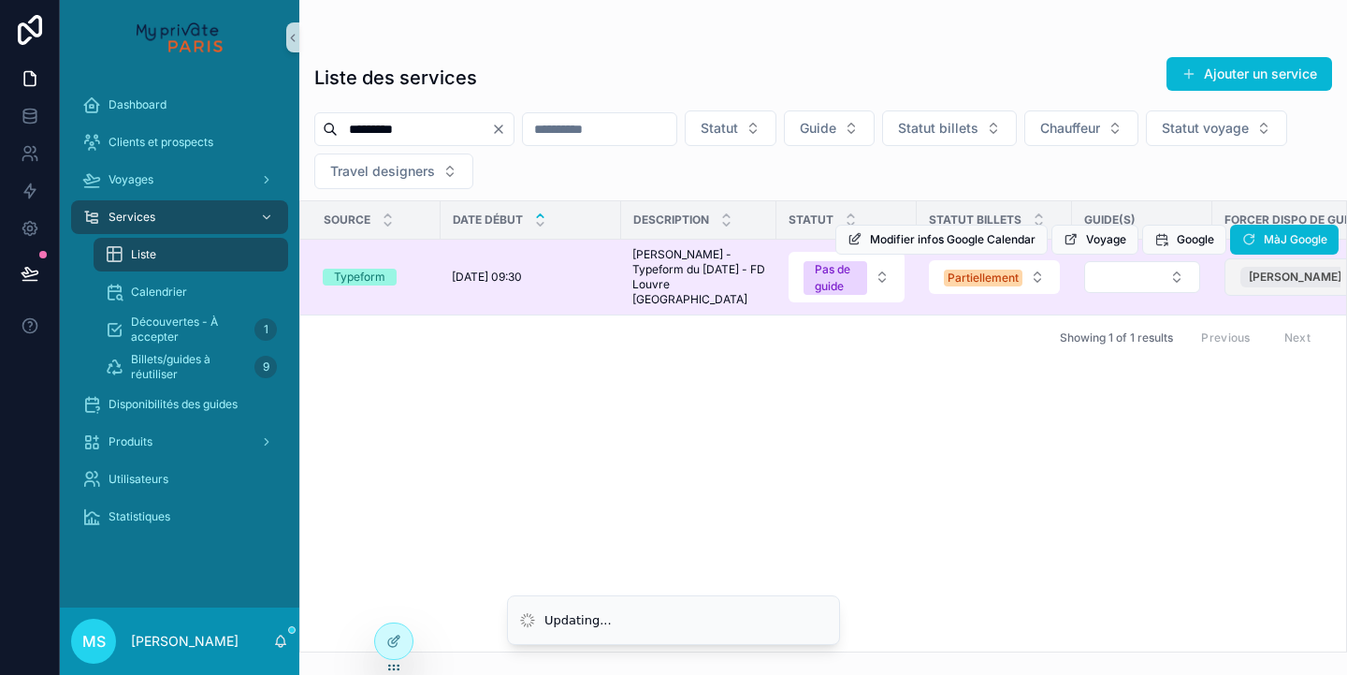
click at [1273, 284] on span "[PERSON_NAME]" at bounding box center [1295, 276] width 93 height 15
click at [1148, 277] on div "Modifier infos Google Calendar Voyage Google MàJ Google" at bounding box center [1087, 239] width 503 height 75
click at [1155, 289] on button "Select Button" at bounding box center [1142, 277] width 116 height 32
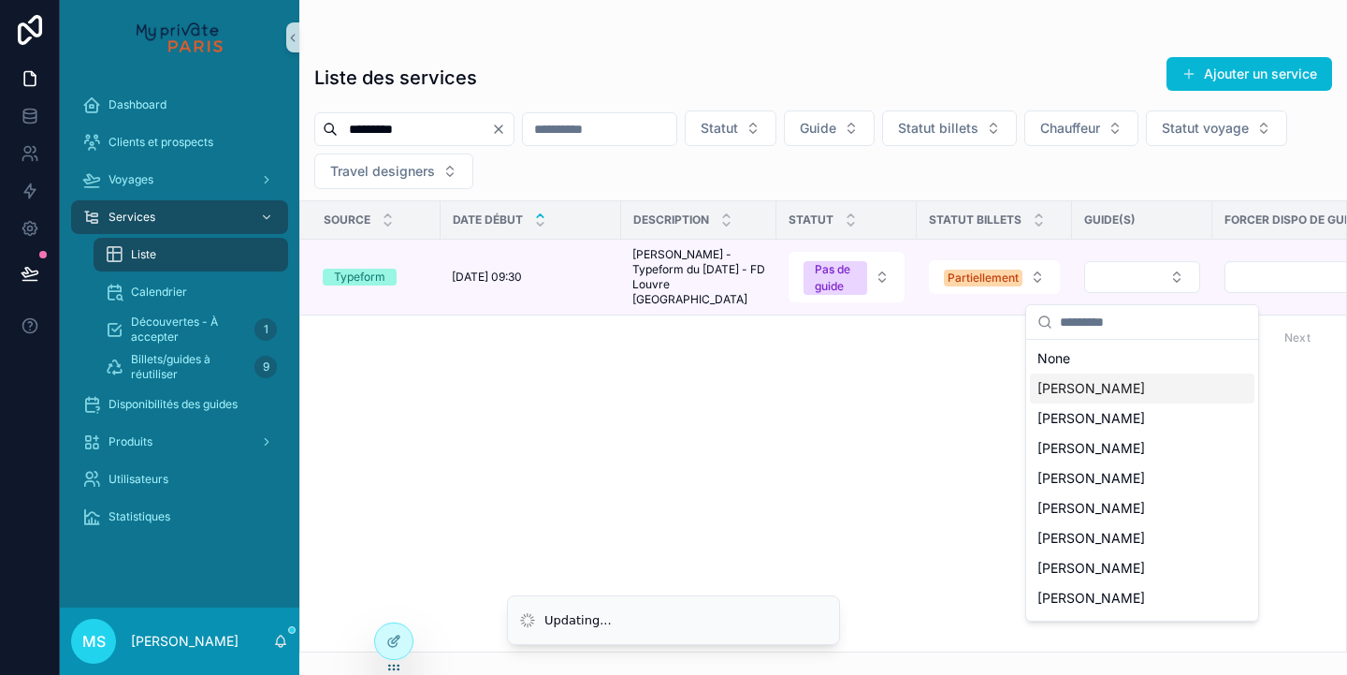
click at [1113, 383] on span "[PERSON_NAME]" at bounding box center [1092, 388] width 108 height 19
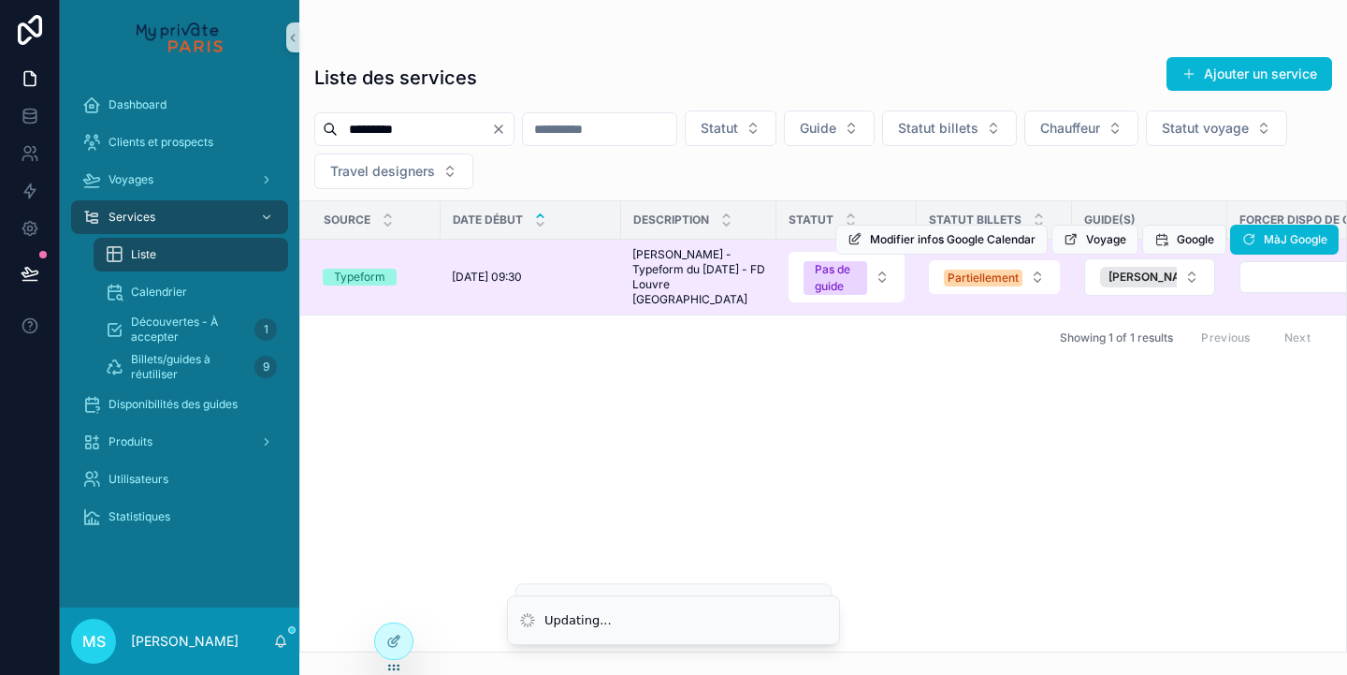
click at [1258, 277] on div "Modifier infos Google Calendar Voyage Google MàJ Google" at bounding box center [1087, 239] width 503 height 75
click at [1267, 247] on button "MàJ Google" at bounding box center [1284, 240] width 109 height 30
drag, startPoint x: 407, startPoint y: 128, endPoint x: 309, endPoint y: 124, distance: 98.3
click at [309, 124] on div "********* Statut Guide Statut billets Chauffeur Statut voyage Travel designers" at bounding box center [823, 149] width 1048 height 79
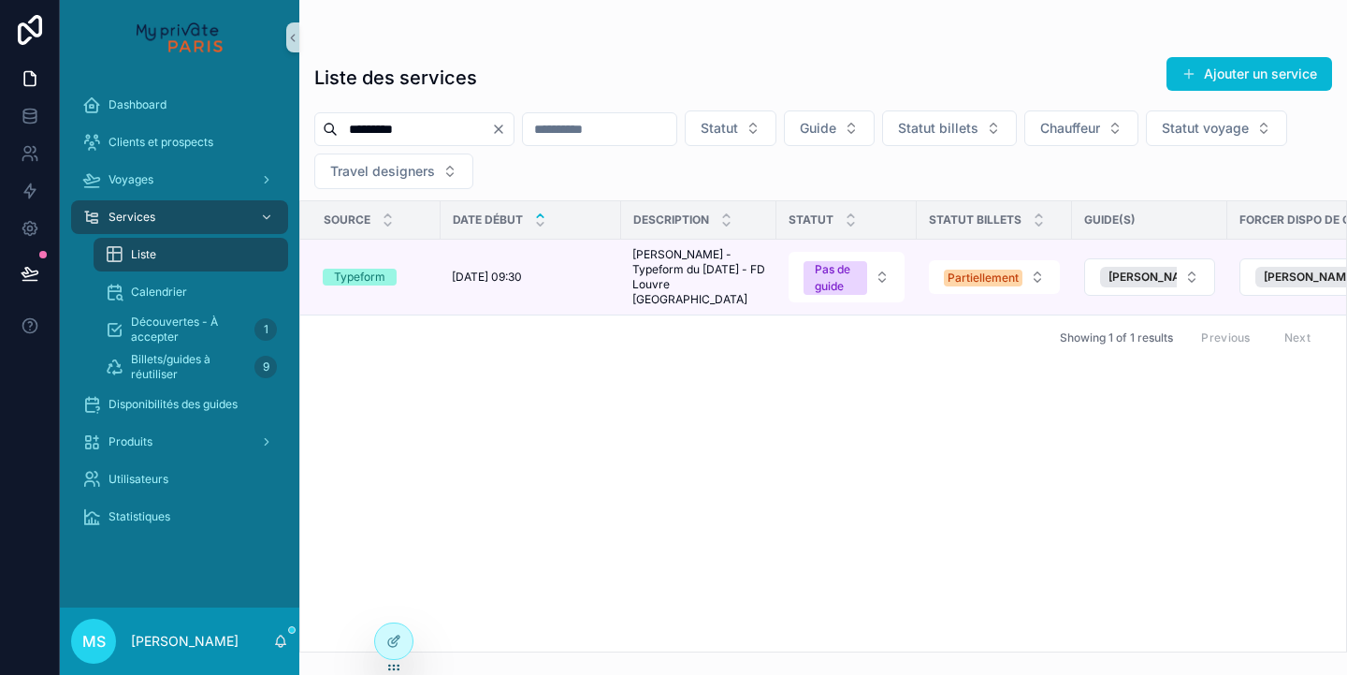
paste input "scrollable content"
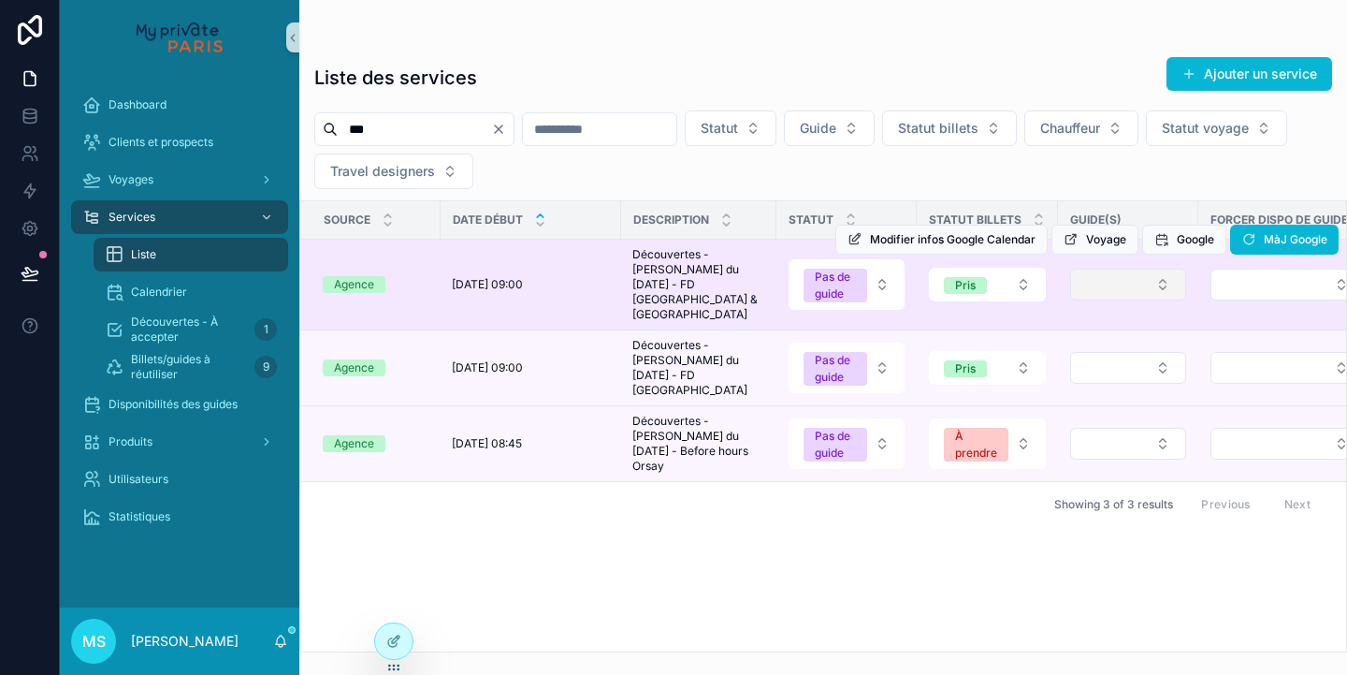
click at [1115, 274] on button "Select Button" at bounding box center [1128, 285] width 116 height 32
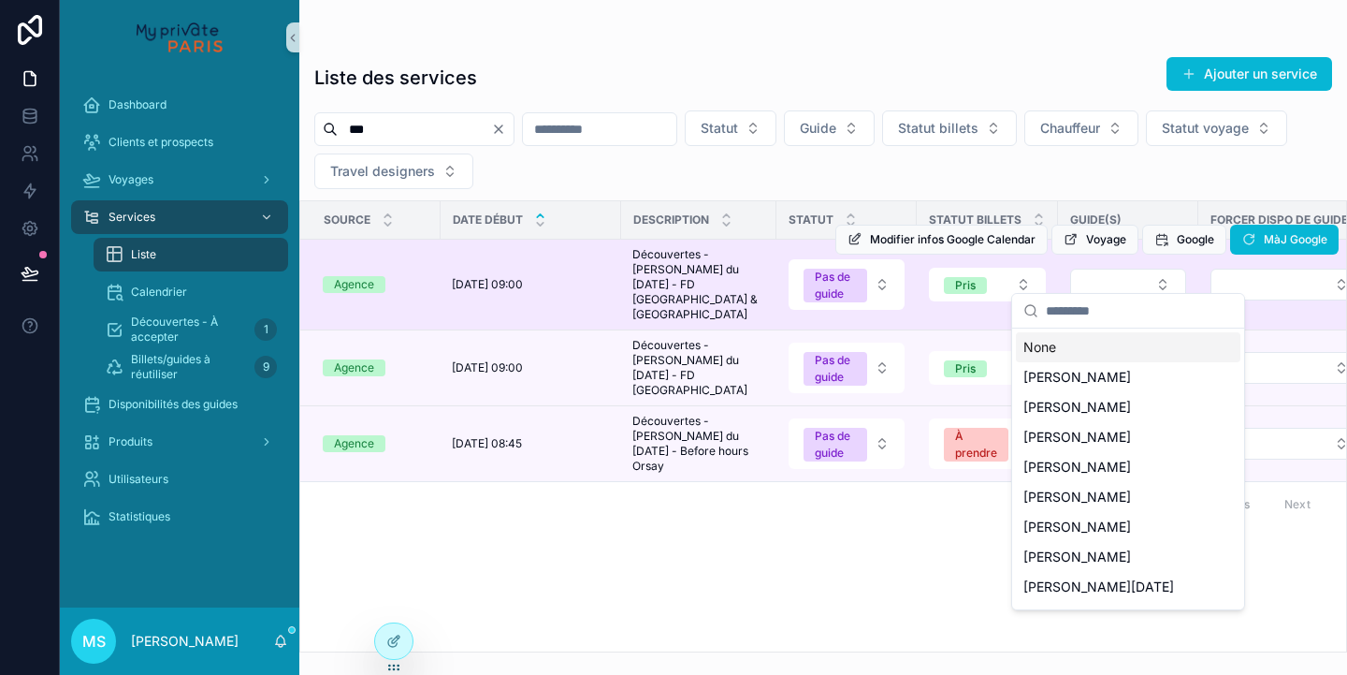
click at [1224, 272] on div "Modifier infos Google Calendar Voyage Google MàJ Google" at bounding box center [1087, 240] width 503 height 90
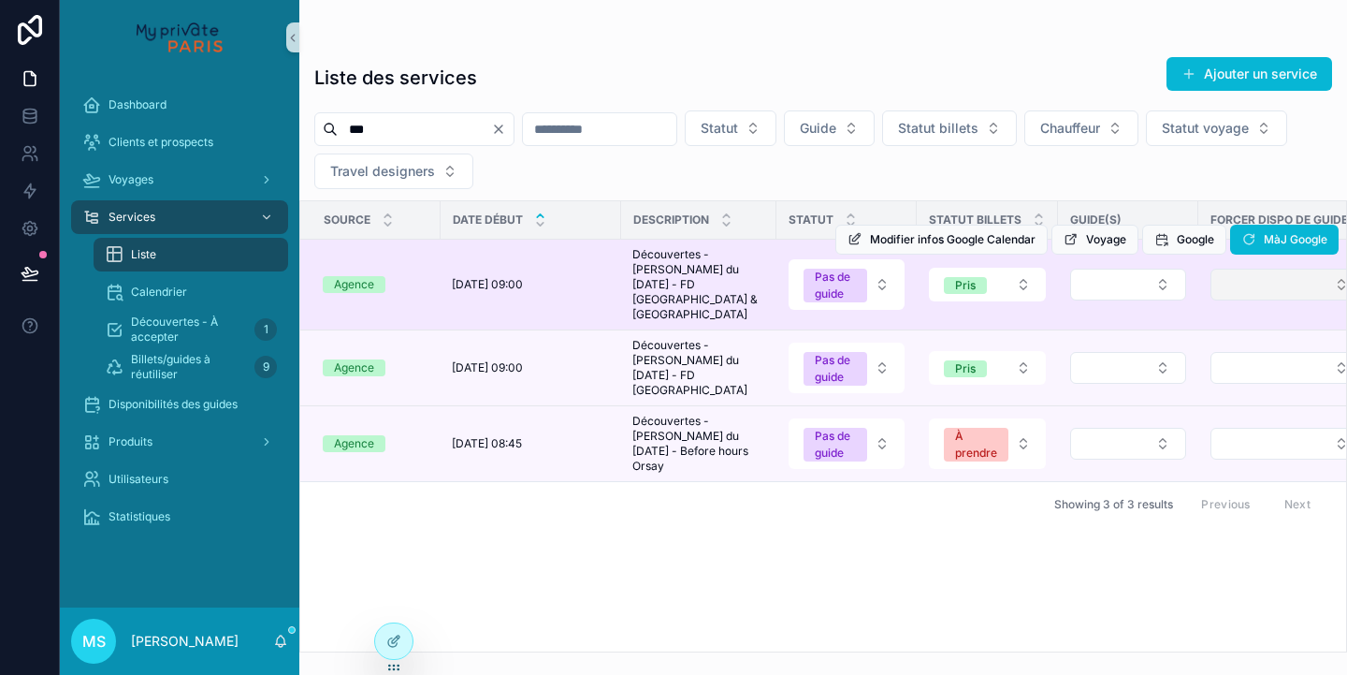
click at [1227, 278] on button "Select Button" at bounding box center [1288, 285] width 154 height 32
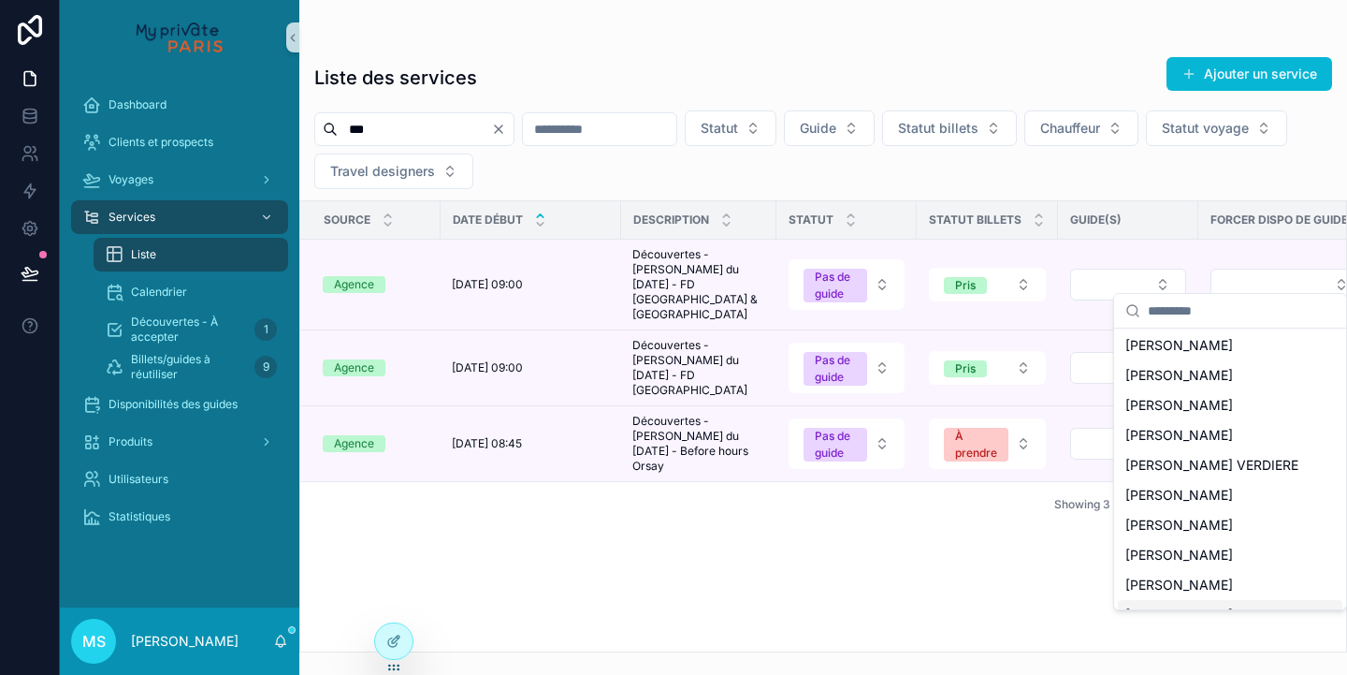
scroll to position [1983, 0]
click at [1172, 429] on span "[PERSON_NAME]" at bounding box center [1180, 438] width 108 height 19
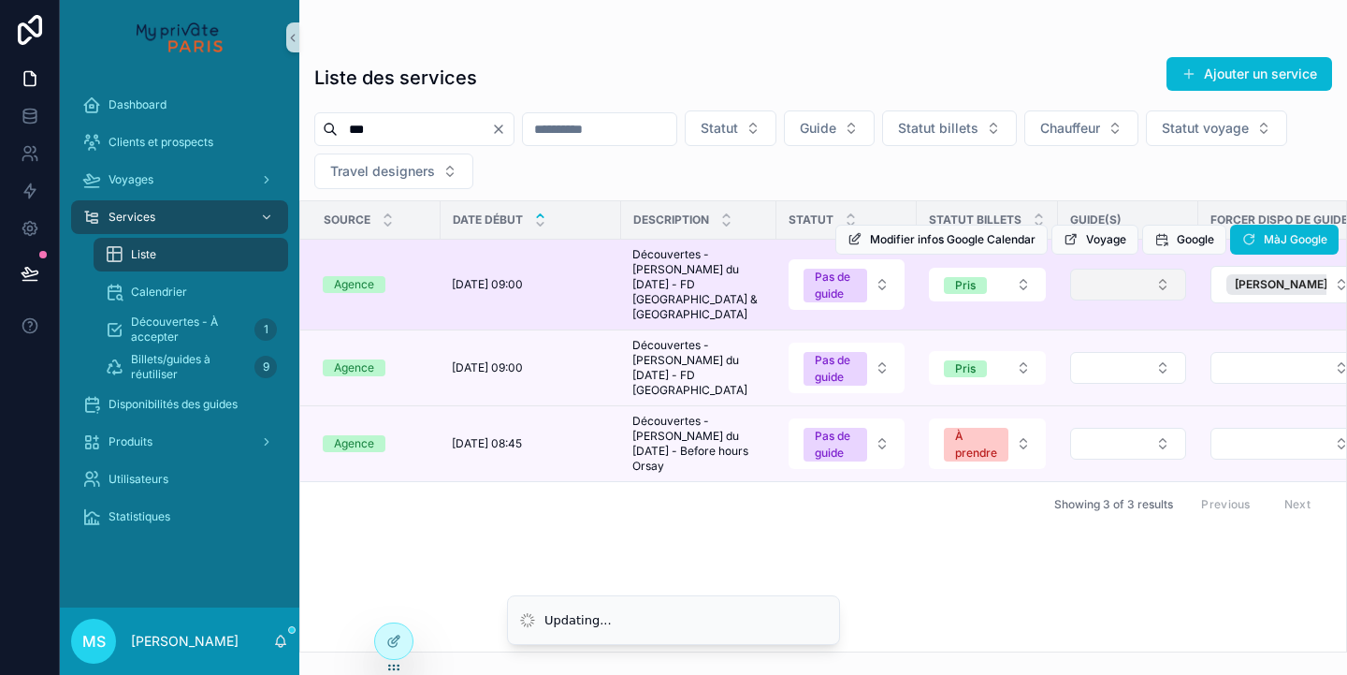
click at [1159, 276] on button "Select Button" at bounding box center [1128, 285] width 116 height 32
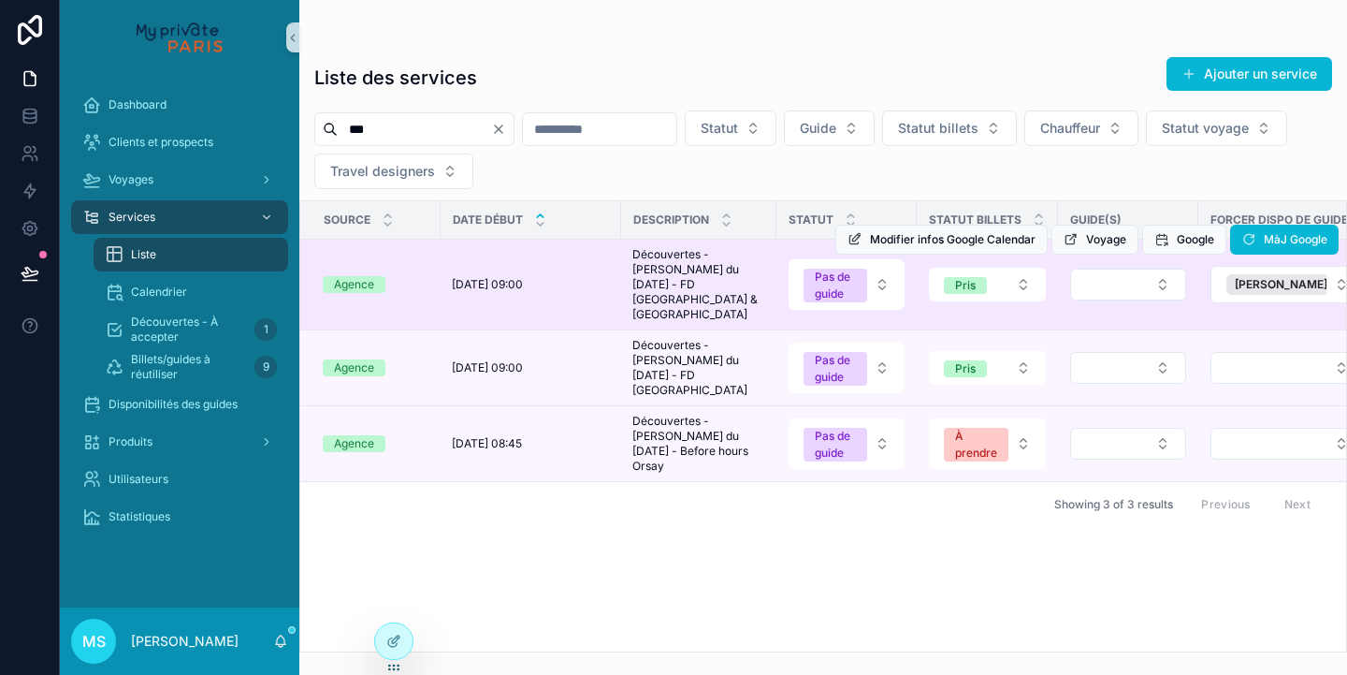
click at [1162, 272] on div "Modifier infos Google Calendar Voyage Google MàJ Google" at bounding box center [1087, 240] width 503 height 90
click at [1161, 276] on button "Select Button" at bounding box center [1128, 285] width 116 height 32
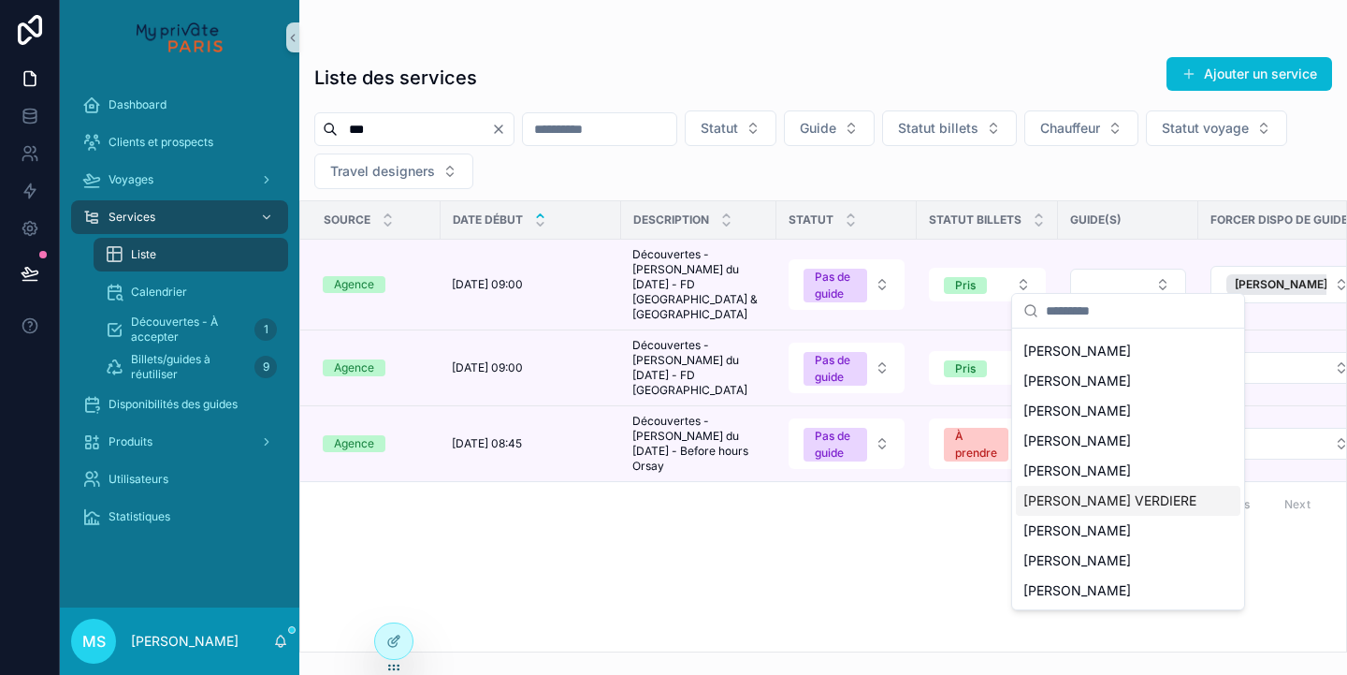
scroll to position [356, 0]
click at [1112, 471] on span "[PERSON_NAME]" at bounding box center [1078, 470] width 108 height 19
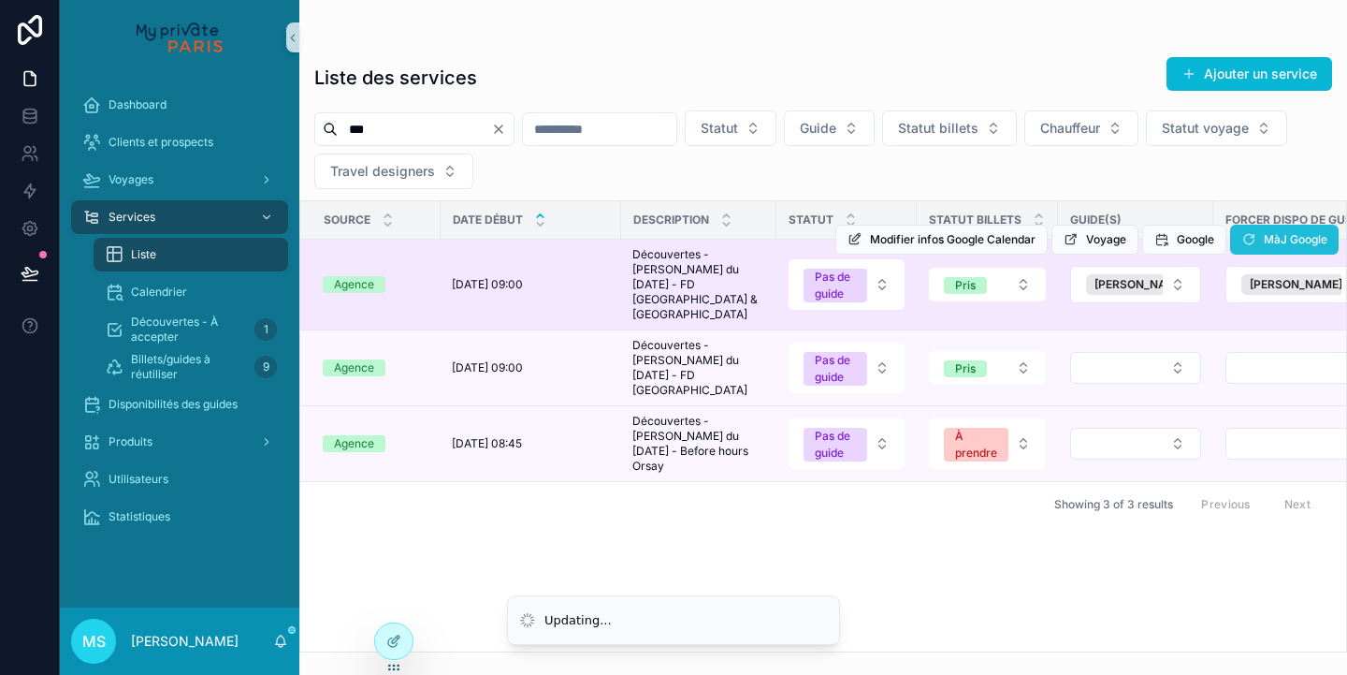
click at [1286, 239] on span "MàJ Google" at bounding box center [1296, 239] width 64 height 15
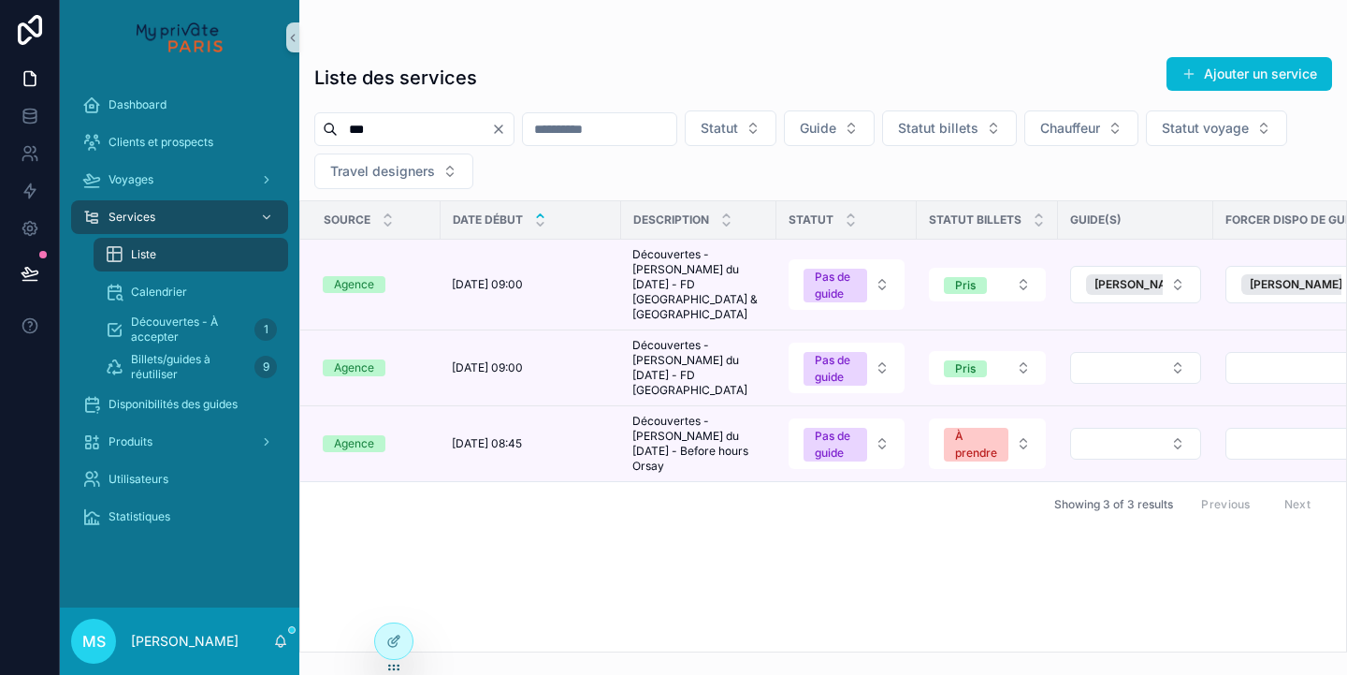
click at [322, 127] on div "***" at bounding box center [414, 129] width 200 height 34
paste input "*****"
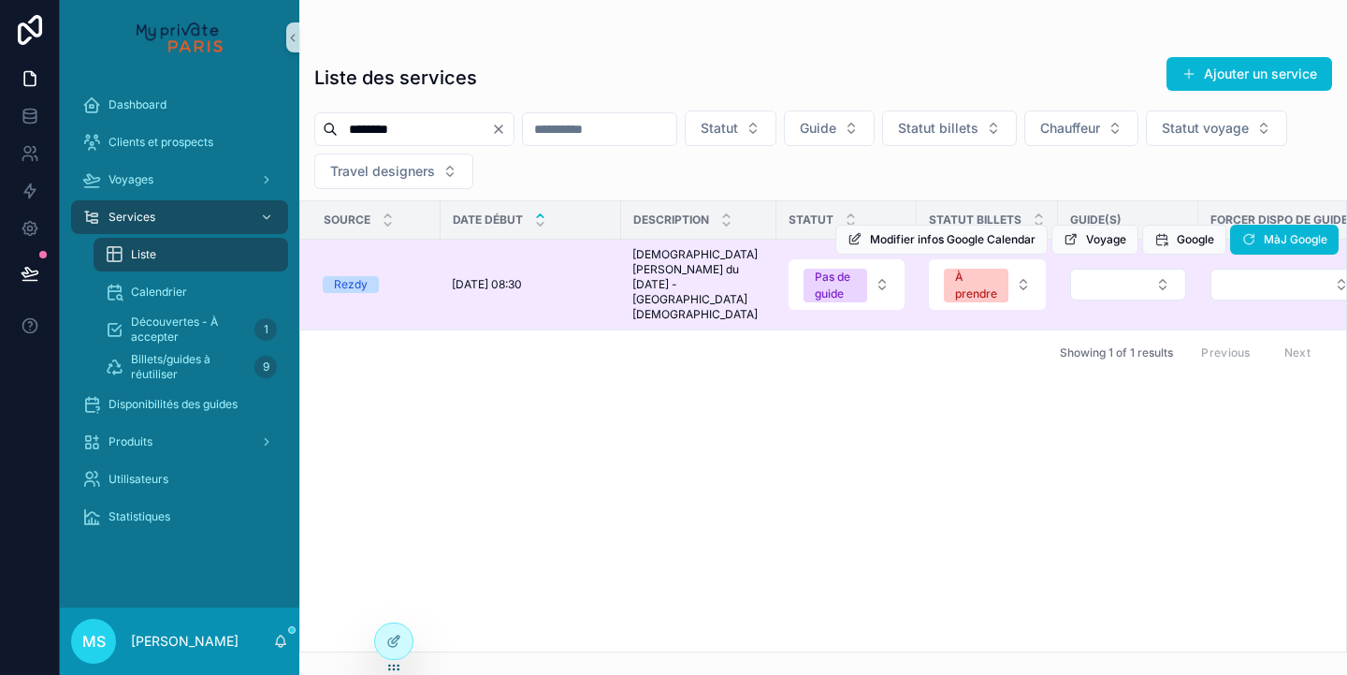
type input "********"
click at [1154, 269] on div "Modifier infos Google Calendar Voyage Google MàJ Google" at bounding box center [1087, 240] width 503 height 90
click at [1146, 286] on button "Select Button" at bounding box center [1128, 285] width 116 height 32
click at [1239, 284] on button "Select Button" at bounding box center [1288, 285] width 154 height 32
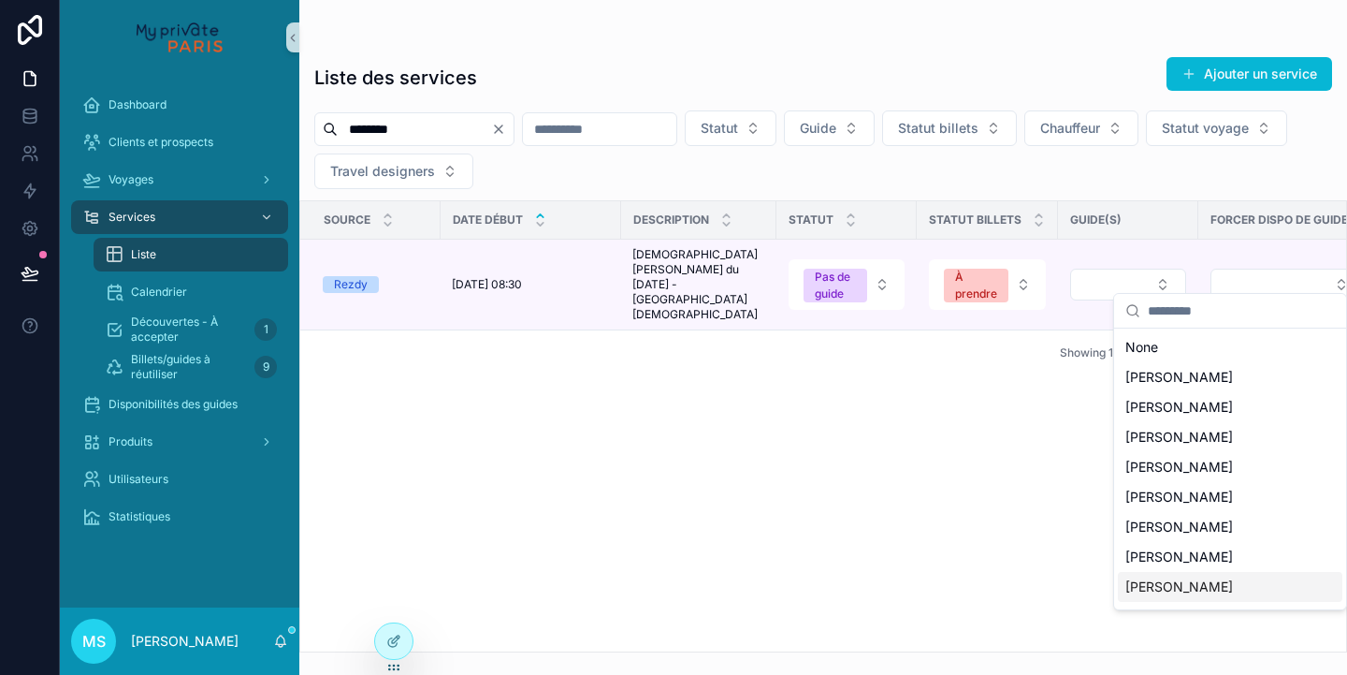
click at [1153, 580] on span "[PERSON_NAME]" at bounding box center [1180, 586] width 108 height 19
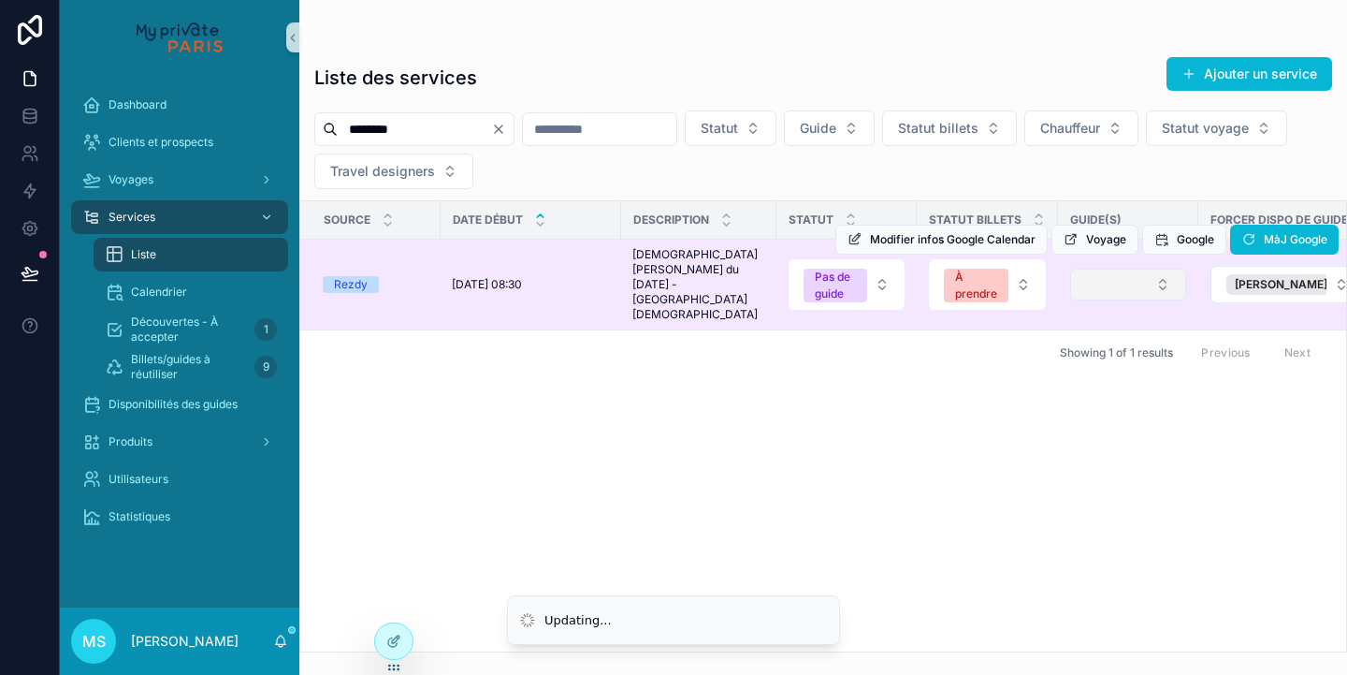
click at [1170, 277] on button "Select Button" at bounding box center [1128, 285] width 116 height 32
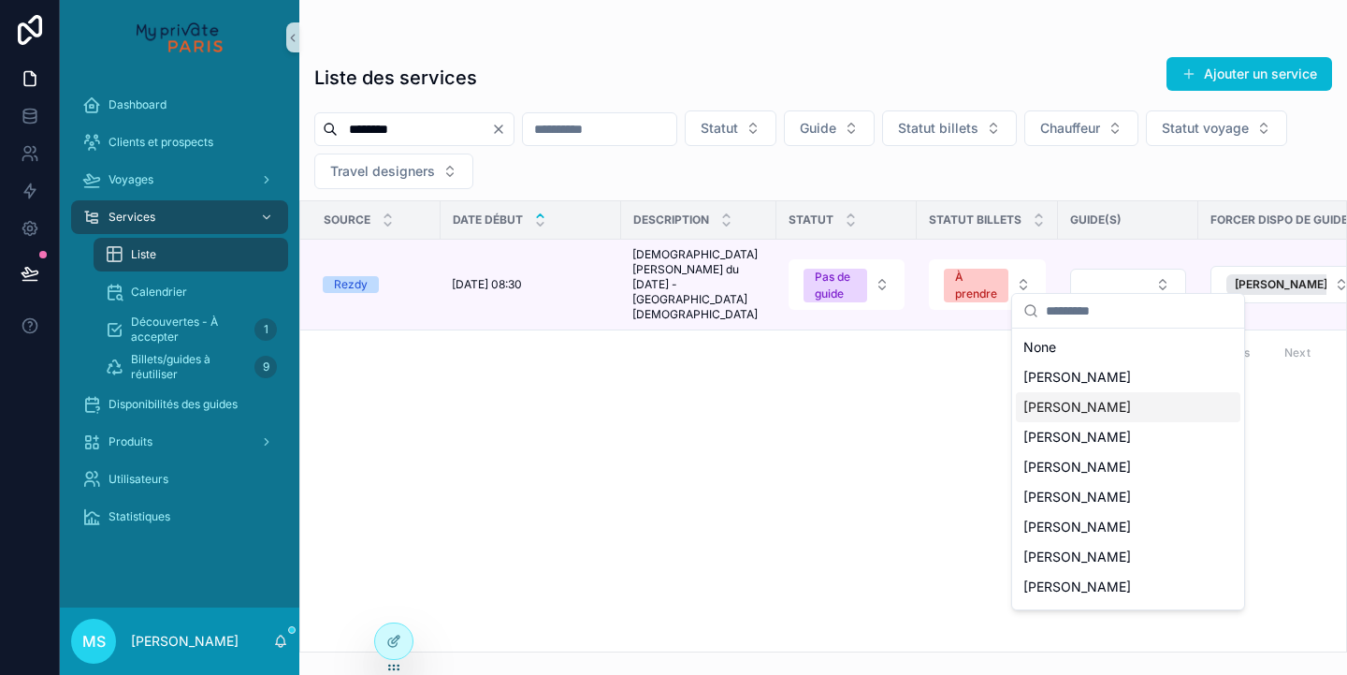
click at [1107, 400] on span "[PERSON_NAME]" at bounding box center [1078, 407] width 108 height 19
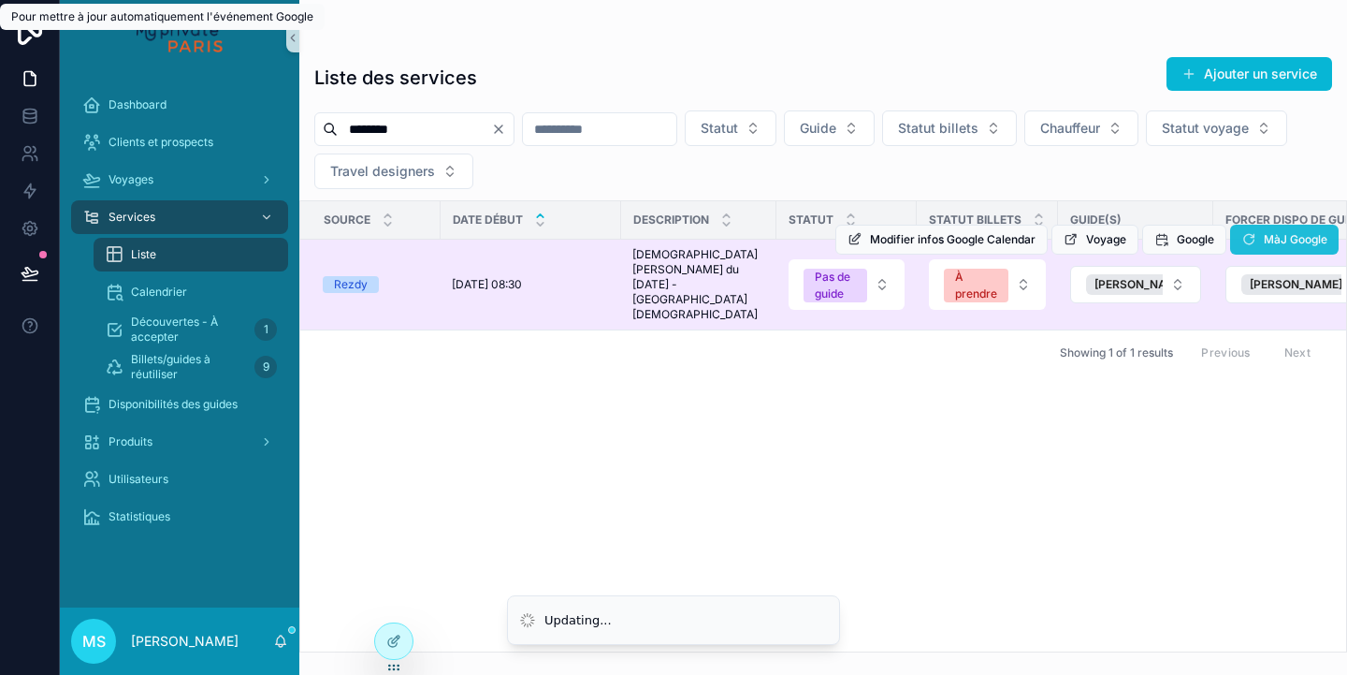
click at [1277, 235] on table "Source Date début Description Statut Statut billets Guide(s) Forcer dispo de gu…" at bounding box center [1366, 265] width 2132 height 128
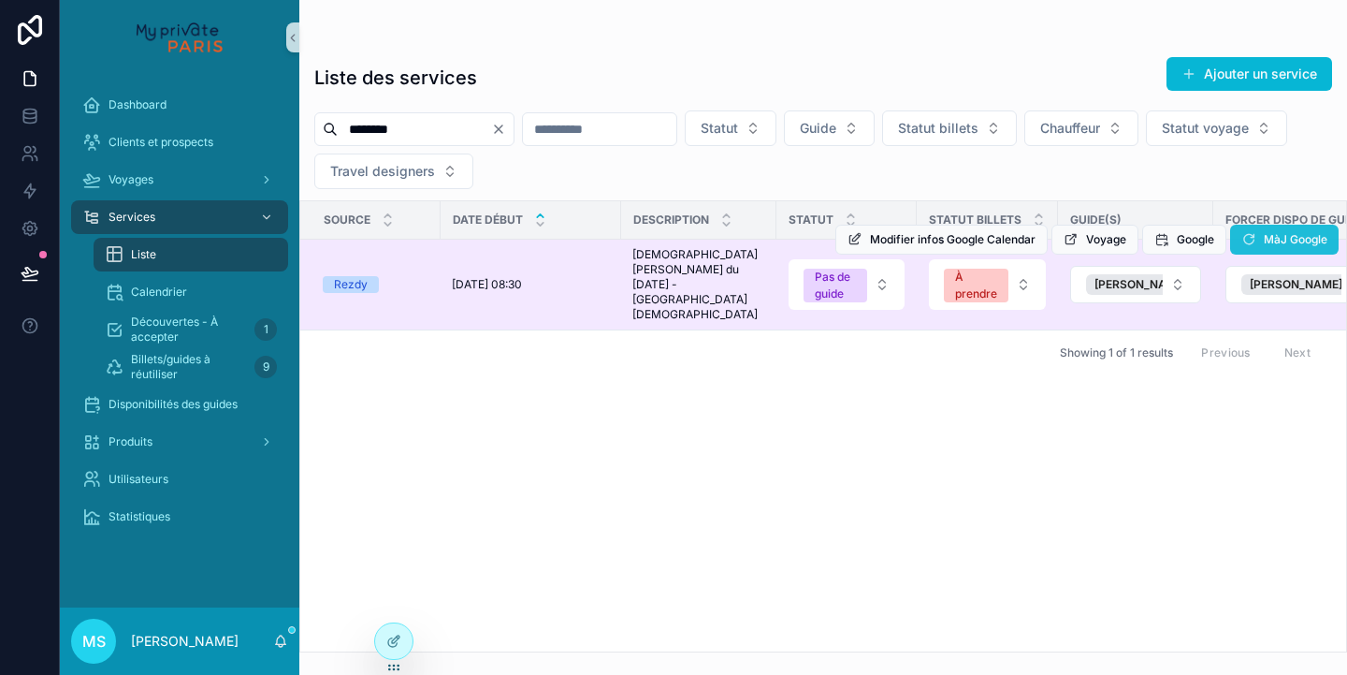
click at [1272, 240] on span "MàJ Google" at bounding box center [1296, 239] width 64 height 15
click at [1296, 240] on span "MàJ Google" at bounding box center [1296, 239] width 64 height 15
